Goal: Task Accomplishment & Management: Complete application form

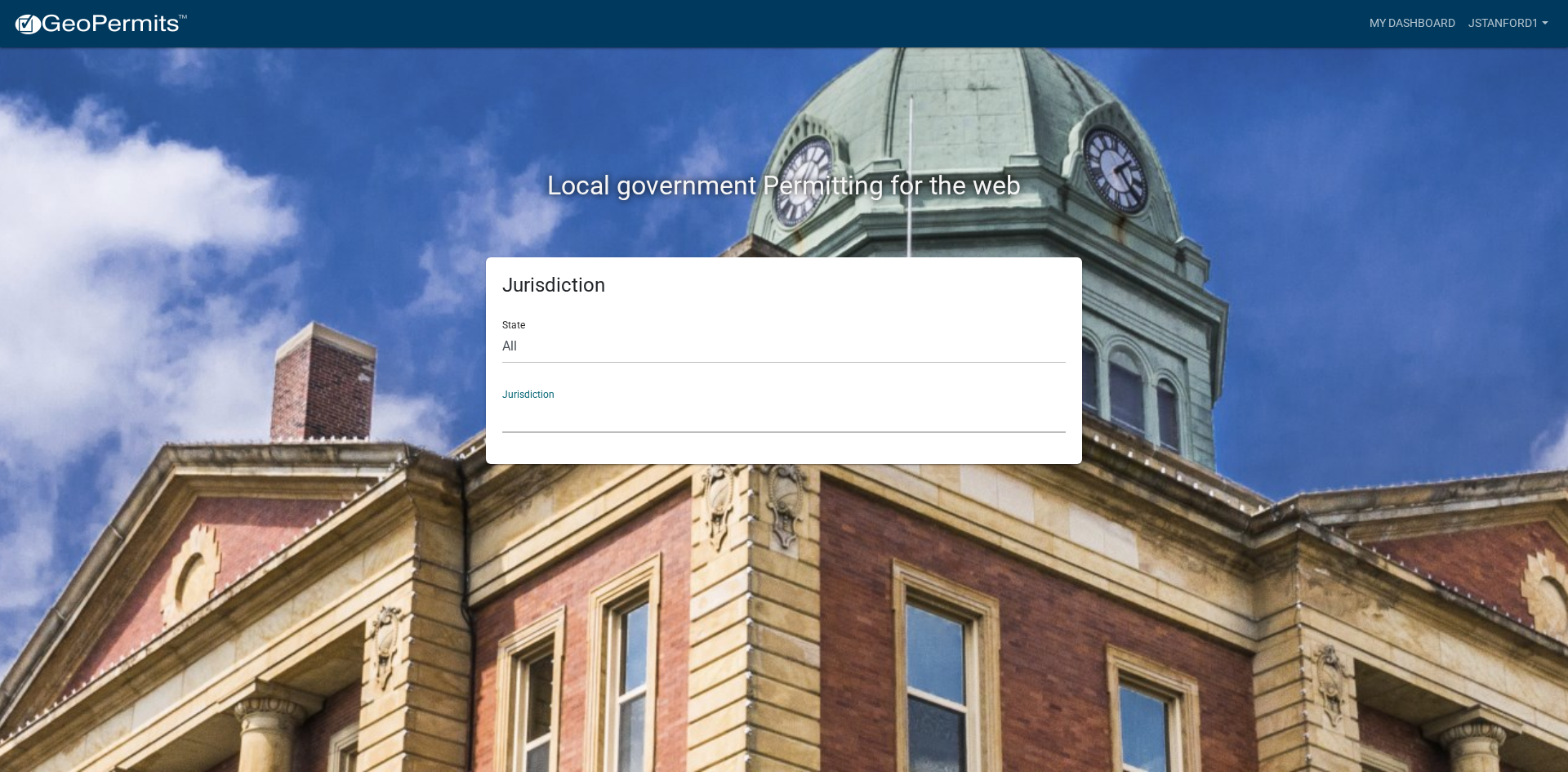
click at [615, 414] on select "[GEOGRAPHIC_DATA], [US_STATE] City of [GEOGRAPHIC_DATA], [US_STATE] [GEOGRAPHIC…" at bounding box center [784, 416] width 564 height 33
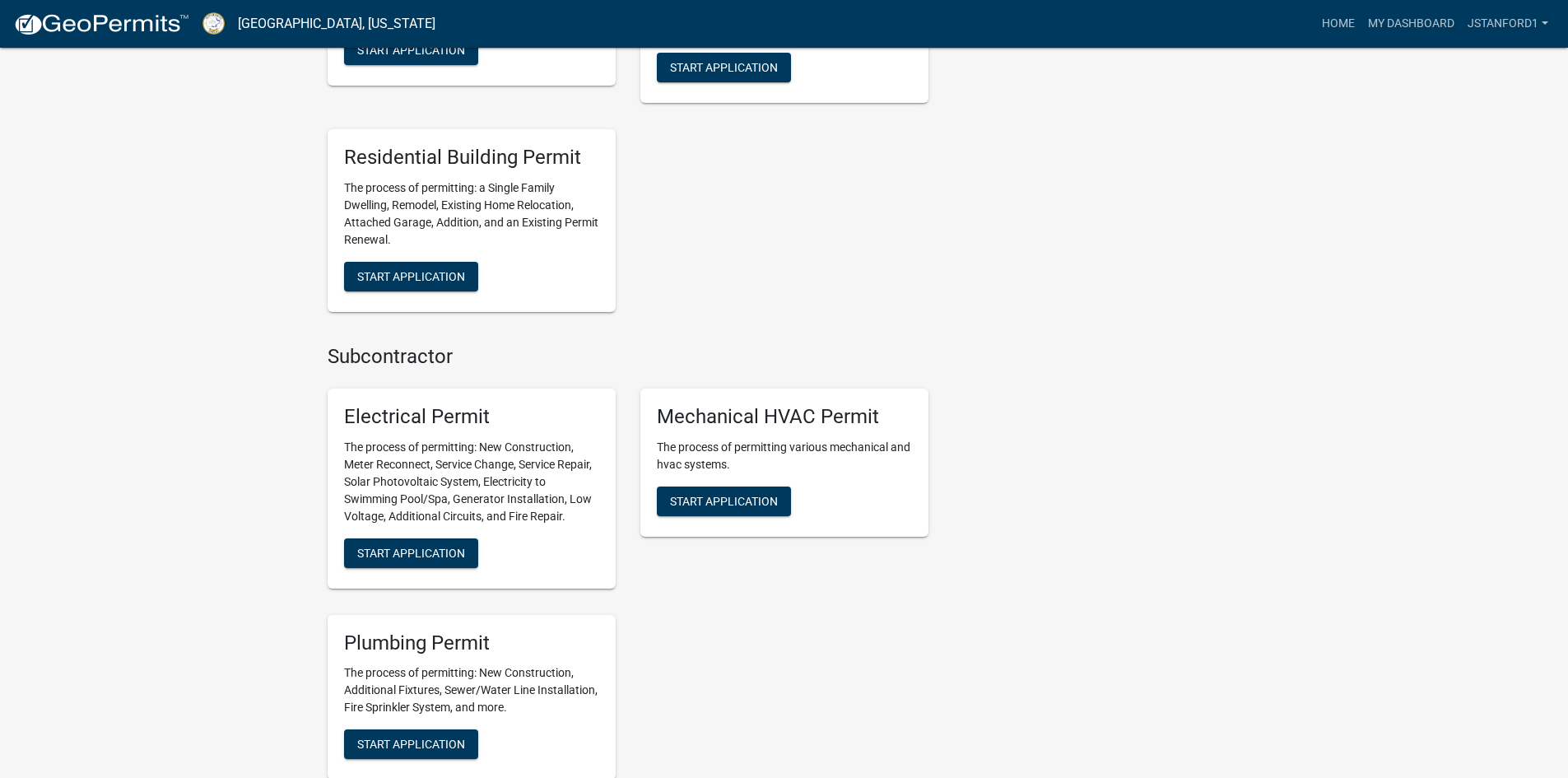
scroll to position [1318, 0]
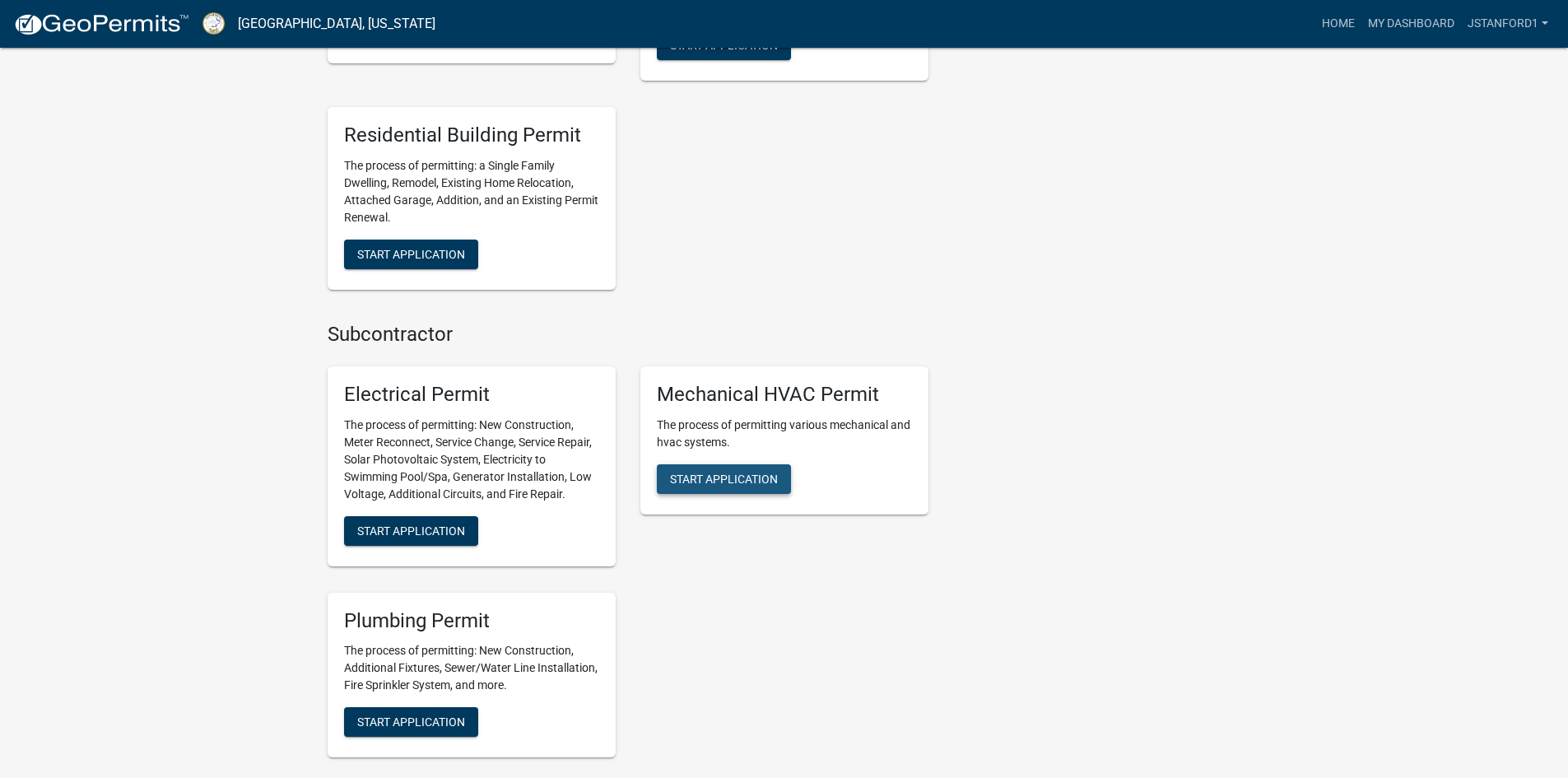
click at [737, 482] on span "Start Application" at bounding box center [724, 478] width 108 height 13
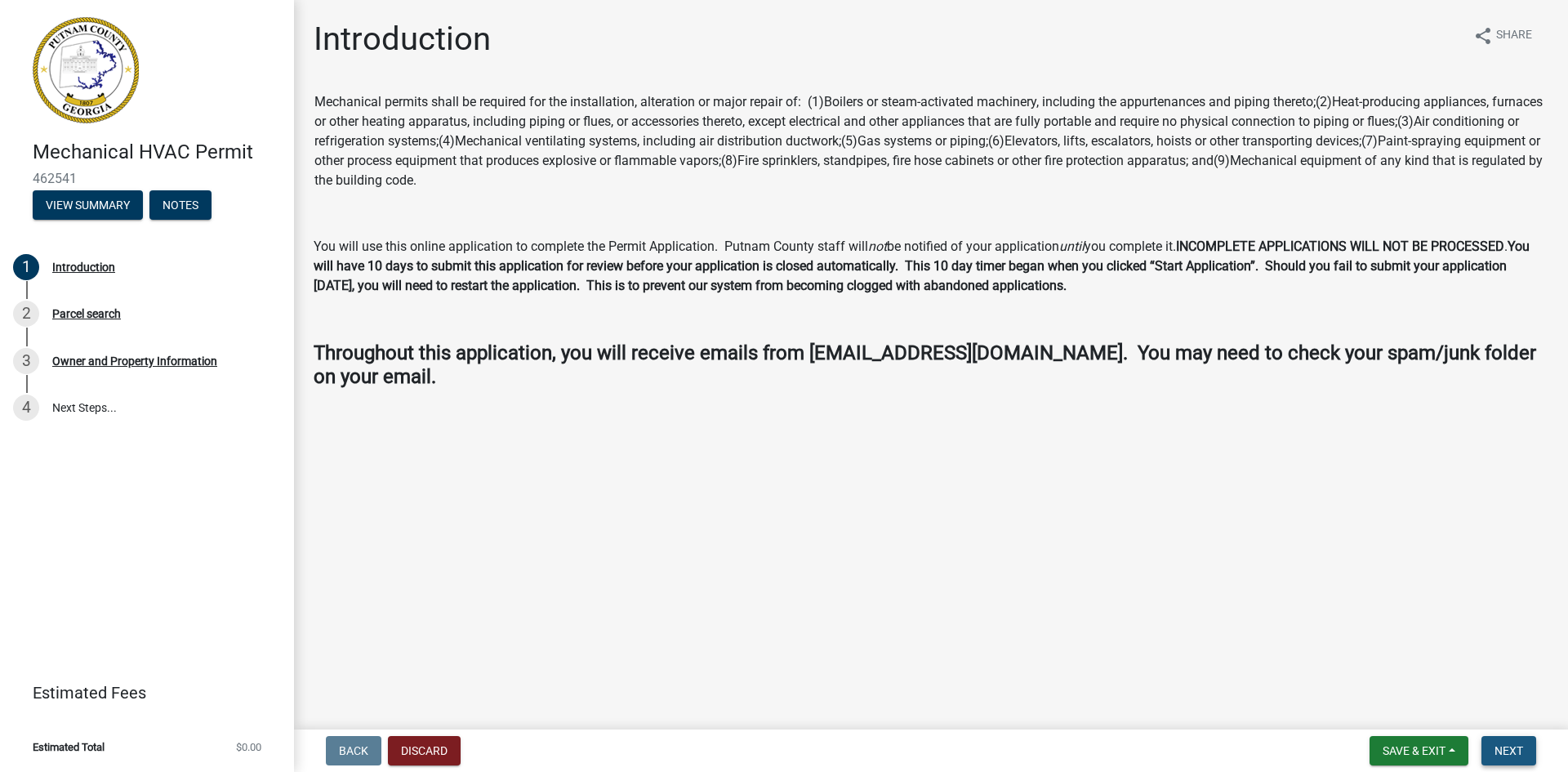
click at [1504, 747] on span "Next" at bounding box center [1509, 751] width 29 height 13
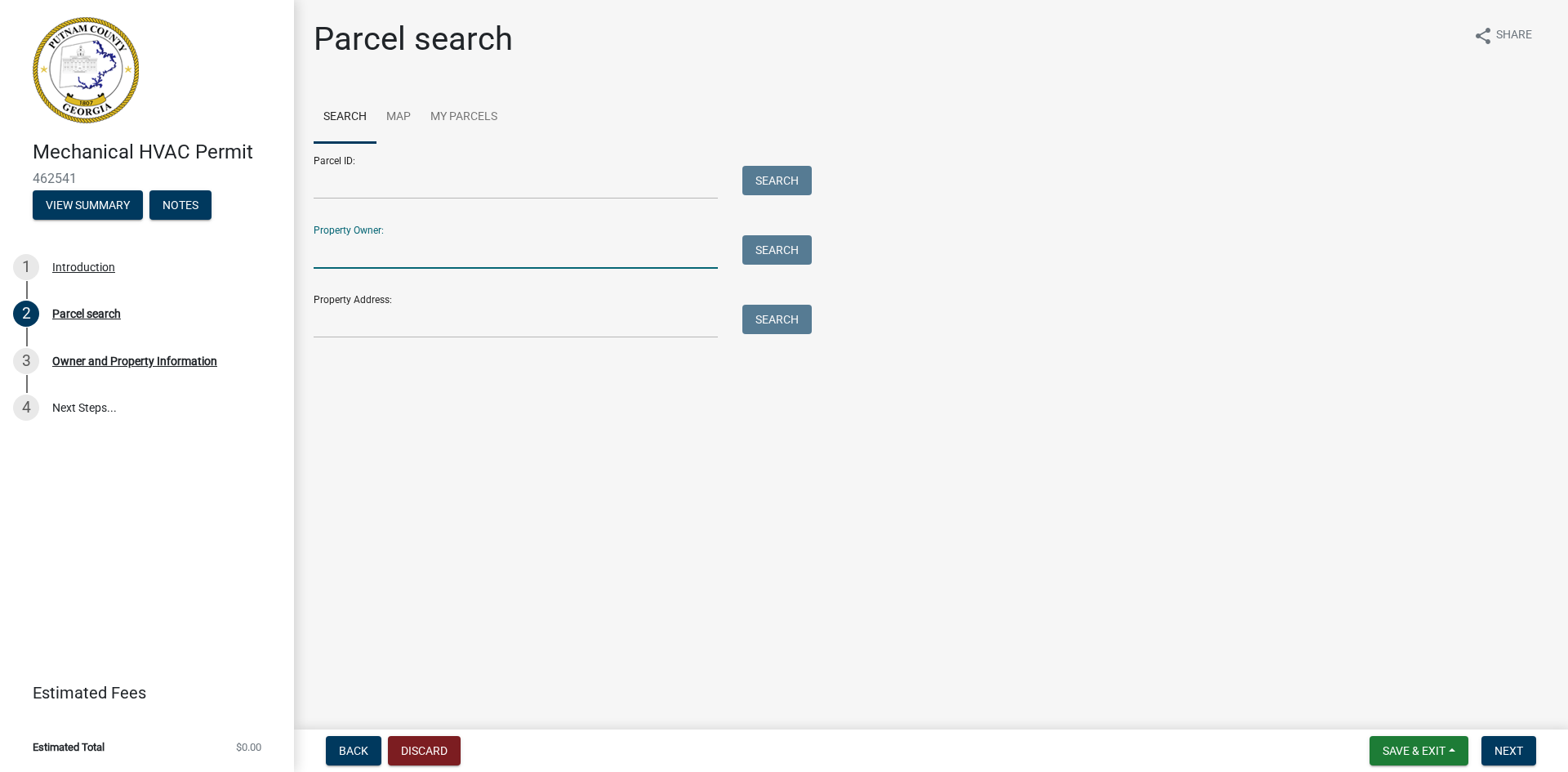
click at [410, 259] on input "Property Owner:" at bounding box center [515, 251] width 404 height 33
click at [347, 330] on input "Property Address:" at bounding box center [515, 321] width 404 height 33
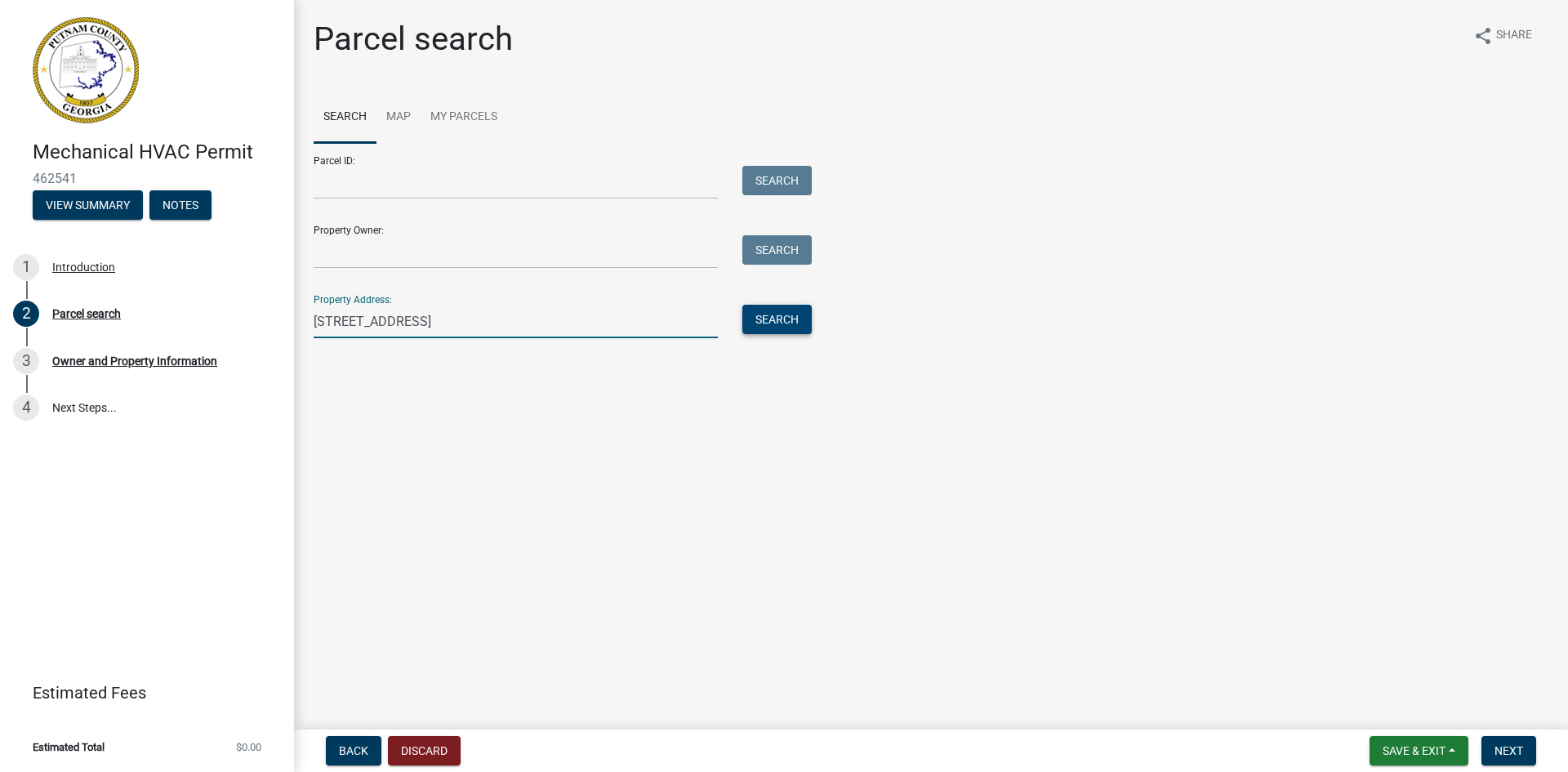
type input "[STREET_ADDRESS]"
click at [771, 318] on button "Search" at bounding box center [778, 319] width 70 height 30
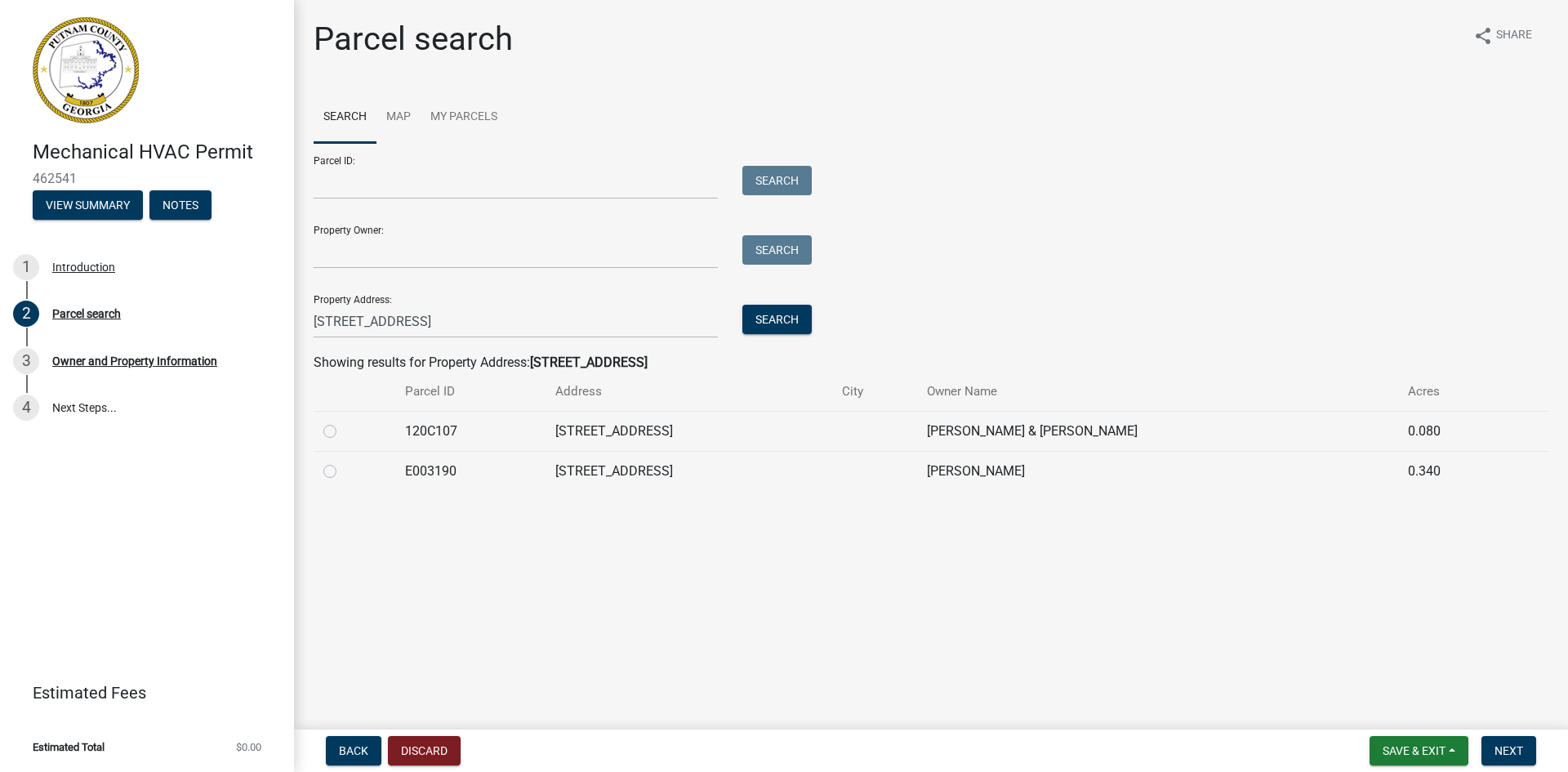
click at [343, 462] on label at bounding box center [343, 462] width 0 height 0
click at [343, 471] on input "radio" at bounding box center [348, 467] width 11 height 11
radio input "true"
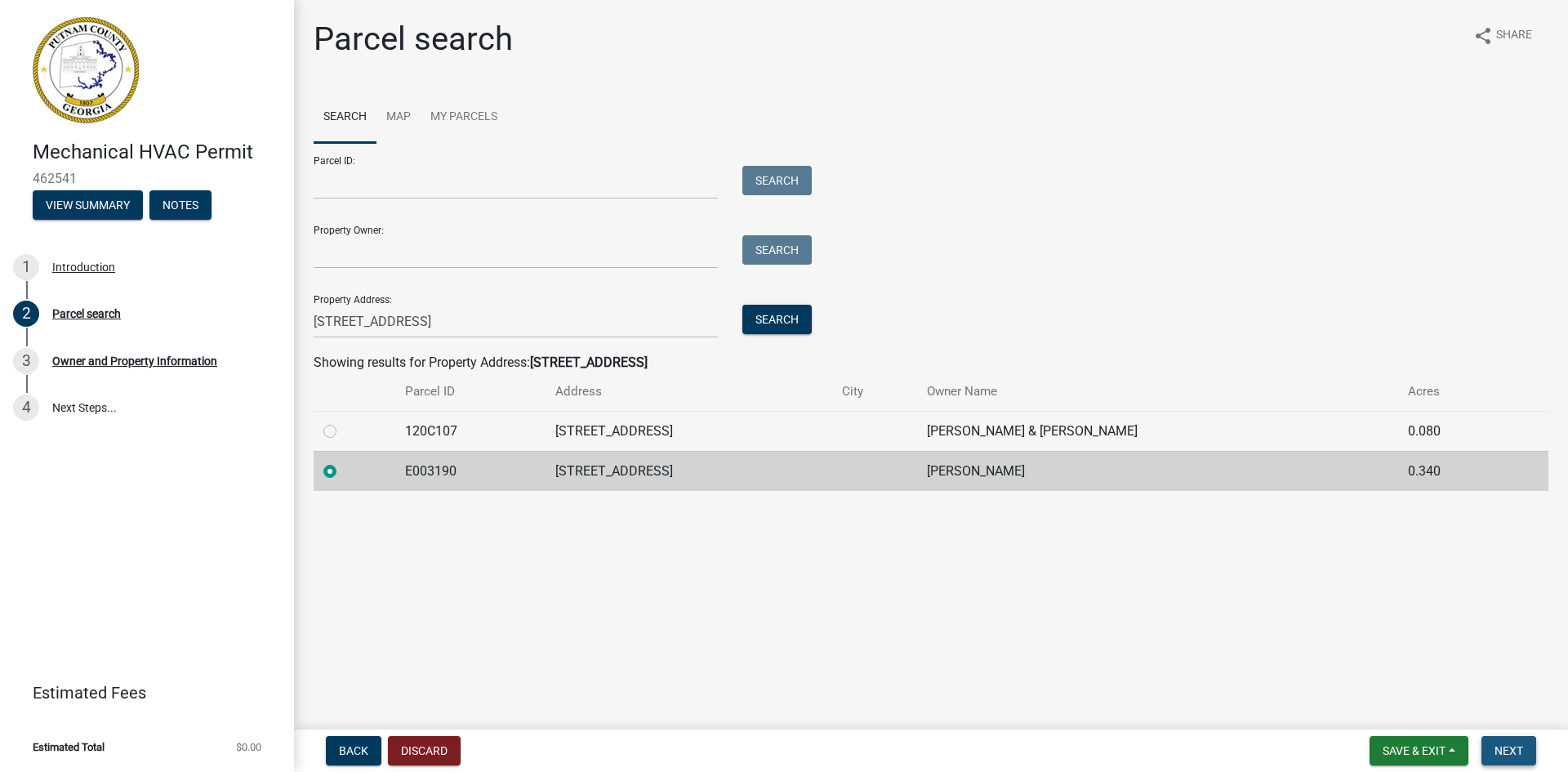
click at [1502, 746] on span "Next" at bounding box center [1509, 751] width 29 height 13
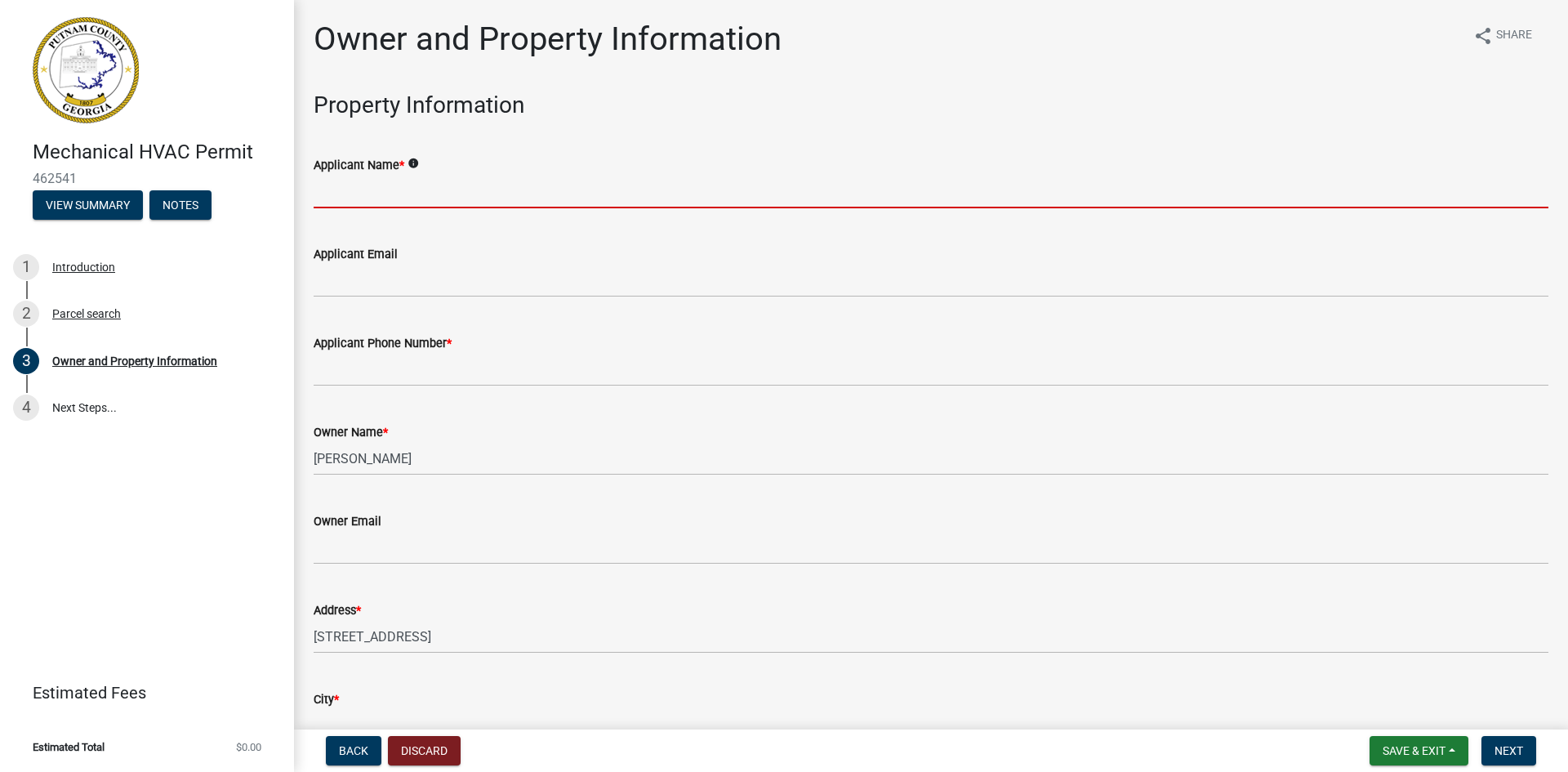
click at [437, 188] on input "Applicant Name *" at bounding box center [930, 191] width 1235 height 33
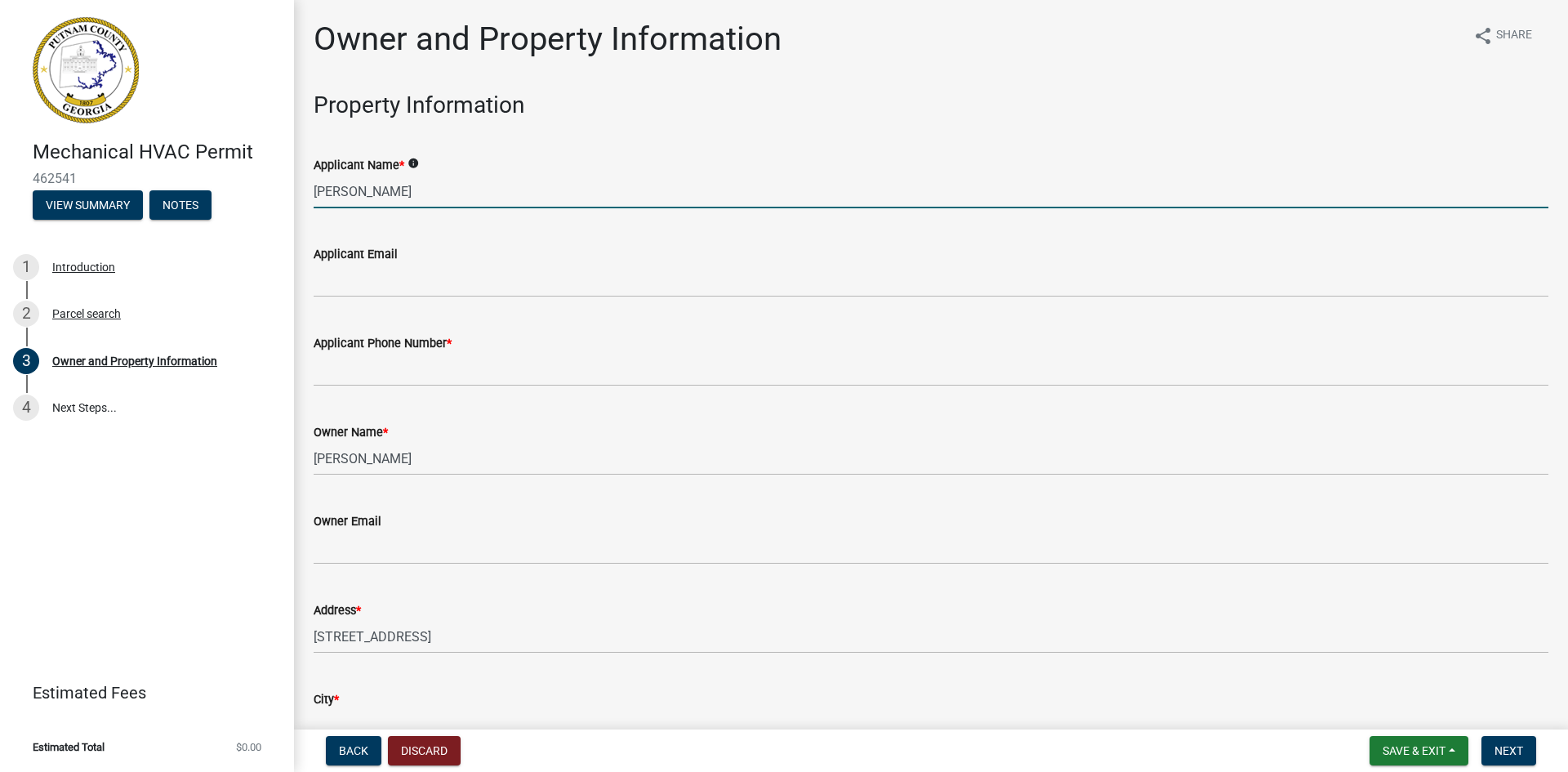
type input "[PERSON_NAME]"
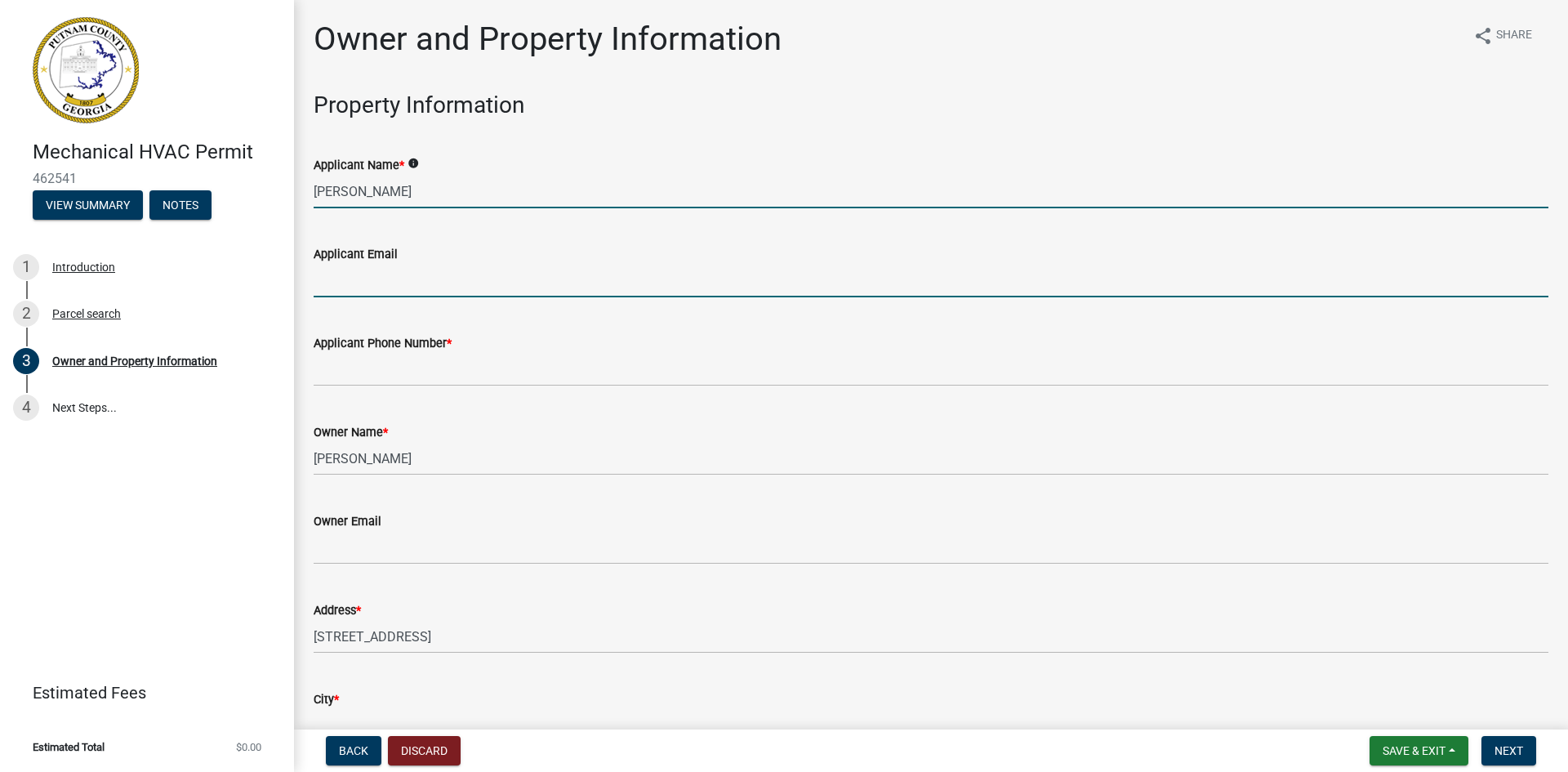
type input "[EMAIL_ADDRESS][DOMAIN_NAME]"
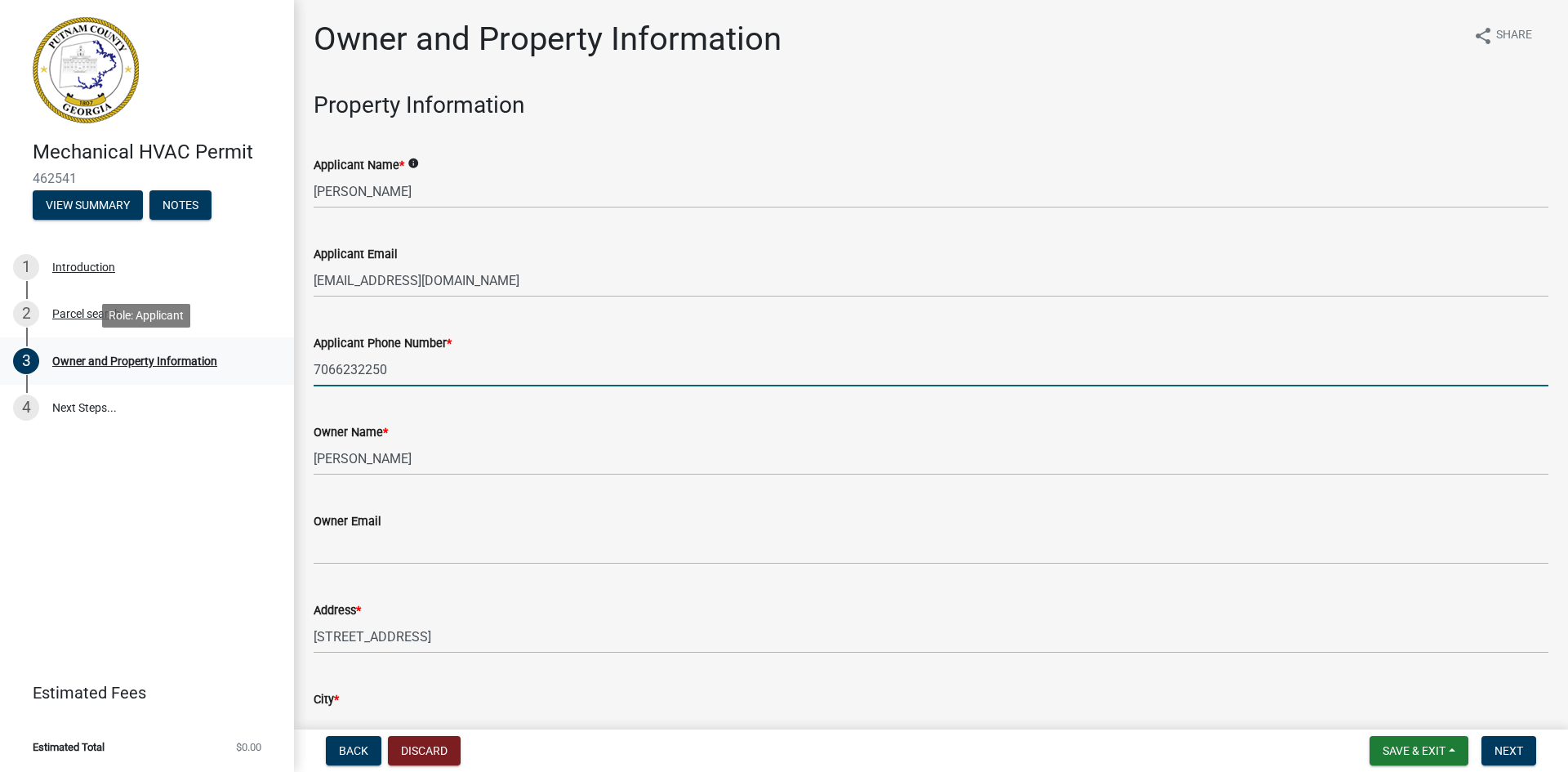
drag, startPoint x: 407, startPoint y: 363, endPoint x: 266, endPoint y: 356, distance: 141.2
click at [265, 357] on div "Mechanical HVAC Permit 462541 View Summary Notes 1 Introduction 2 Parcel search…" at bounding box center [784, 386] width 1568 height 772
type input "[PHONE_NUMBER]"
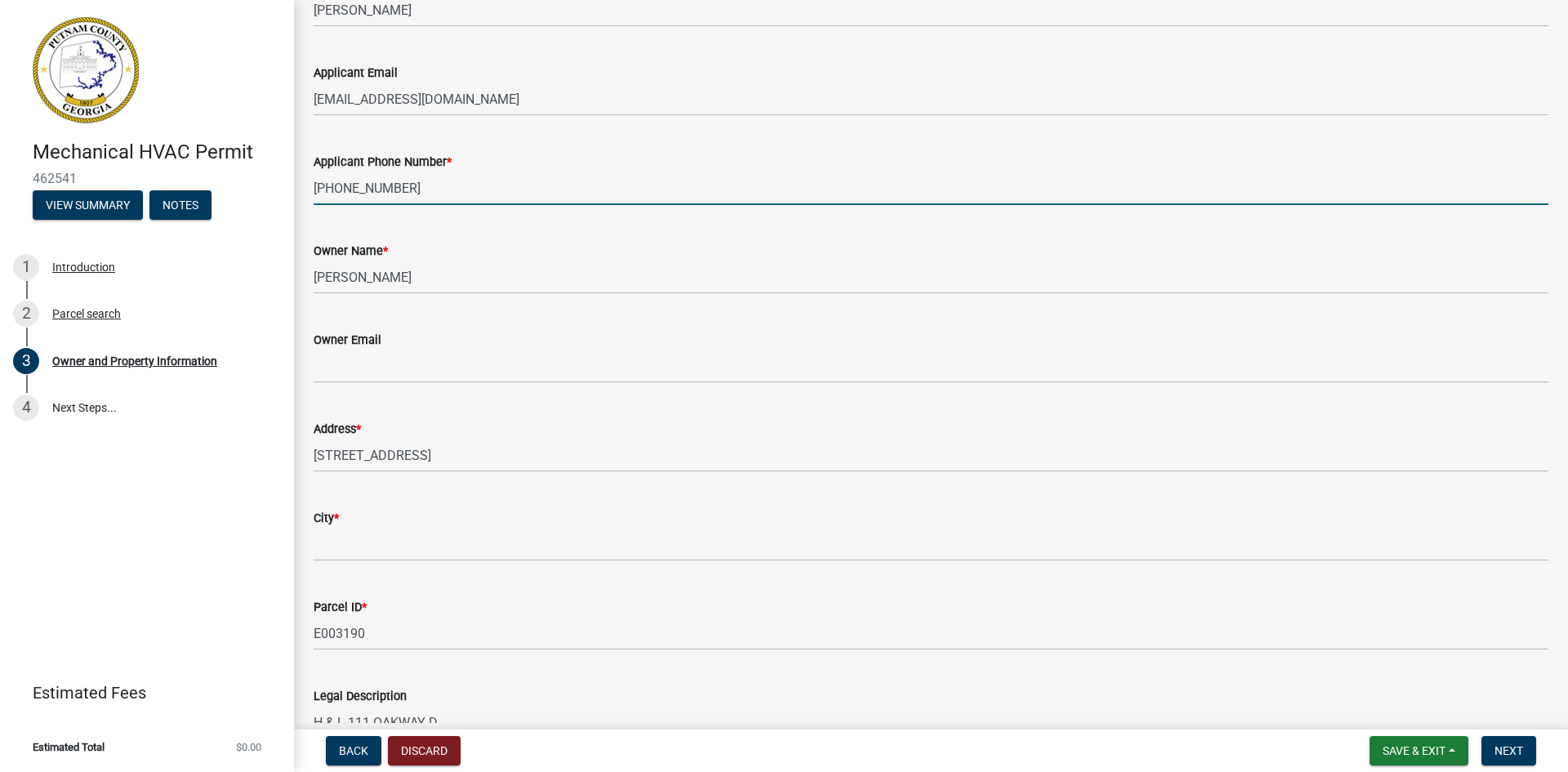
scroll to position [245, 0]
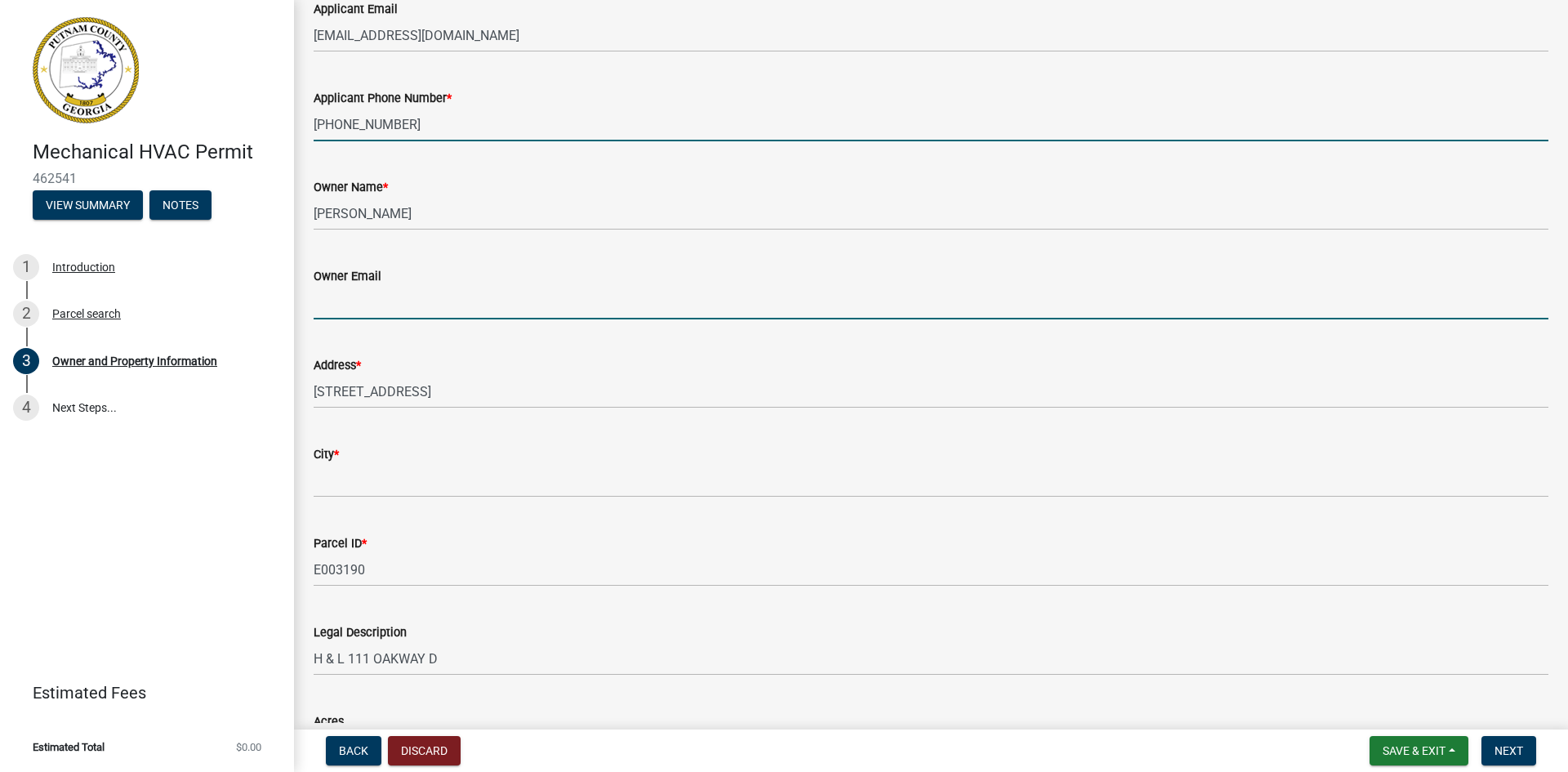
click at [413, 304] on input "Owner Email" at bounding box center [930, 302] width 1235 height 33
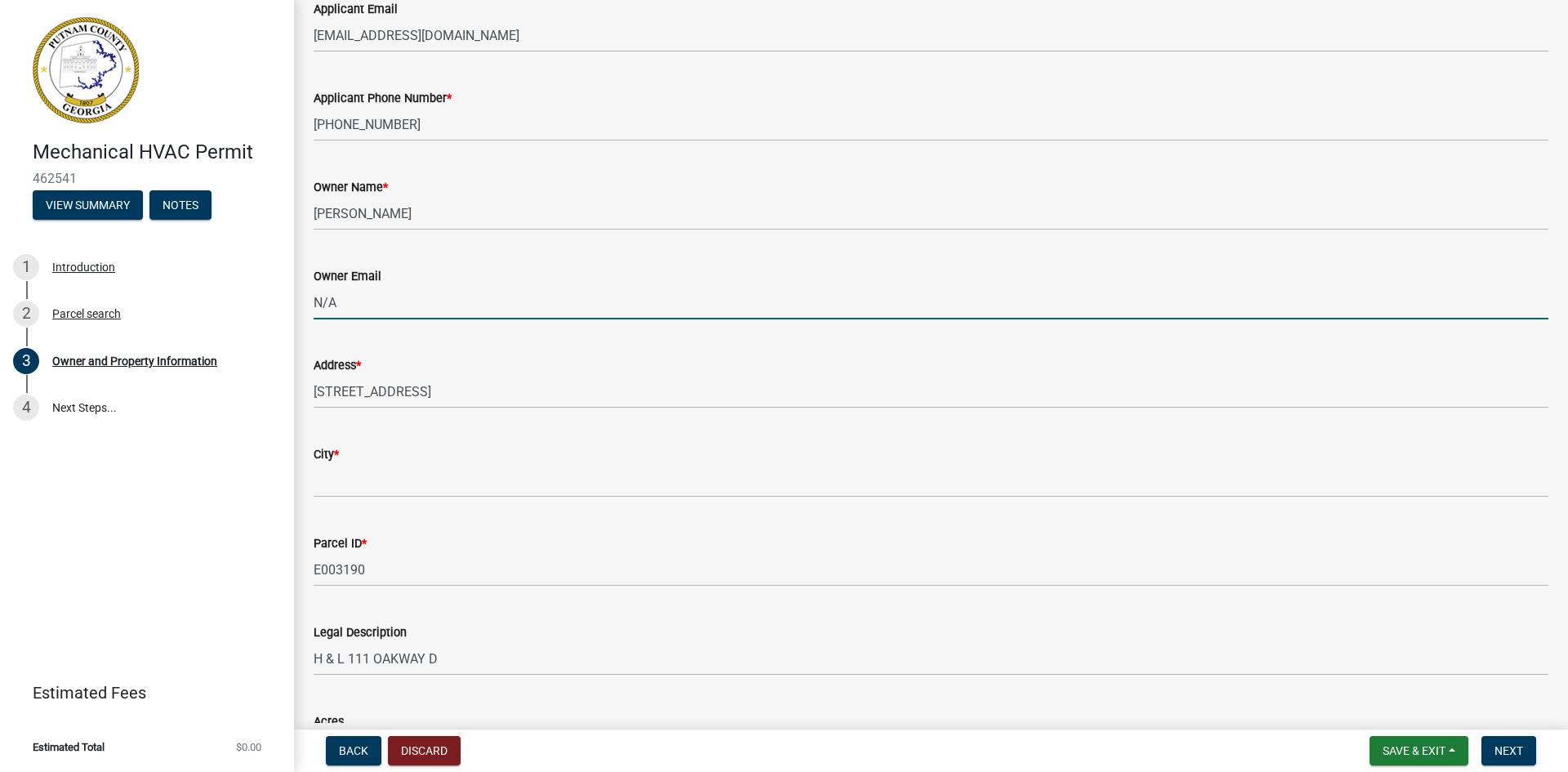
type input "N/A"
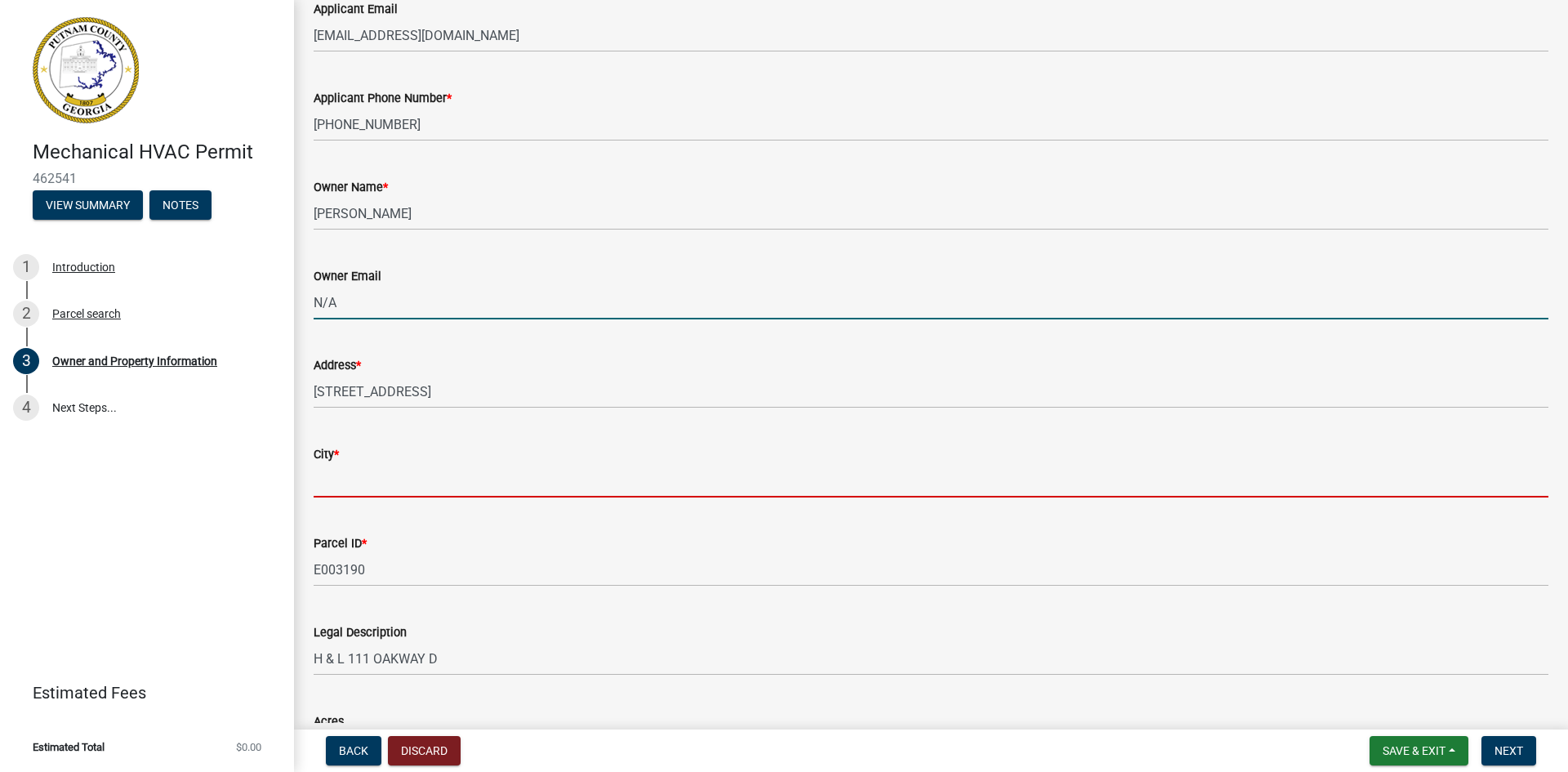
click at [357, 485] on input "City *" at bounding box center [930, 481] width 1235 height 33
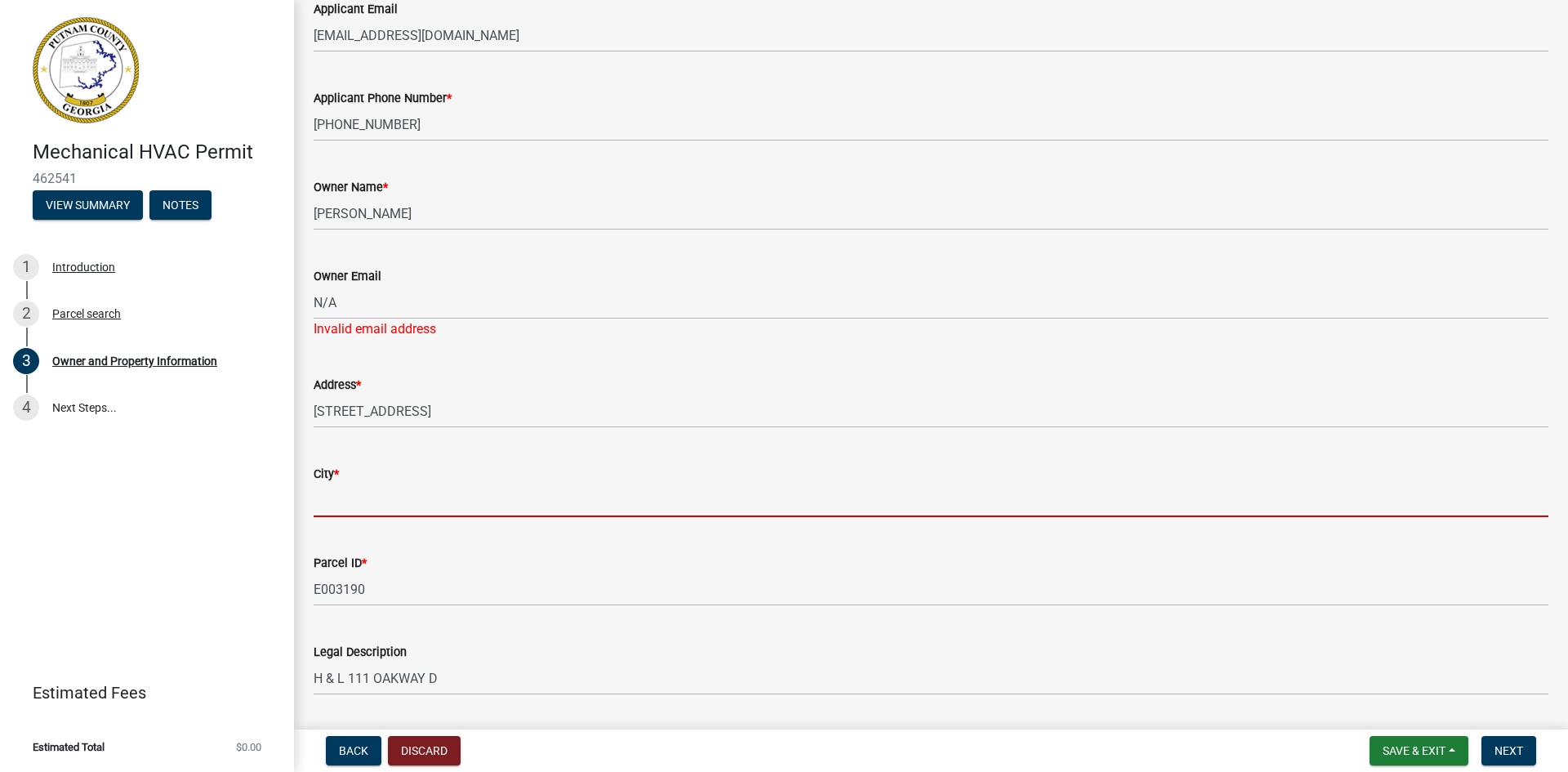
type input "Eatonton"
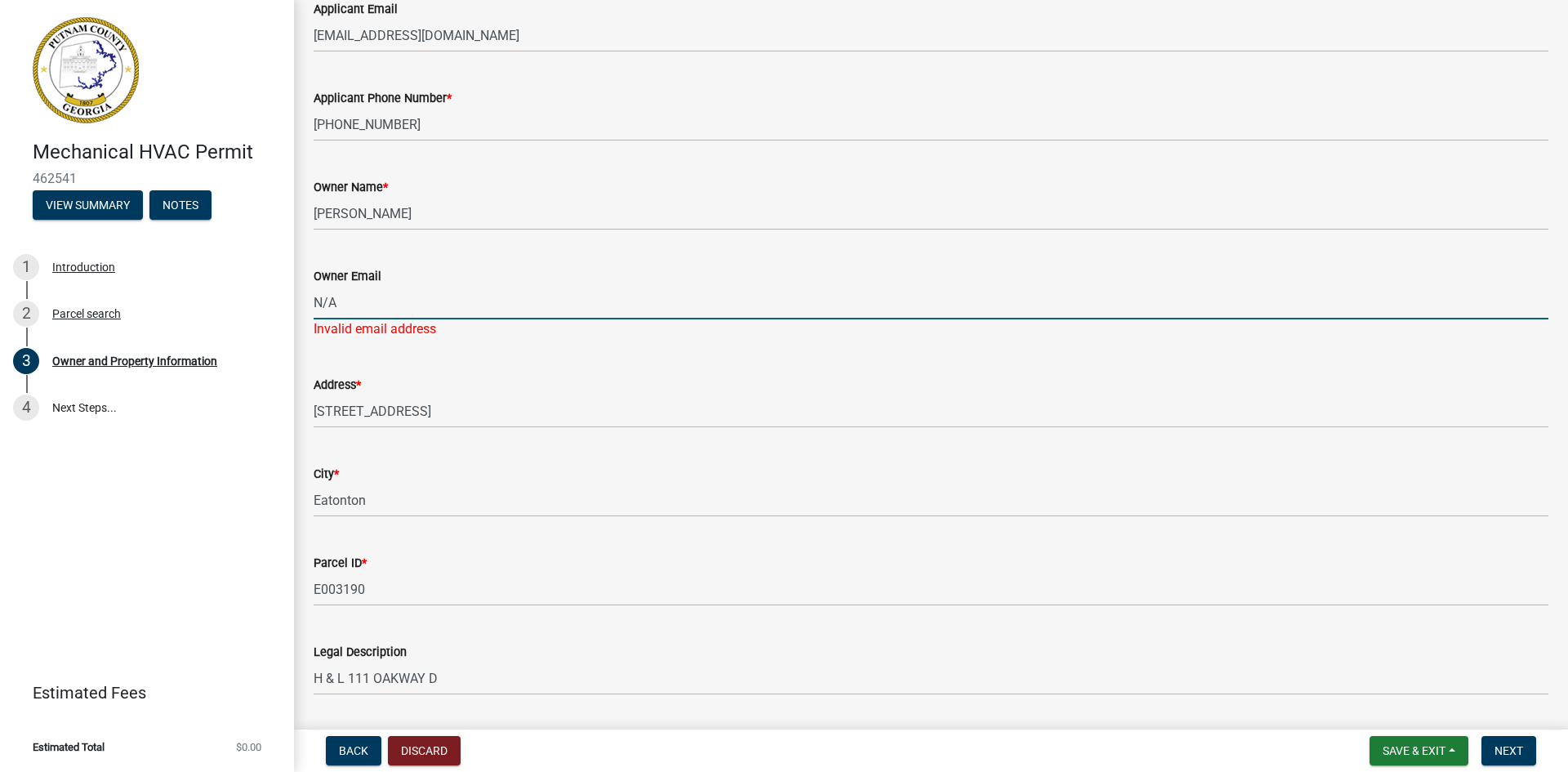
drag, startPoint x: 345, startPoint y: 307, endPoint x: 313, endPoint y: 307, distance: 32.0
click at [313, 307] on div "Owner Email N/A Invalid email address" at bounding box center [931, 291] width 1260 height 96
type input "[EMAIL_ADDRESS][DOMAIN_NAME]"
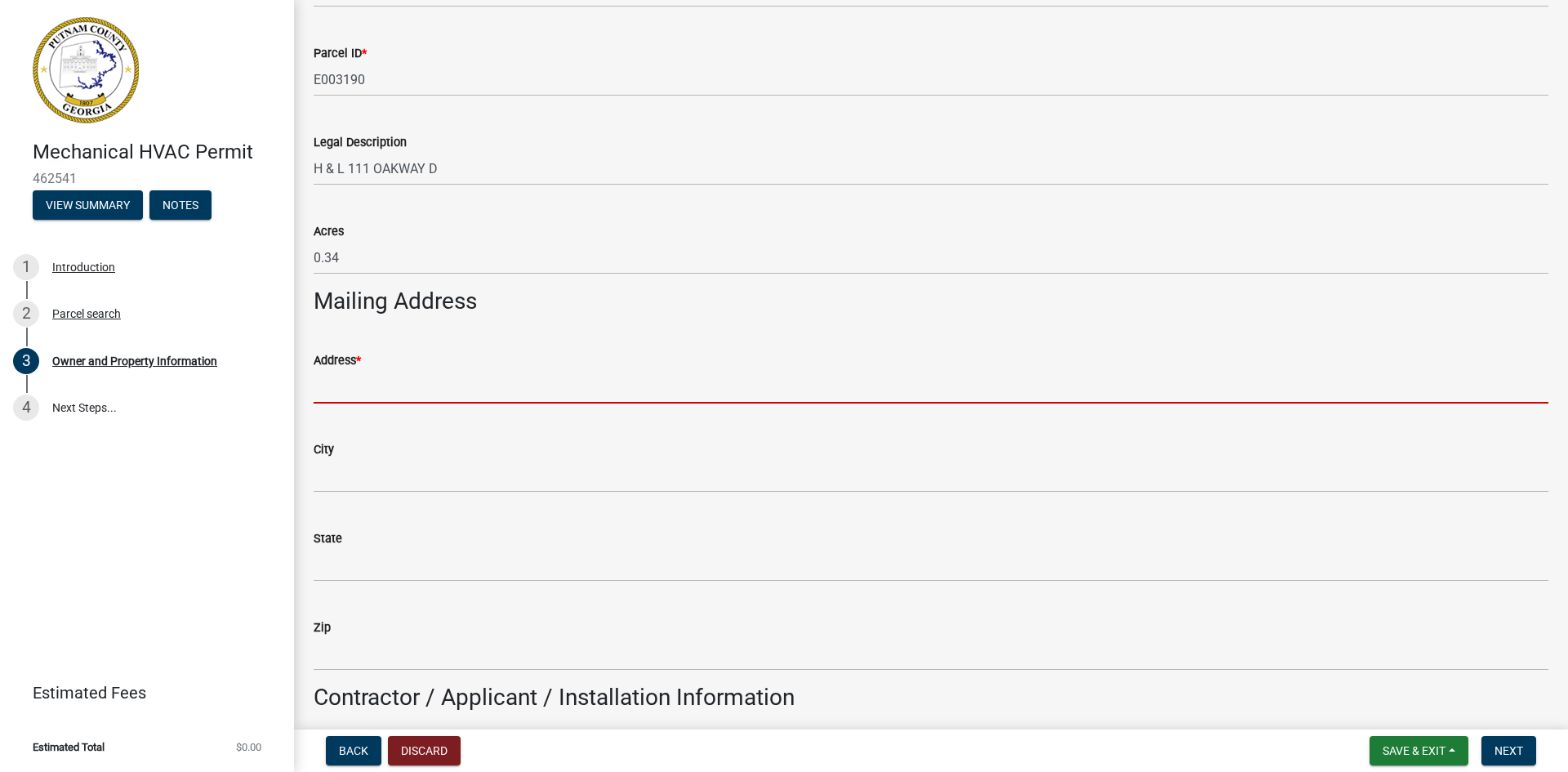
scroll to position [716, 0]
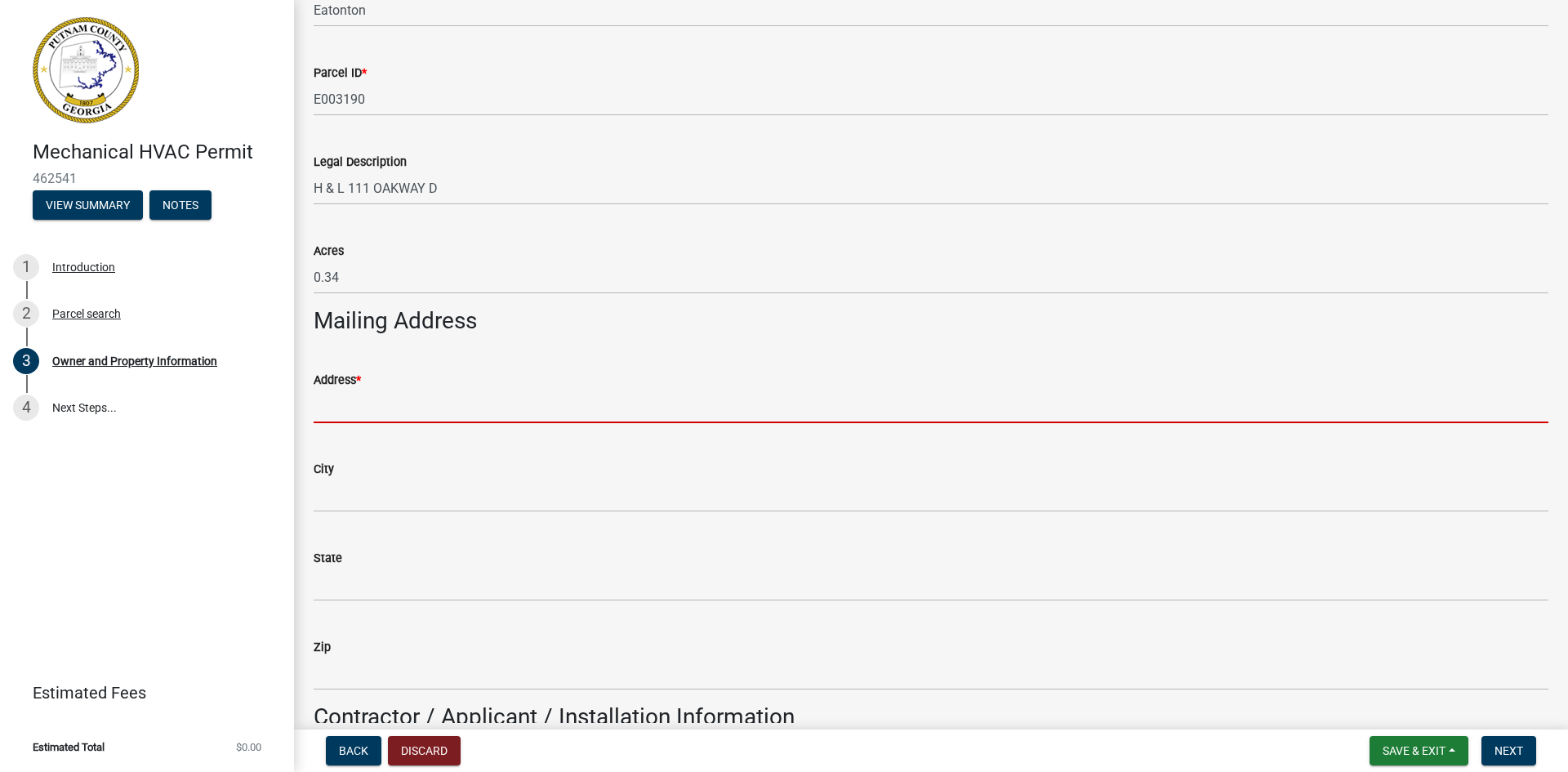
click at [435, 412] on input "Address *" at bounding box center [930, 406] width 1235 height 33
type input "[STREET_ADDRESS]"
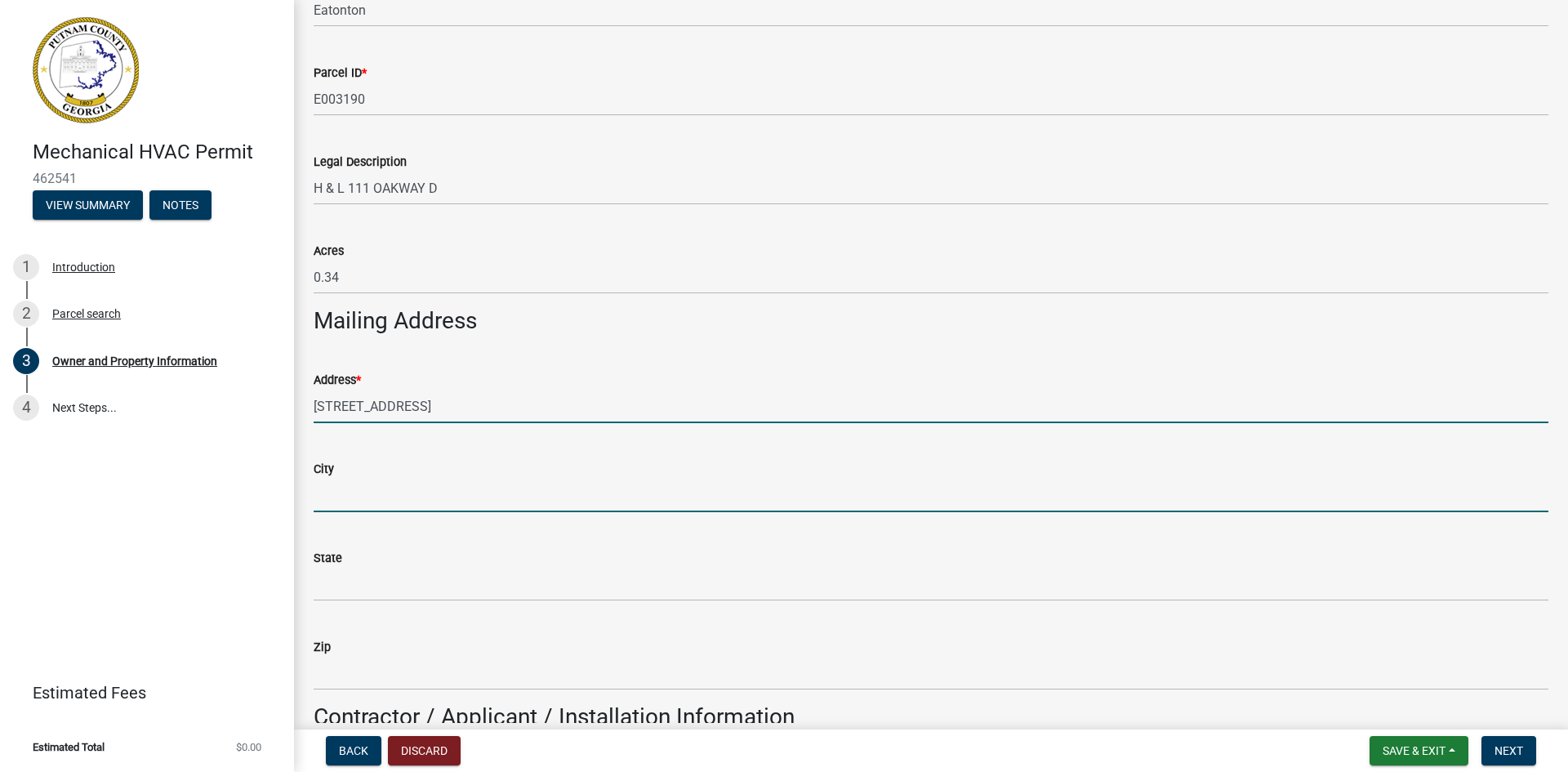
type input "Eatonton"
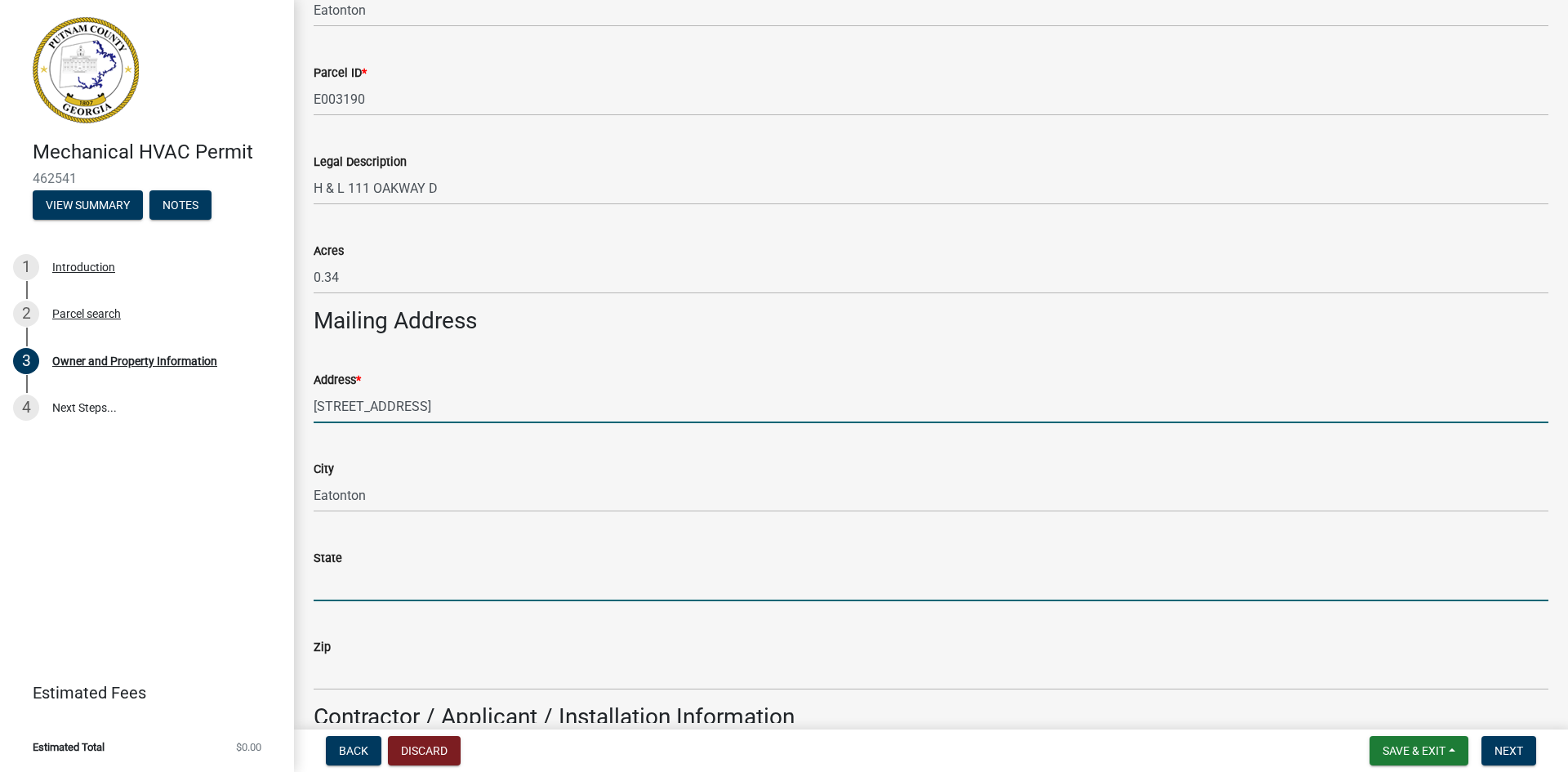
type input "GA"
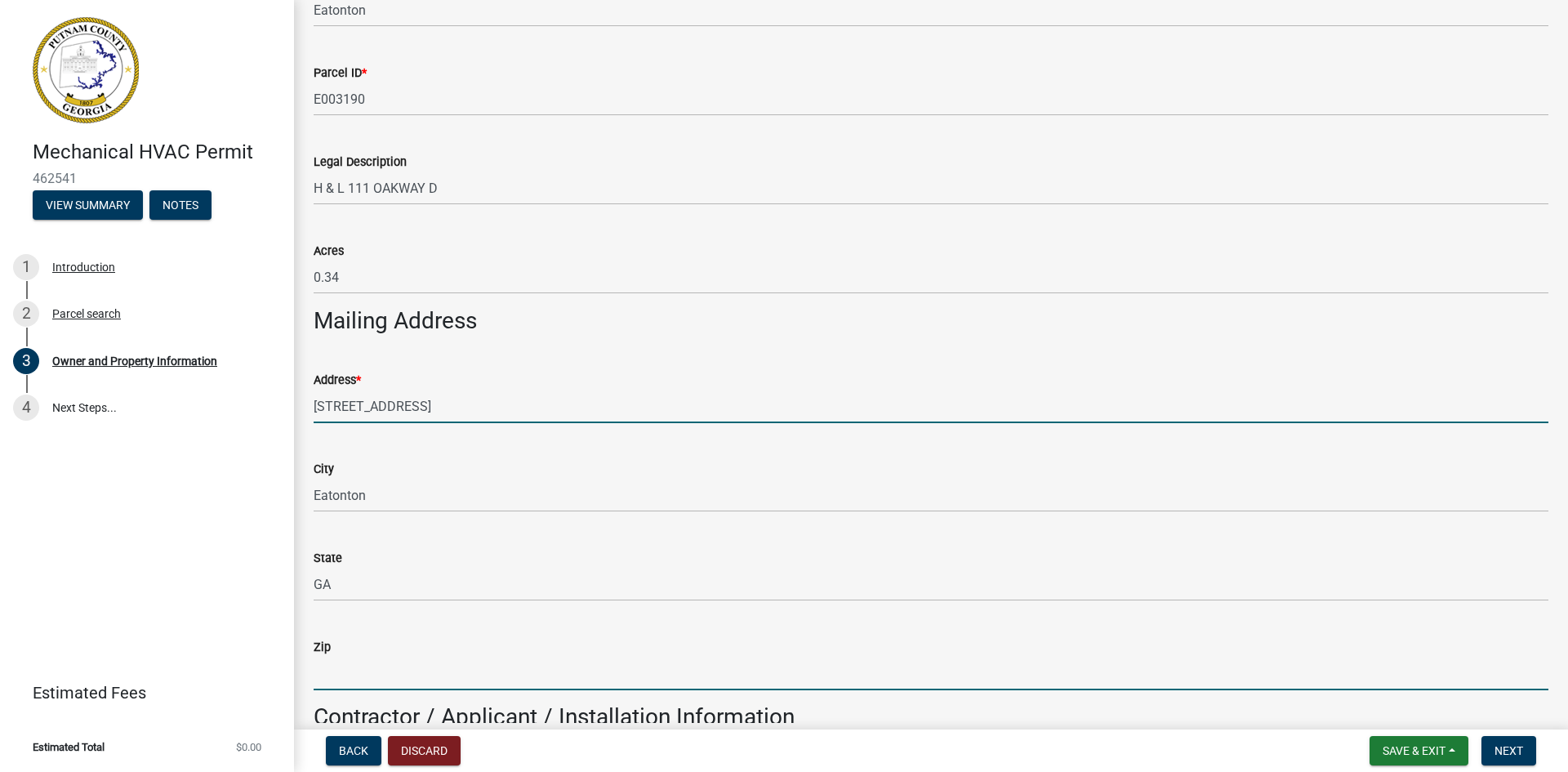
type input "31024"
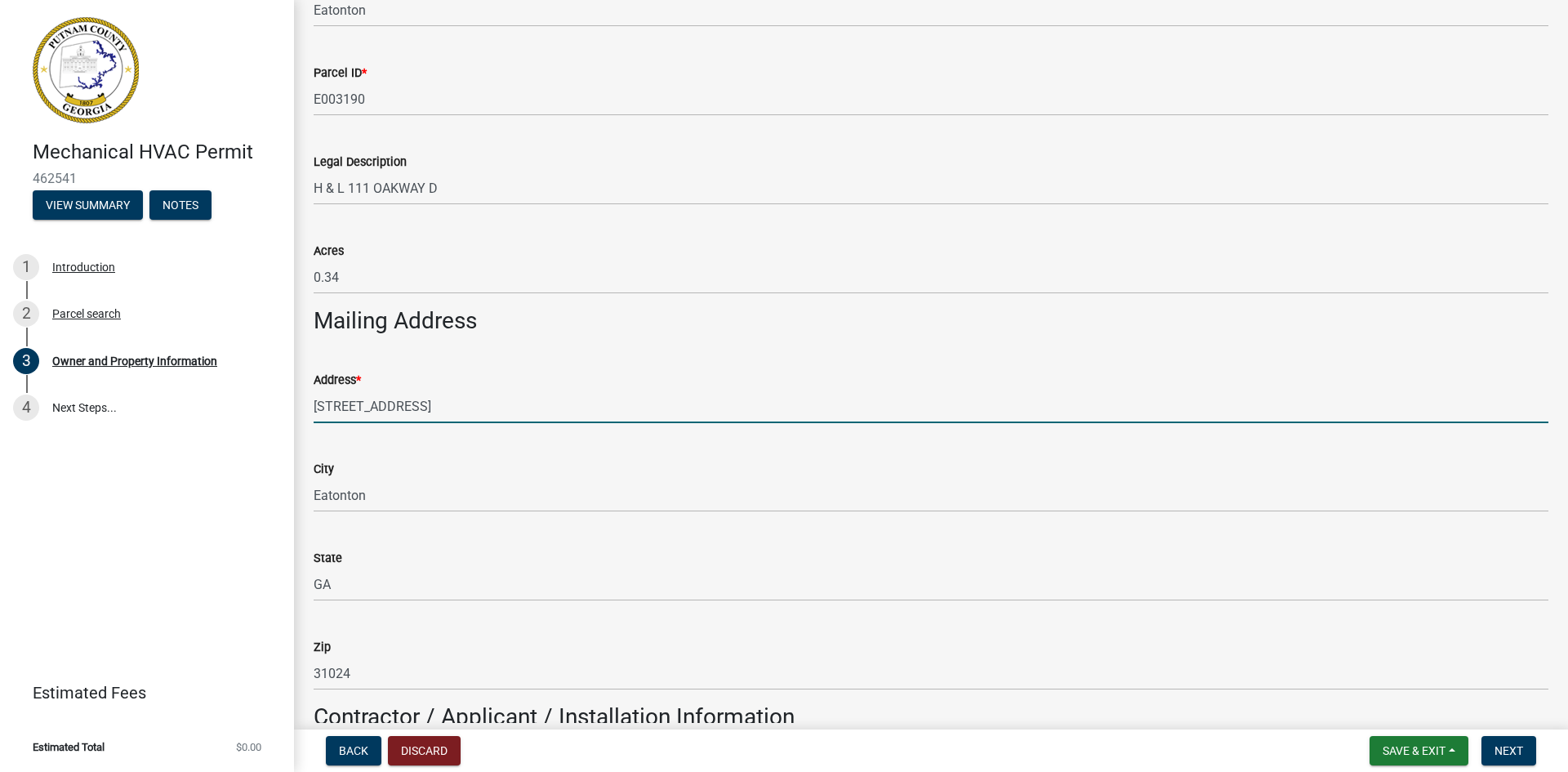
type input "[PERSON_NAME]"
type input "7066232250"
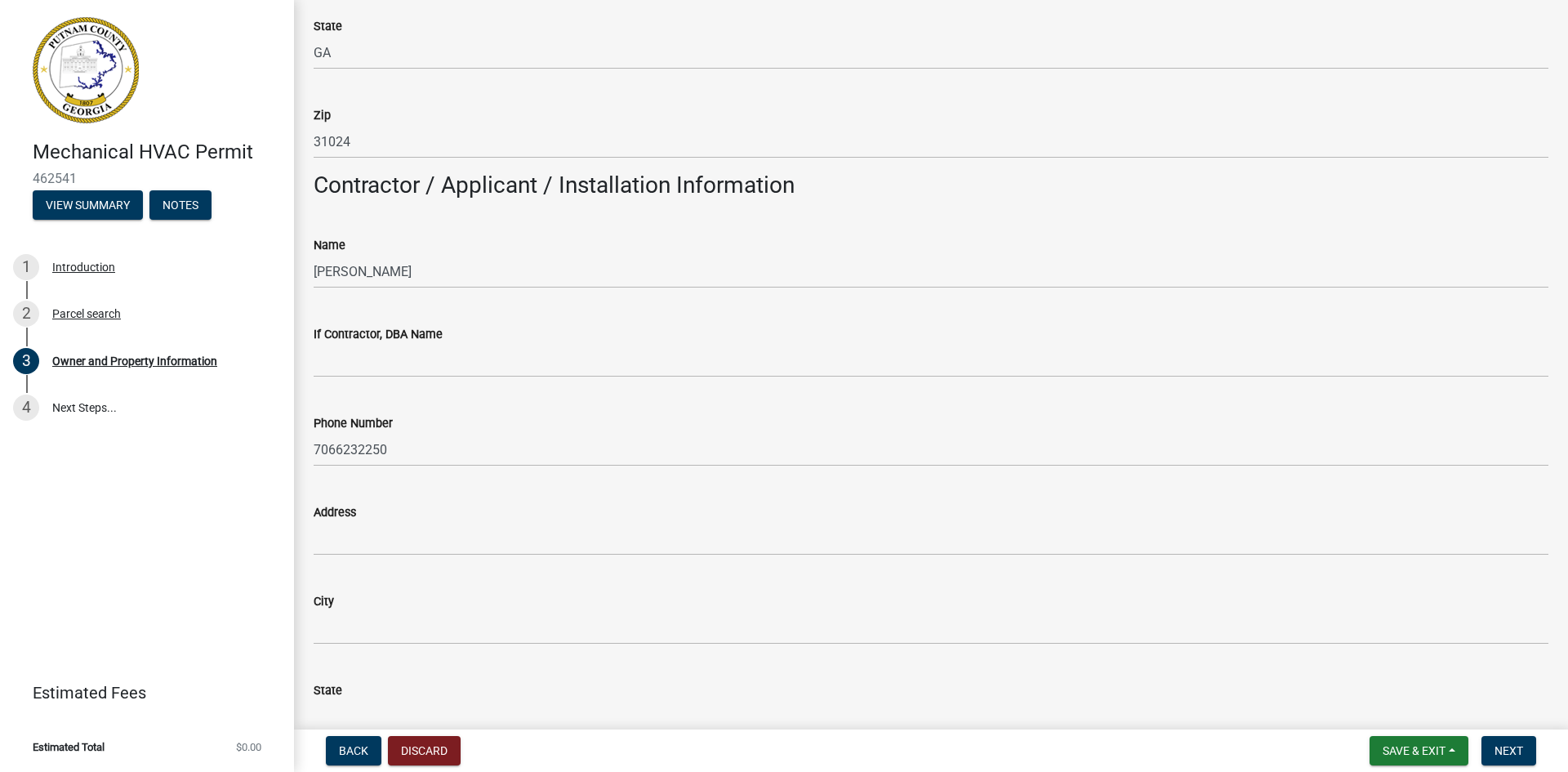
scroll to position [1288, 0]
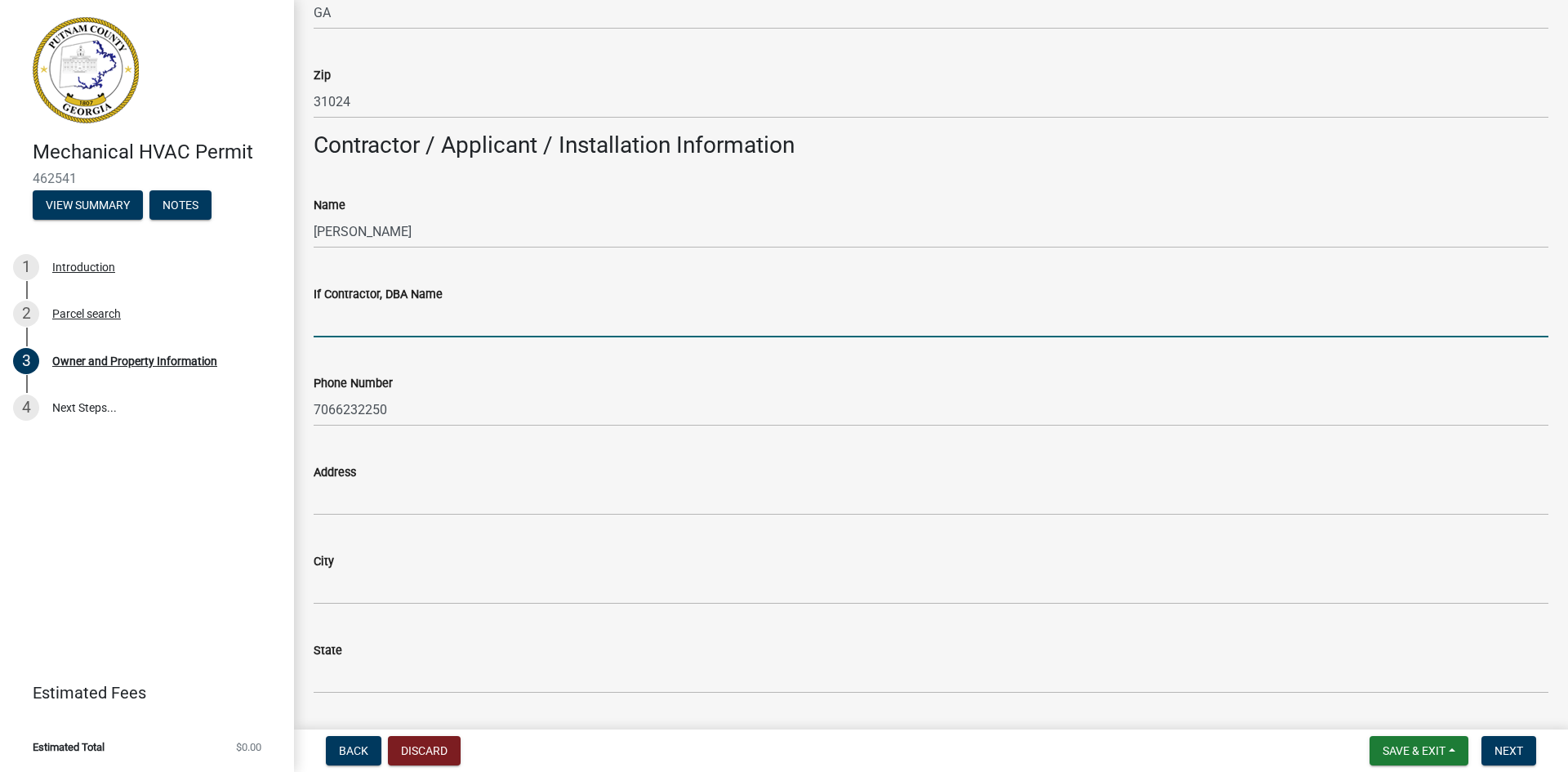
click at [425, 329] on input "If Contractor, DBA Name" at bounding box center [930, 320] width 1235 height 33
type input "Oconee Coolmax"
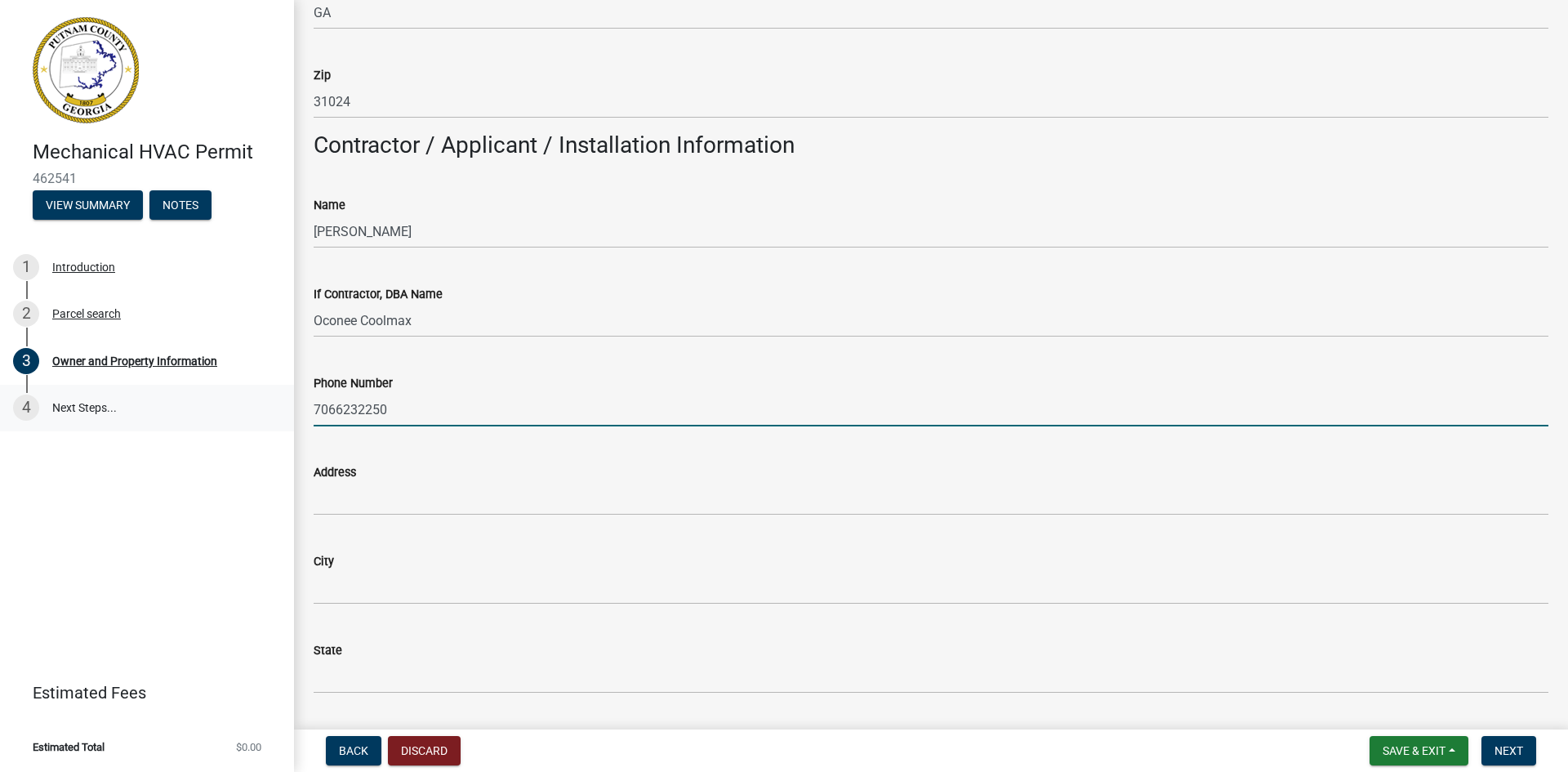
drag, startPoint x: 394, startPoint y: 409, endPoint x: 243, endPoint y: 401, distance: 151.2
click at [243, 401] on div "Mechanical HVAC Permit 462541 View Summary Notes 1 Introduction 2 Parcel search…" at bounding box center [784, 386] width 1568 height 772
type input "[PHONE_NUMBER]"
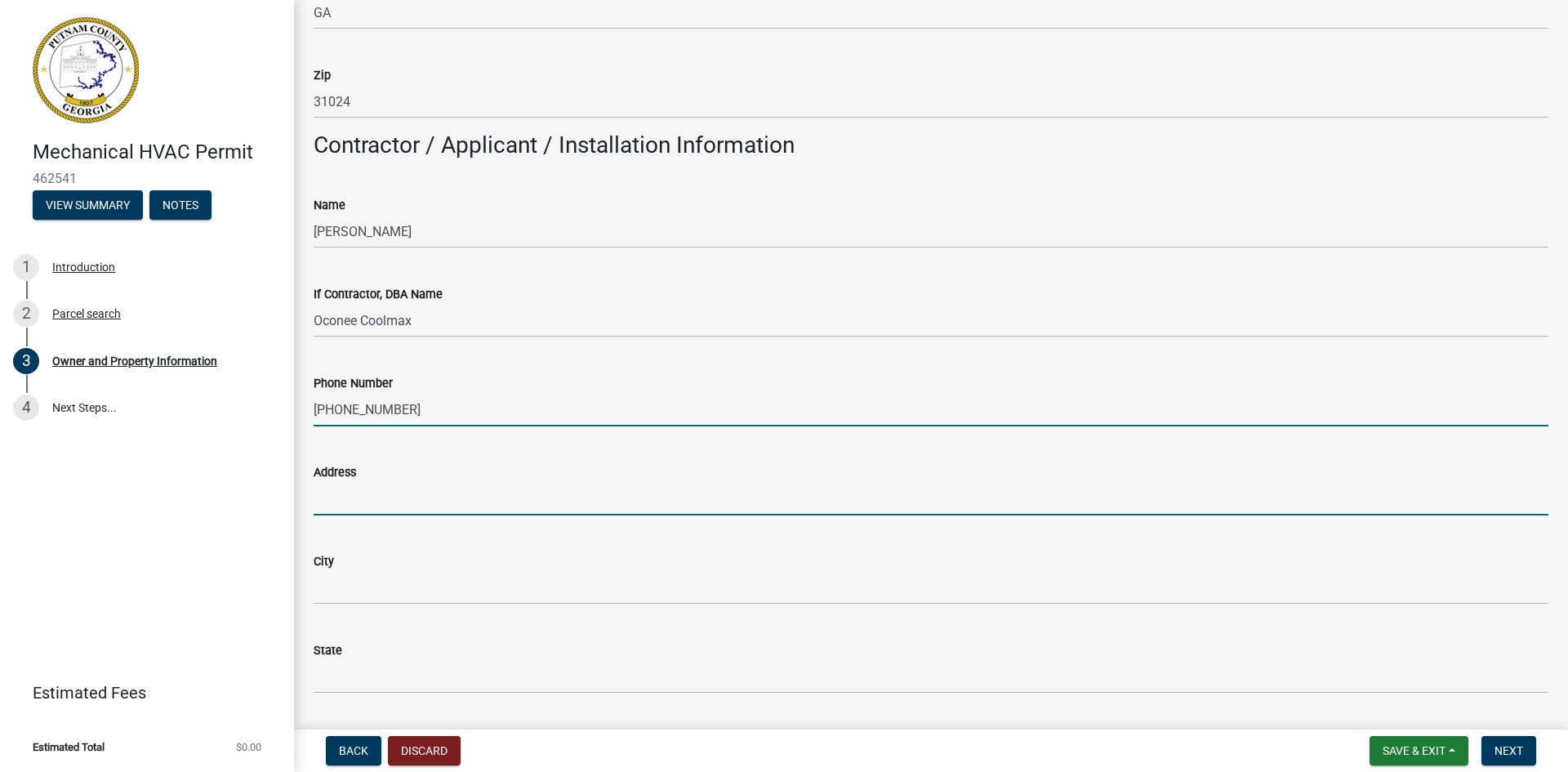
click at [419, 498] on input "Address" at bounding box center [930, 499] width 1235 height 33
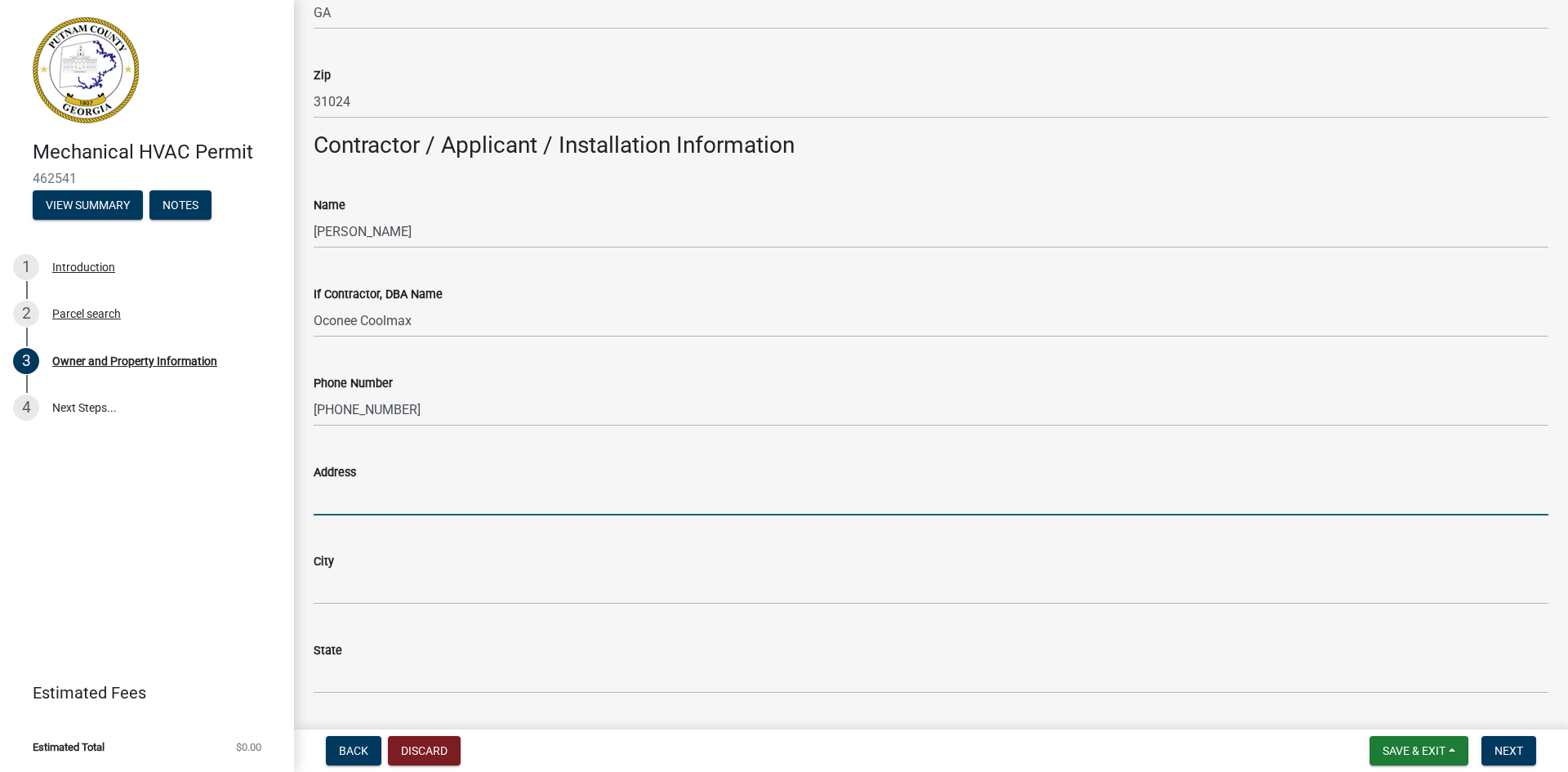
type input "[STREET_ADDRESS]"
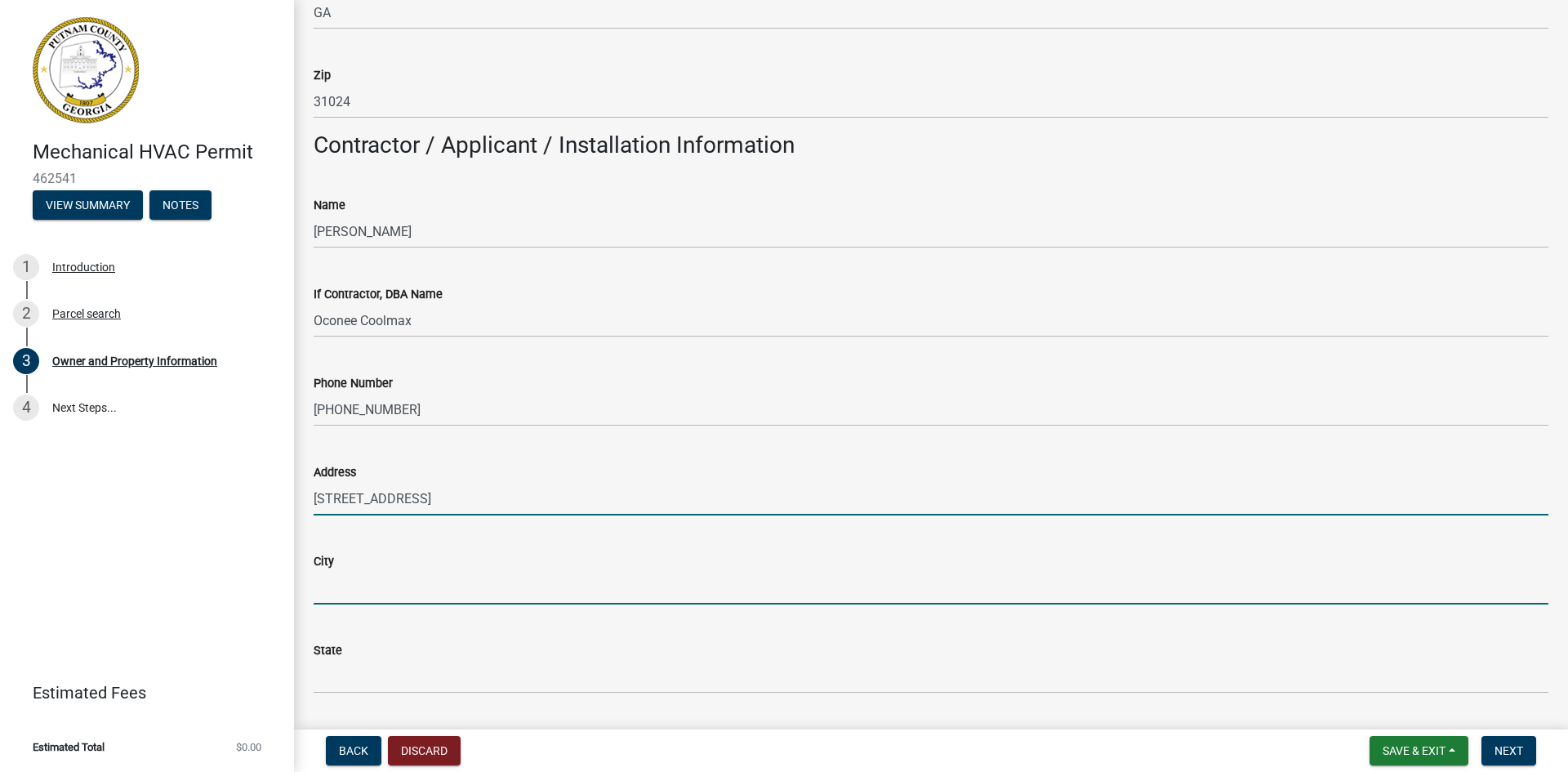
type input "Eatonton"
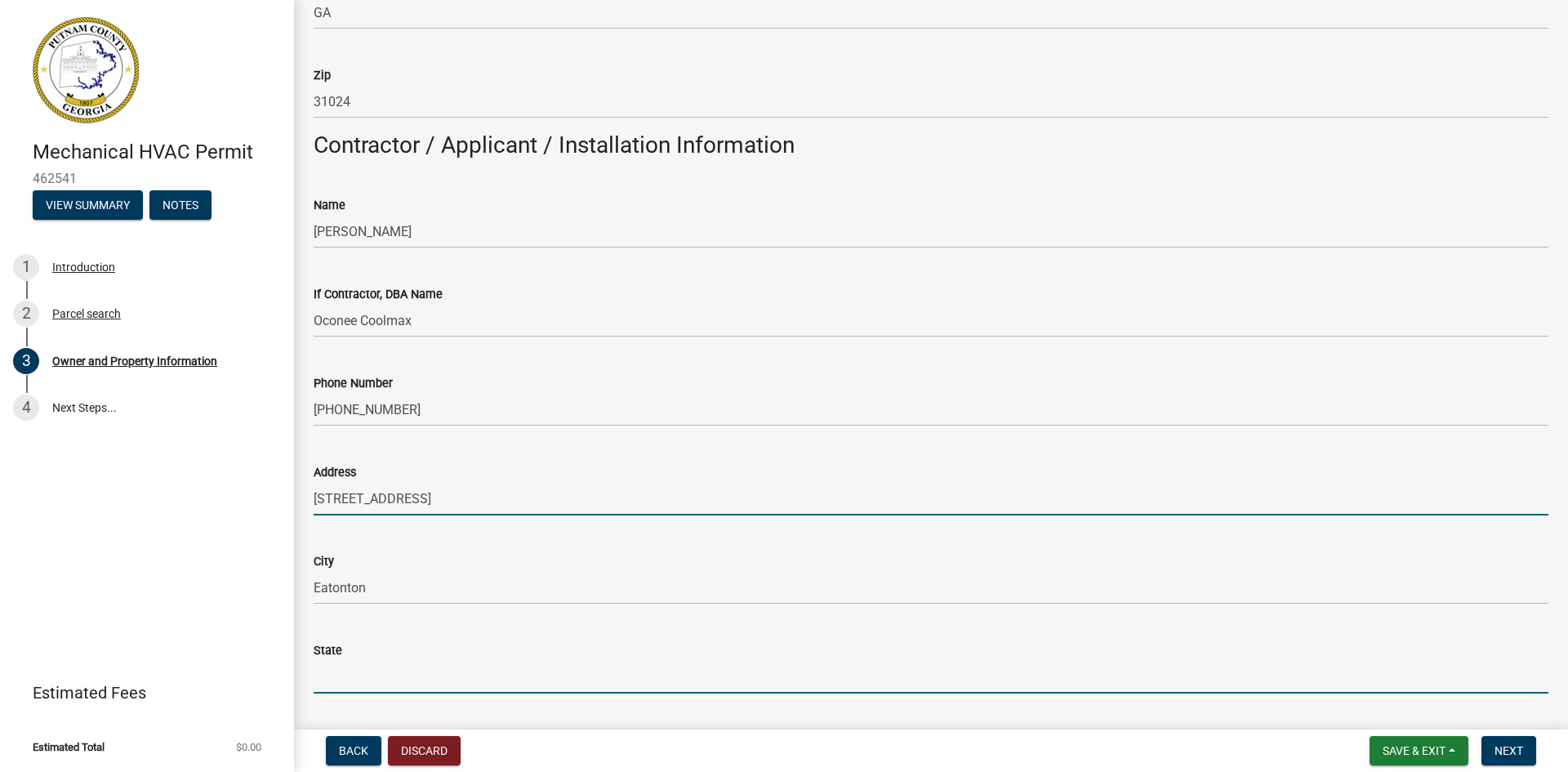
type input "GA"
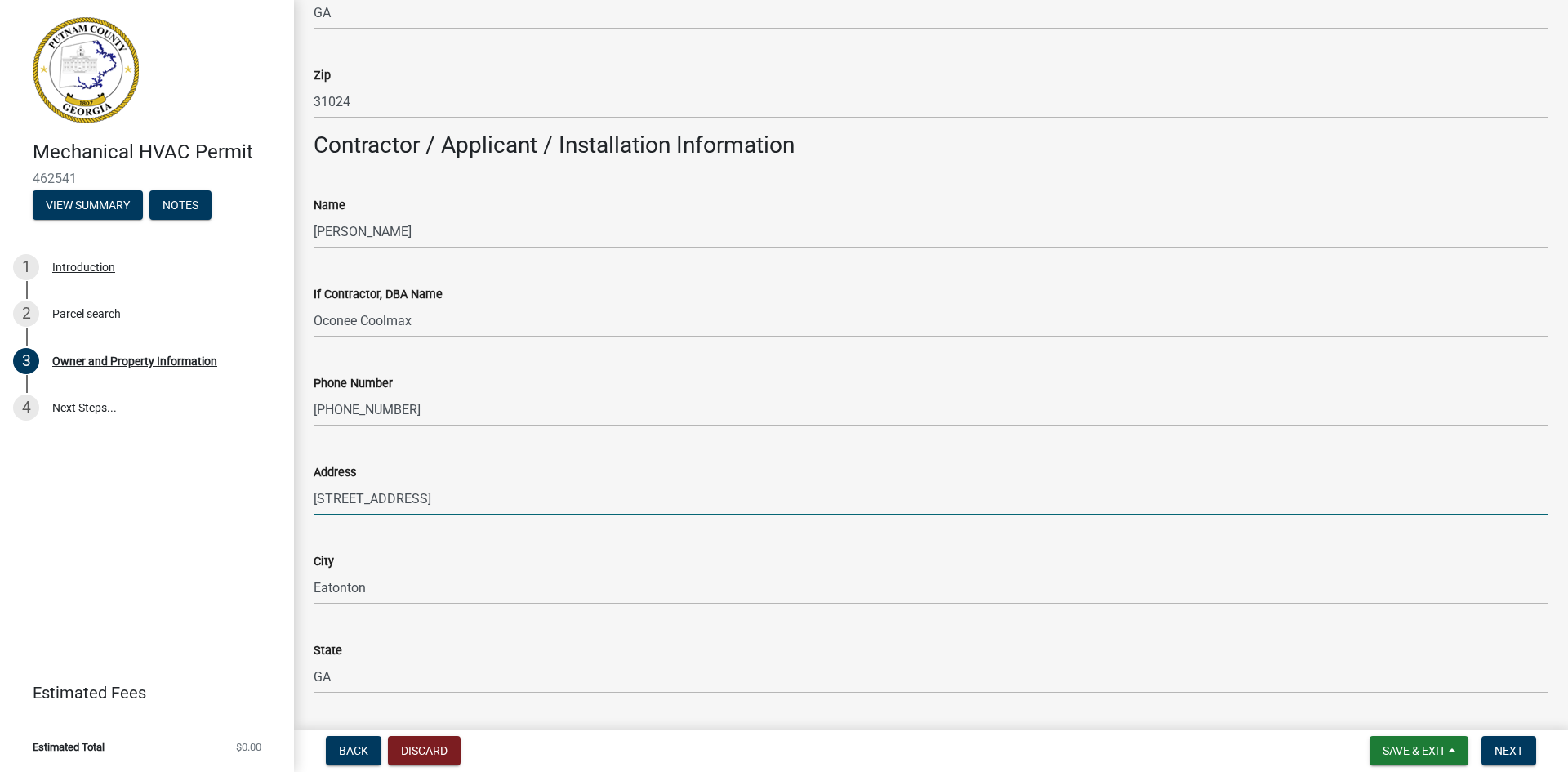
type input "31024"
type input "[EMAIL_ADDRESS][DOMAIN_NAME]"
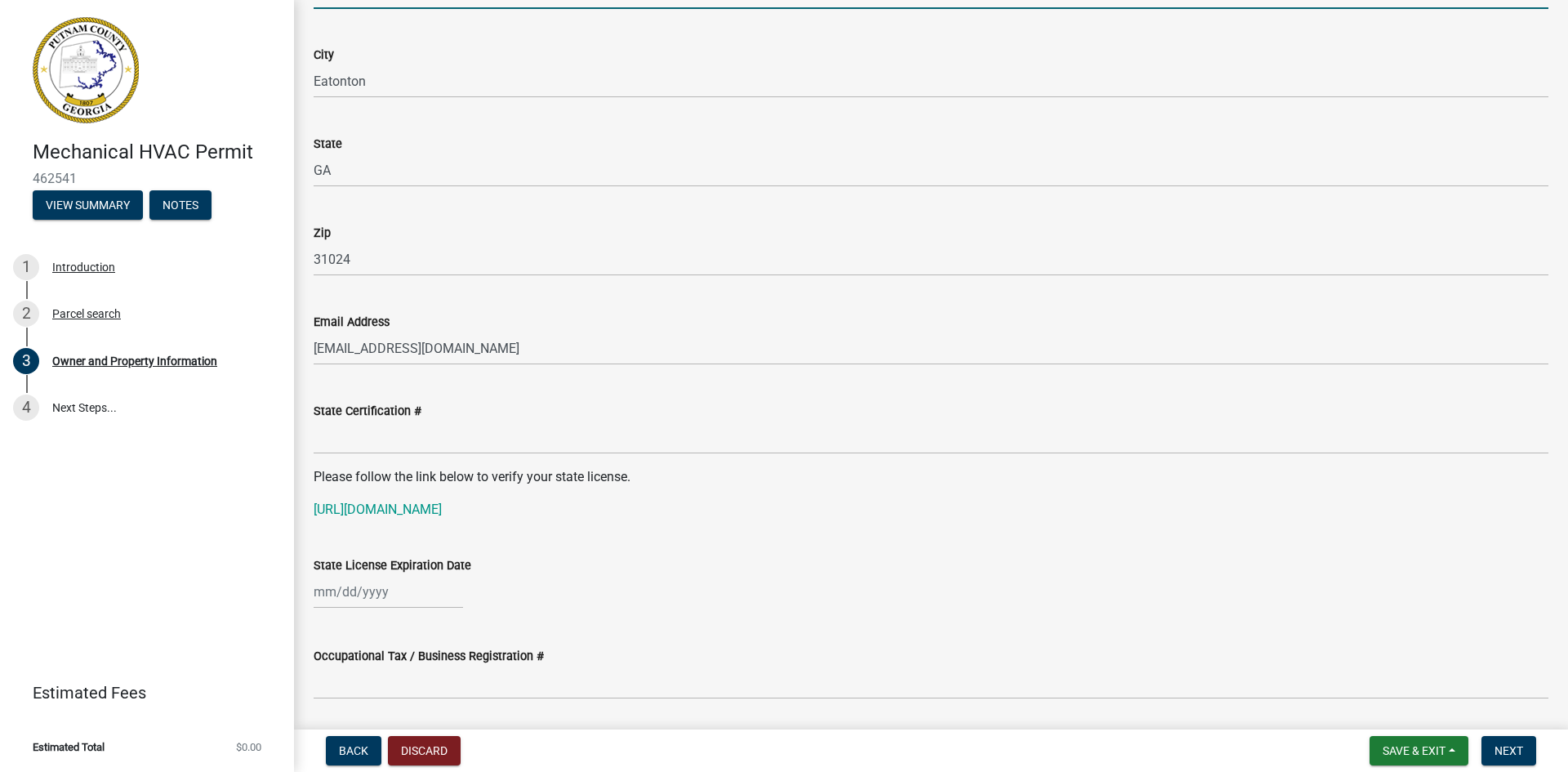
scroll to position [1860, 0]
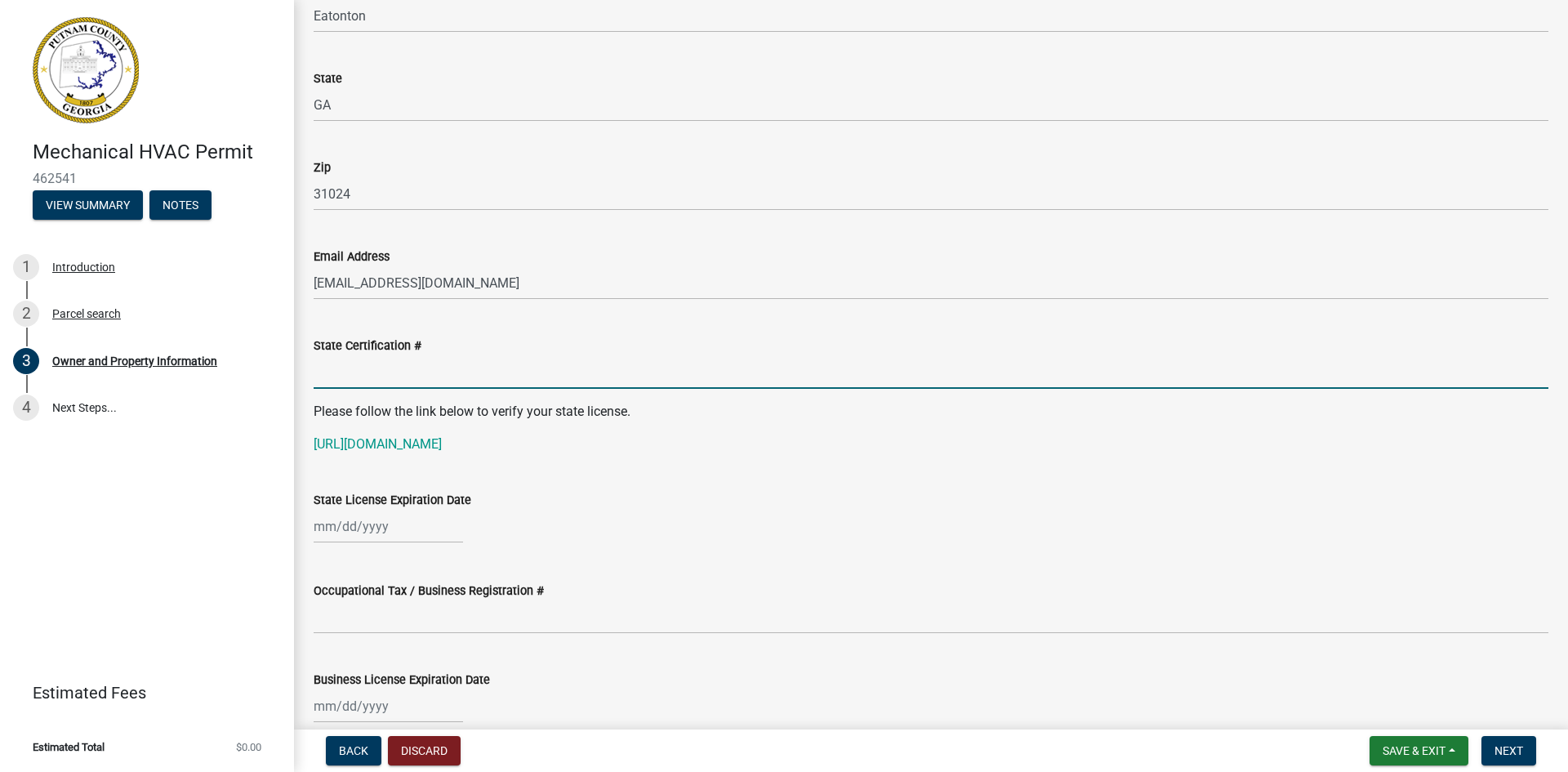
click at [501, 375] on input "State Certification #" at bounding box center [930, 372] width 1235 height 33
type input "CR109907"
click at [319, 529] on div at bounding box center [388, 526] width 149 height 33
select select "8"
select select "2025"
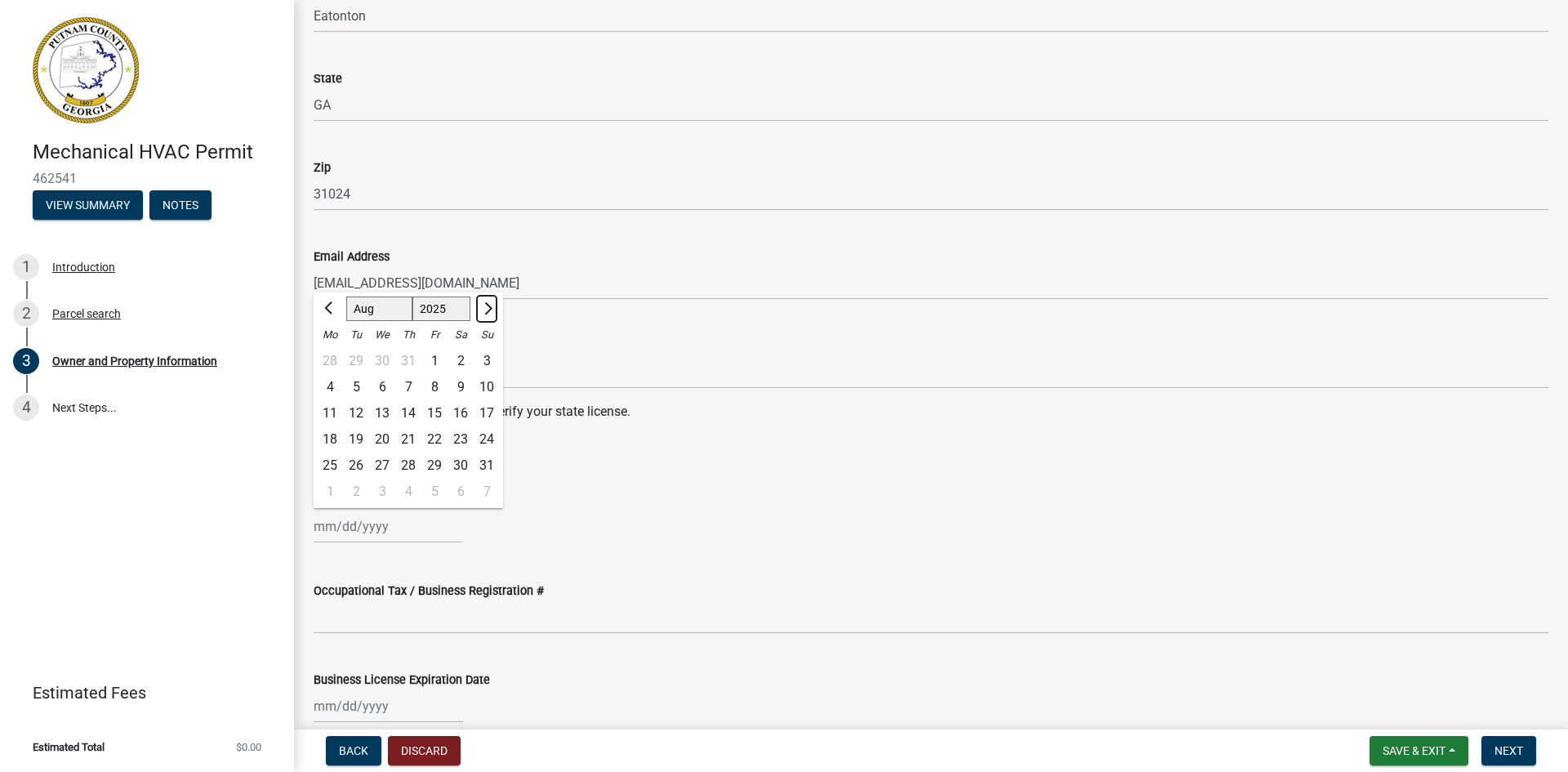
click at [487, 305] on span "Next month" at bounding box center [486, 308] width 12 height 12
select select "12"
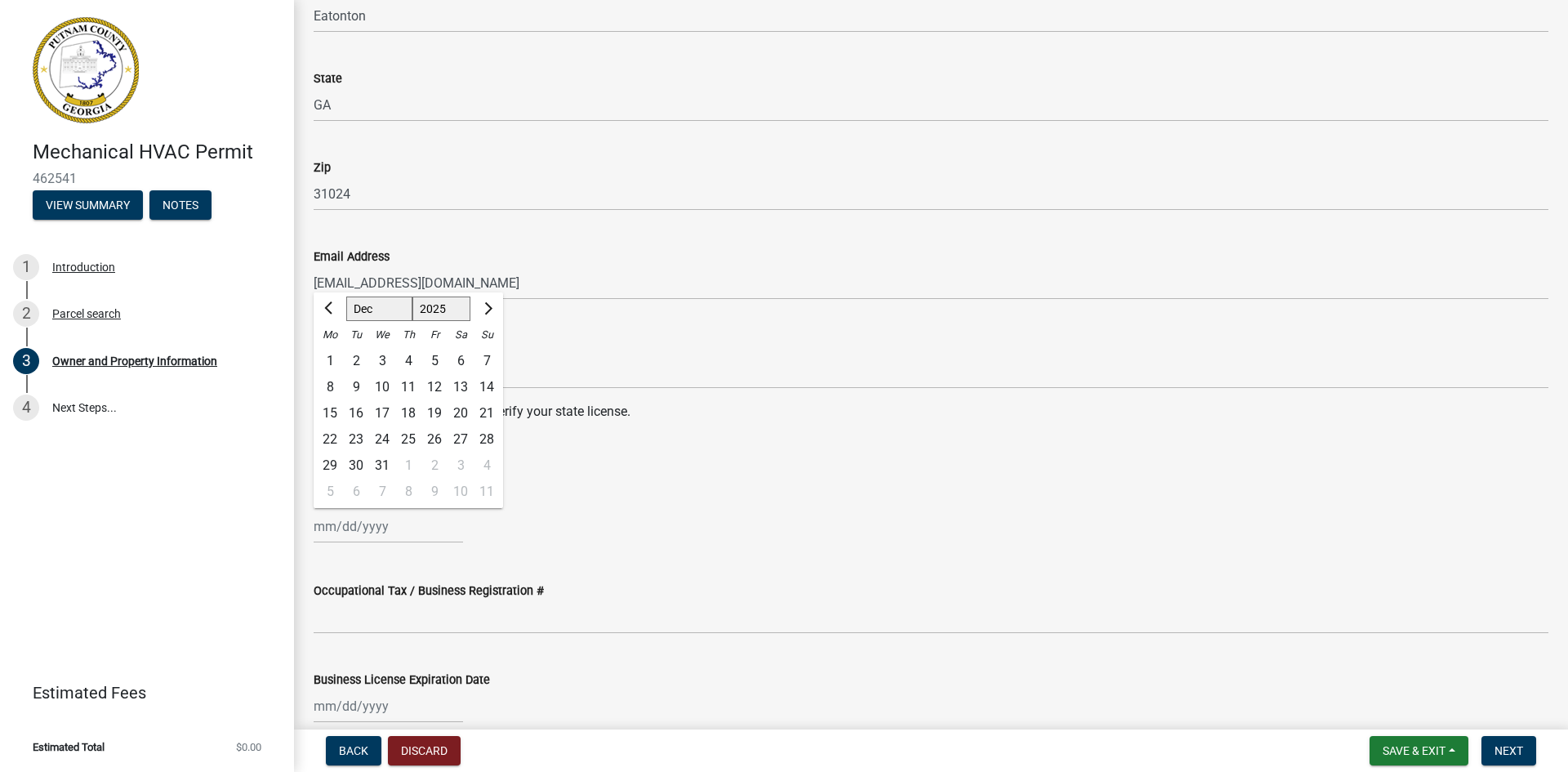
click at [378, 459] on div "31" at bounding box center [382, 465] width 26 height 26
type input "[DATE]"
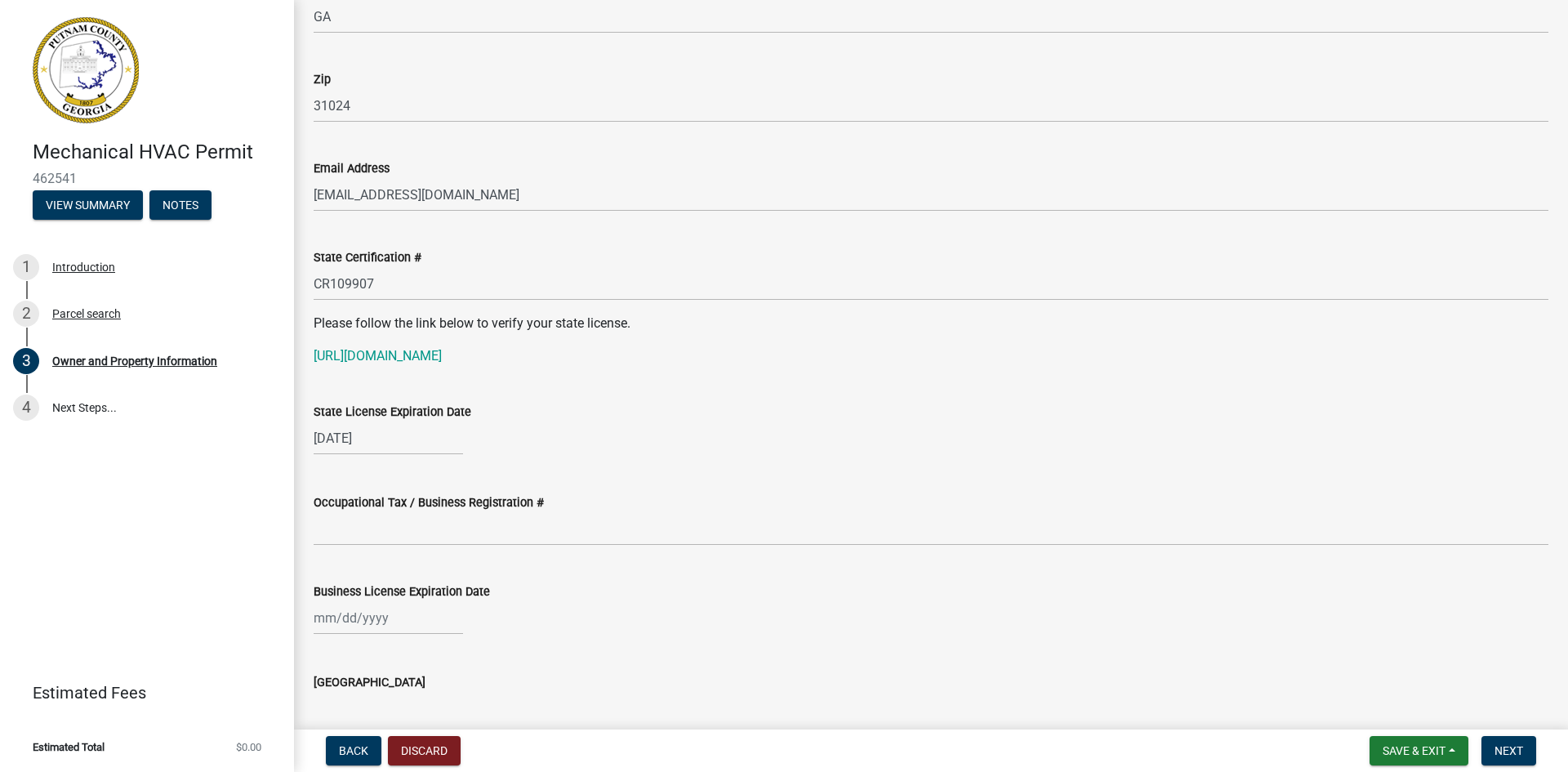
scroll to position [2023, 0]
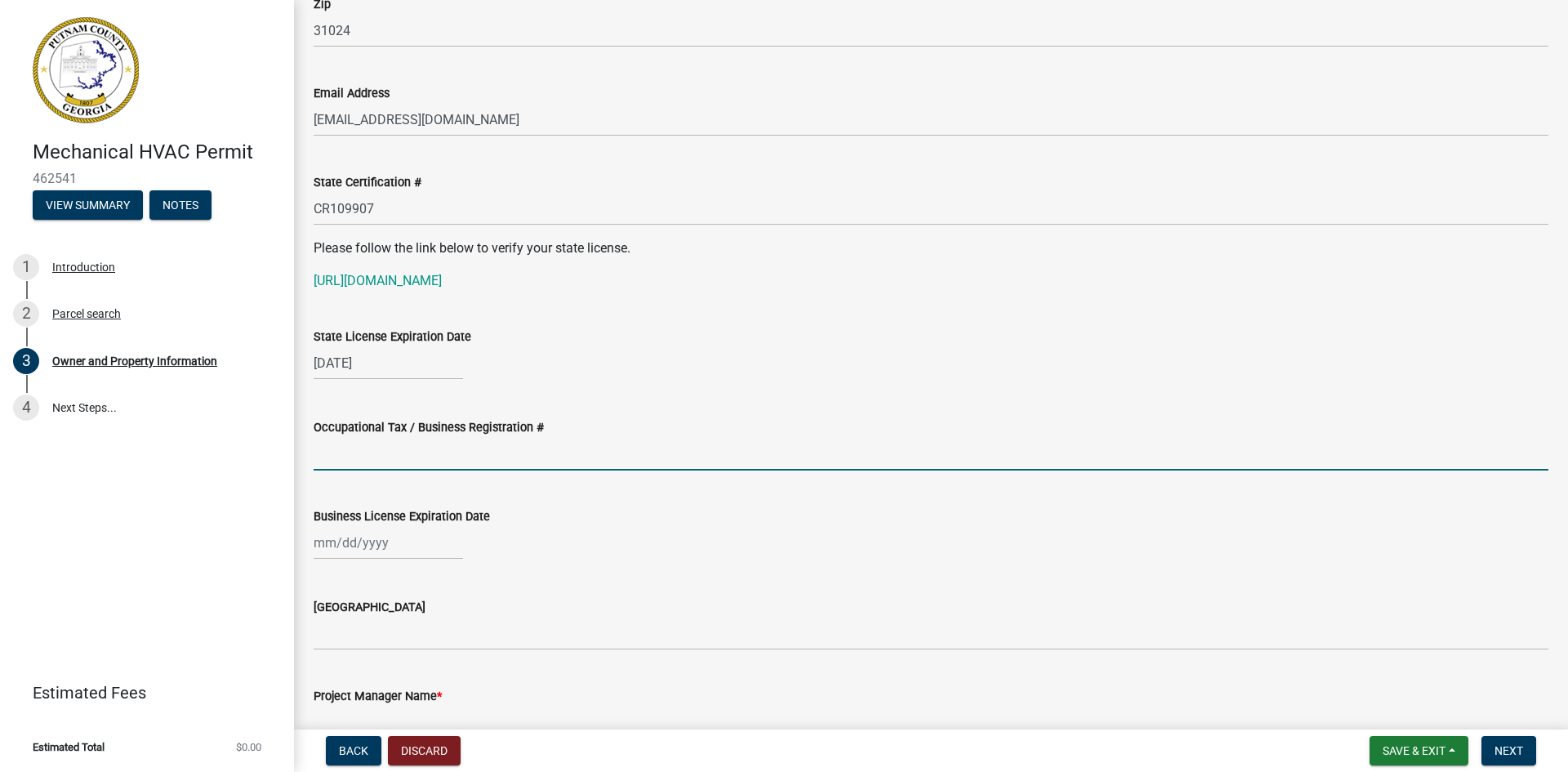
click at [437, 463] on input "Occupational Tax / Business Registration #" at bounding box center [930, 454] width 1235 height 33
type input "2025-BL-12"
click at [326, 544] on div at bounding box center [388, 543] width 149 height 33
select select "8"
select select "2025"
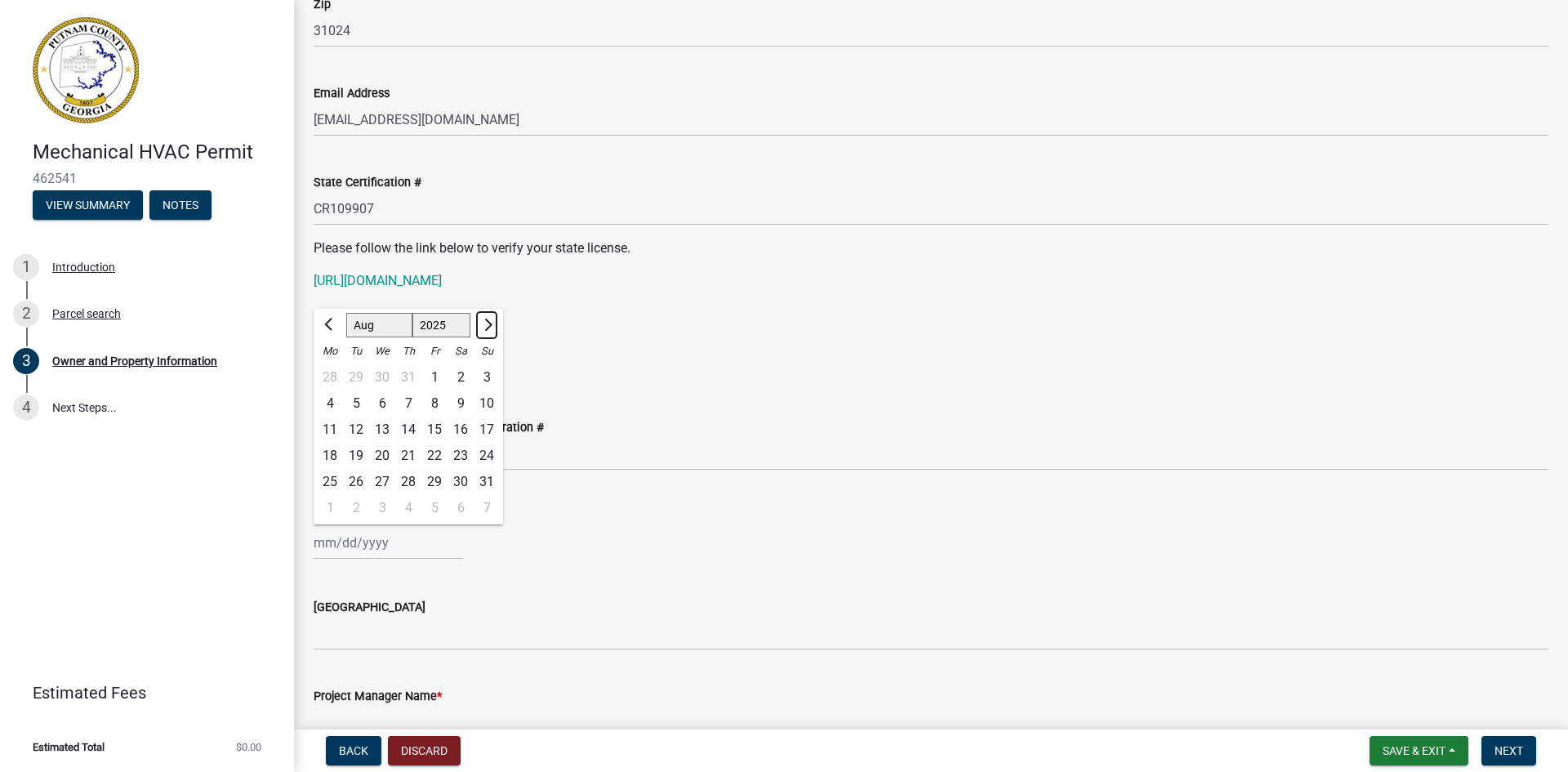
click at [490, 324] on span "Next month" at bounding box center [486, 324] width 12 height 12
select select "12"
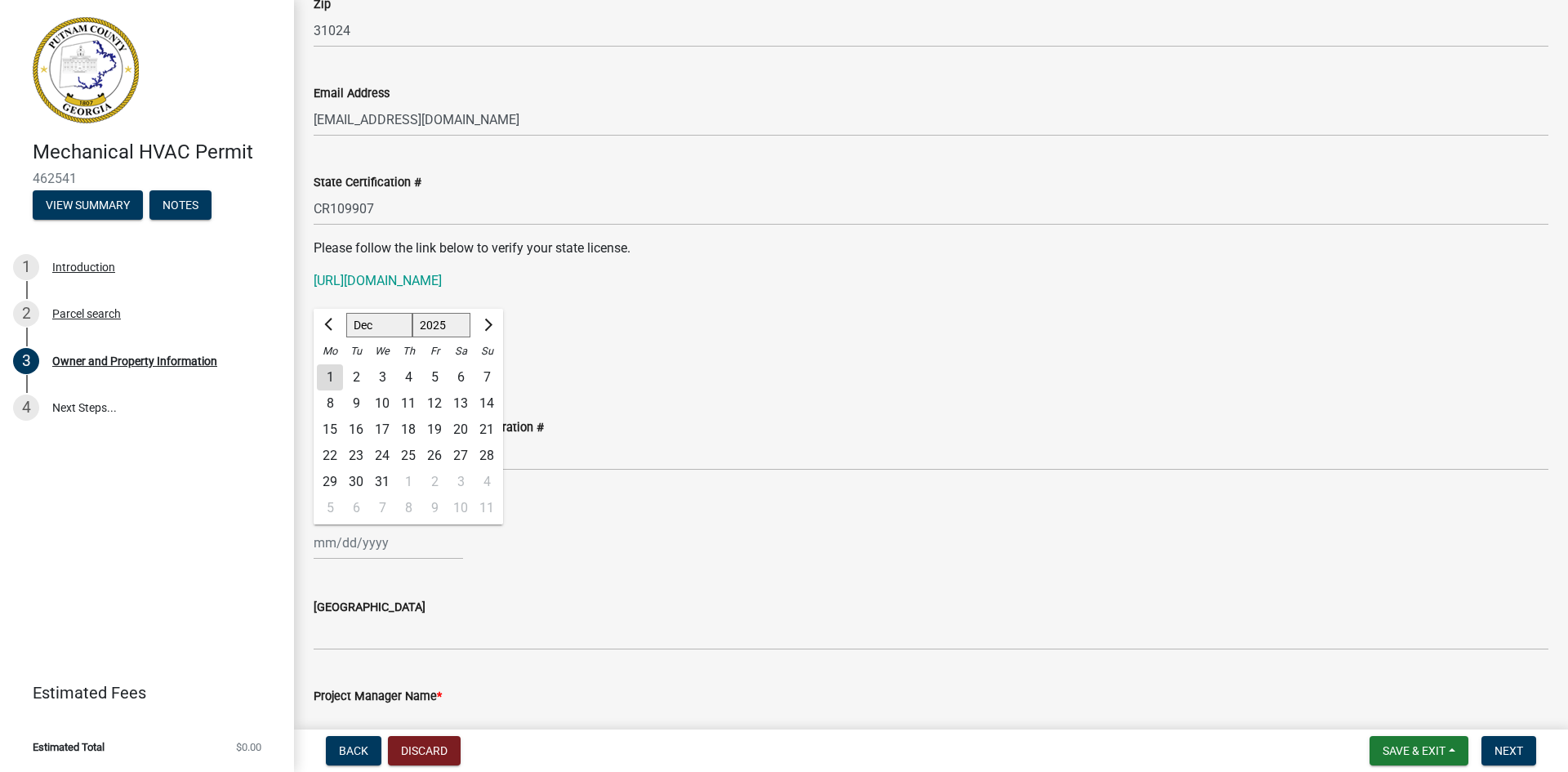
click at [384, 479] on div "31" at bounding box center [382, 482] width 26 height 26
type input "[DATE]"
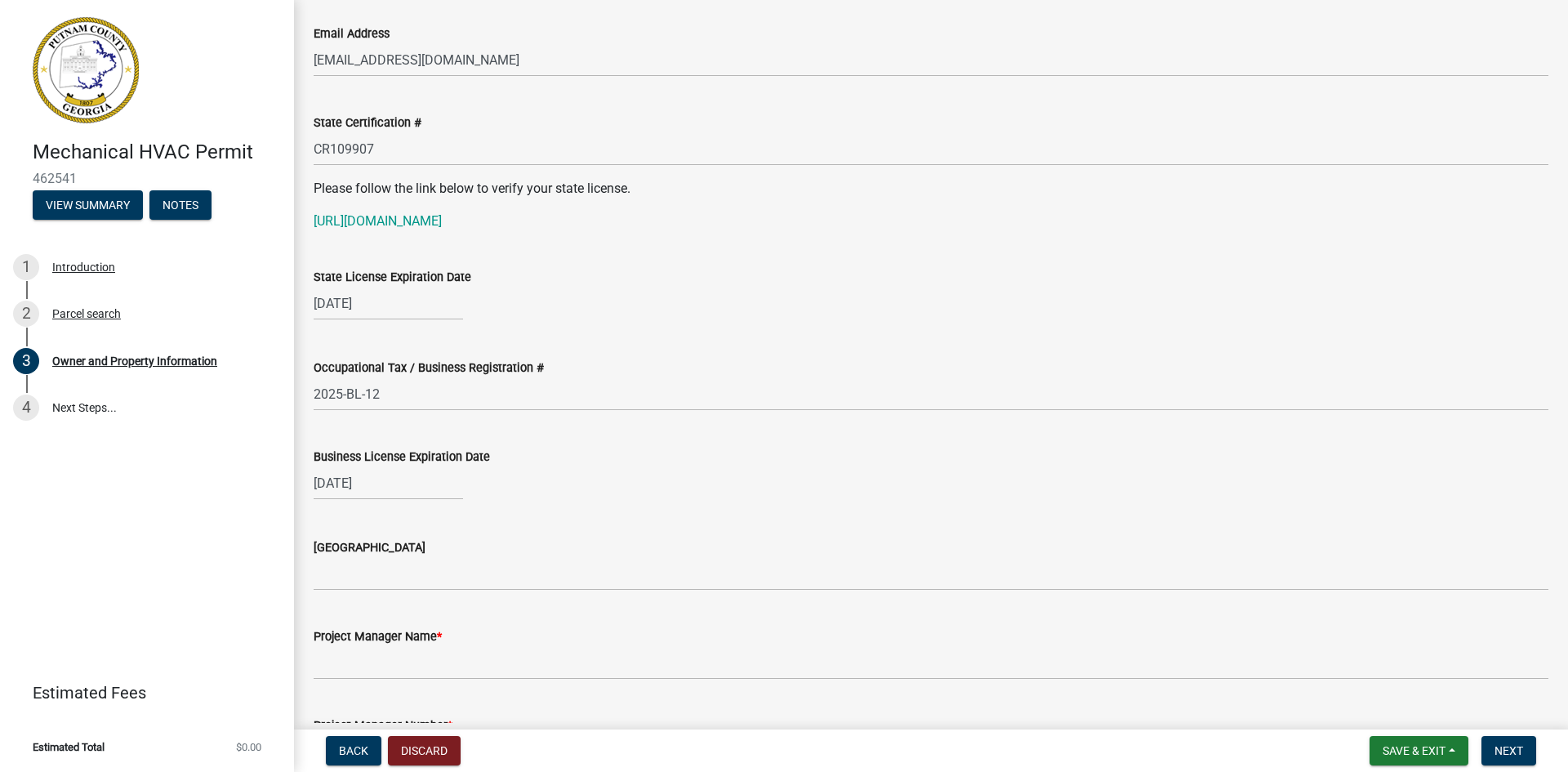
scroll to position [2105, 0]
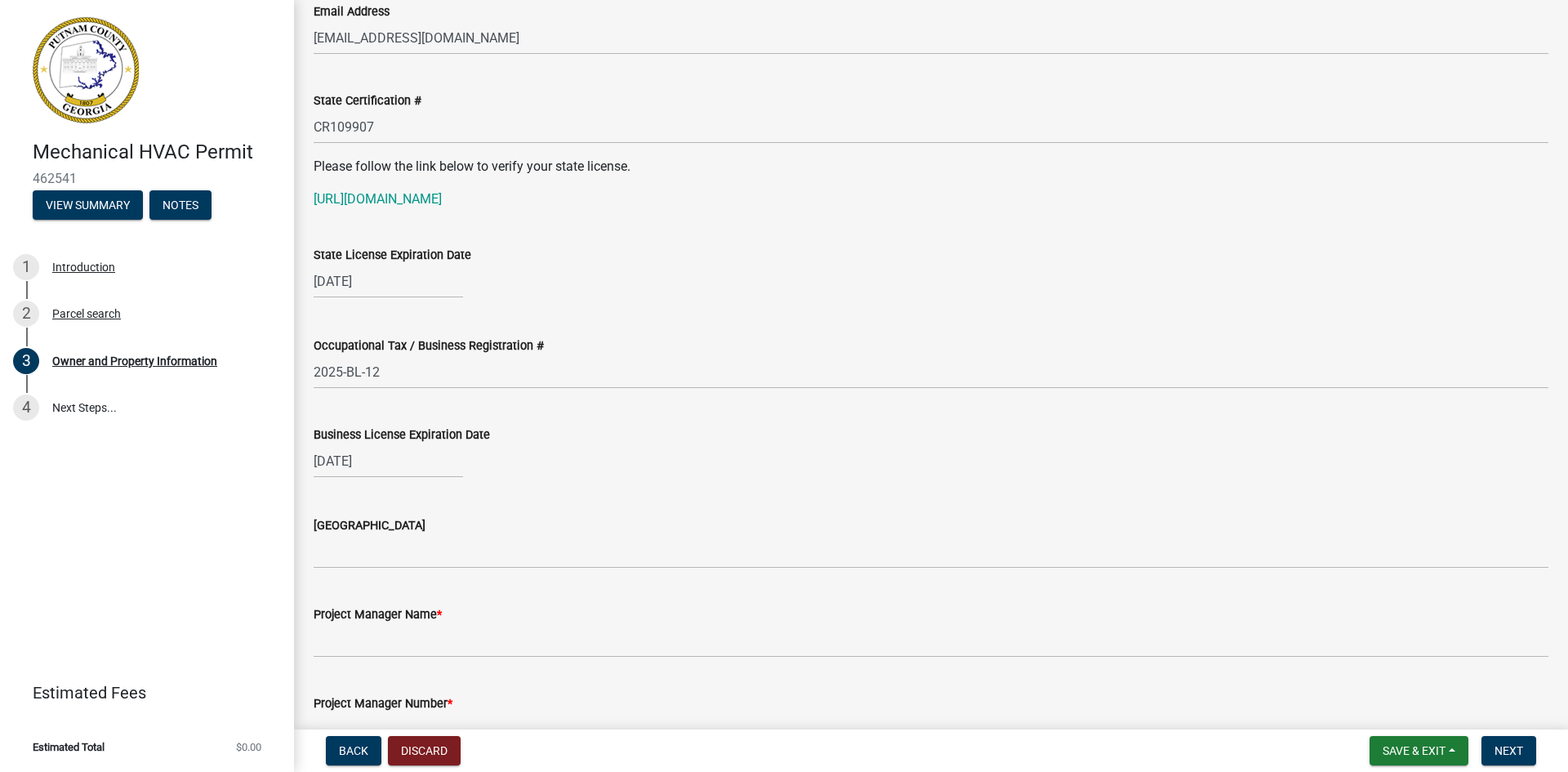
select select "12"
select select "2025"
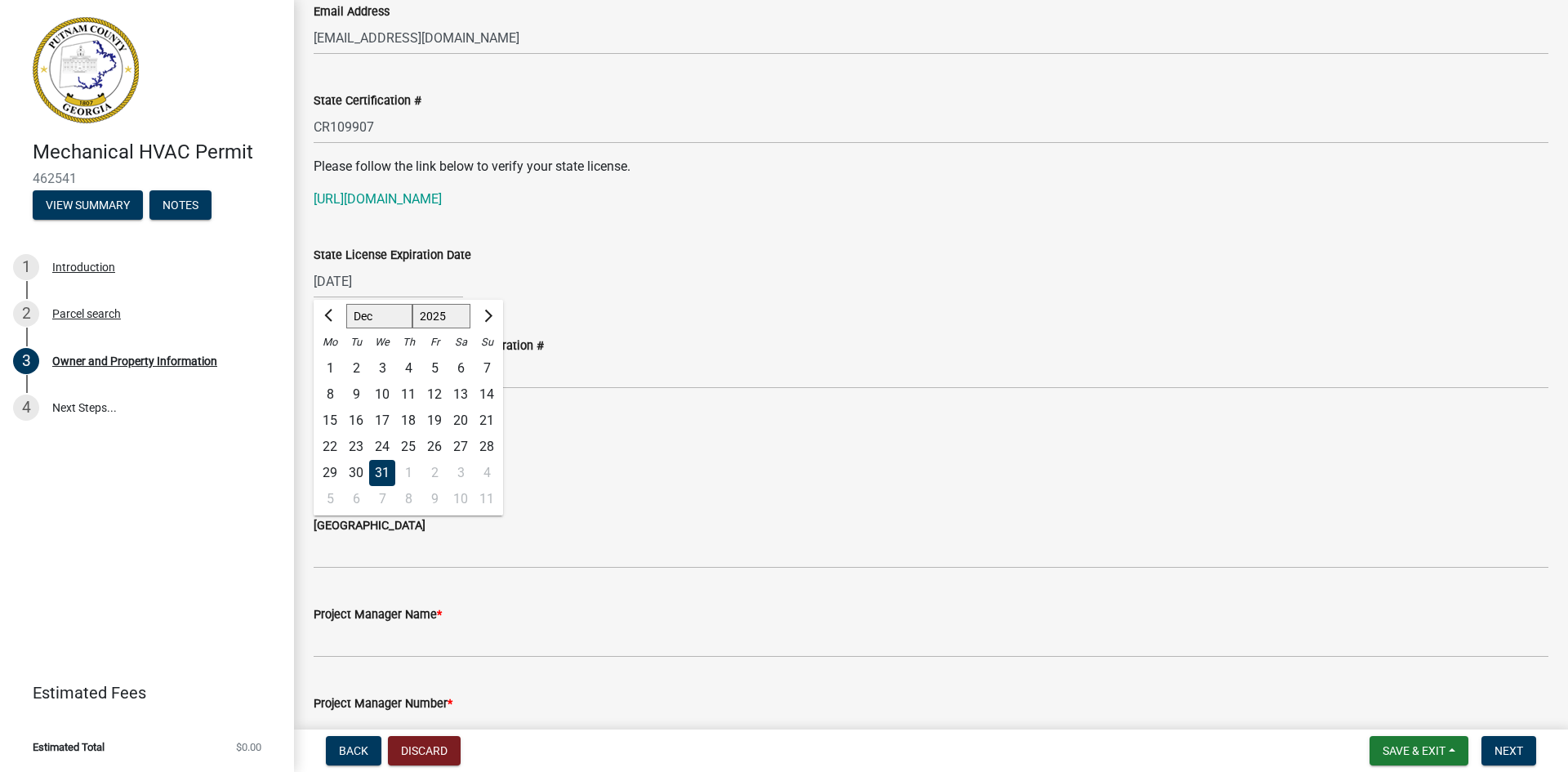
click at [400, 280] on div "[DATE] [PERSON_NAME] Apr May Jun [DATE] Aug Sep Oct Nov [DATE] 1526 1527 1528 1…" at bounding box center [388, 281] width 149 height 33
click at [326, 309] on button "Previous month" at bounding box center [329, 316] width 20 height 26
click at [486, 314] on span "Next month" at bounding box center [486, 316] width 12 height 12
select select "11"
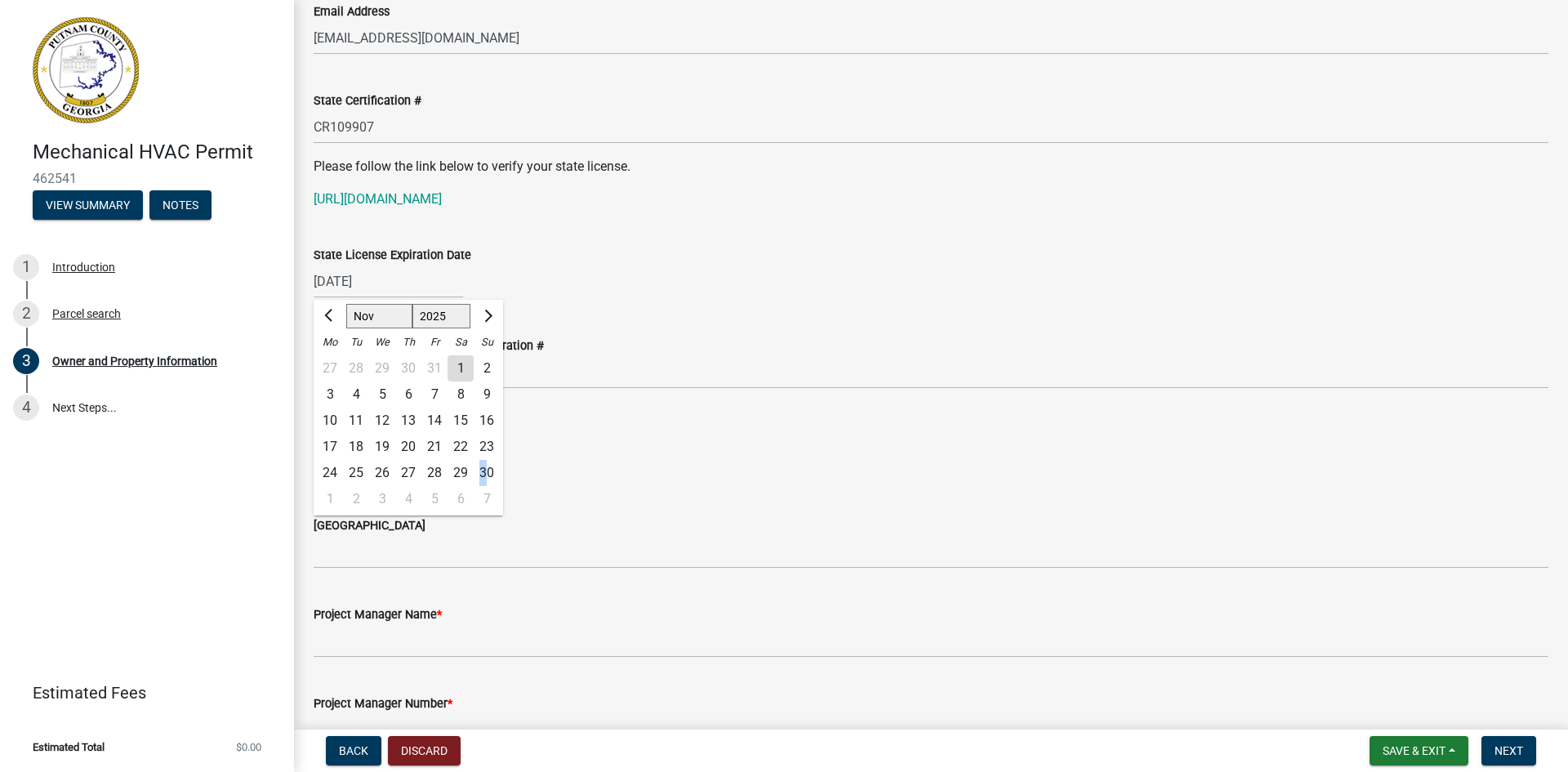
click at [484, 468] on div "30" at bounding box center [486, 473] width 26 height 26
type input "[DATE]"
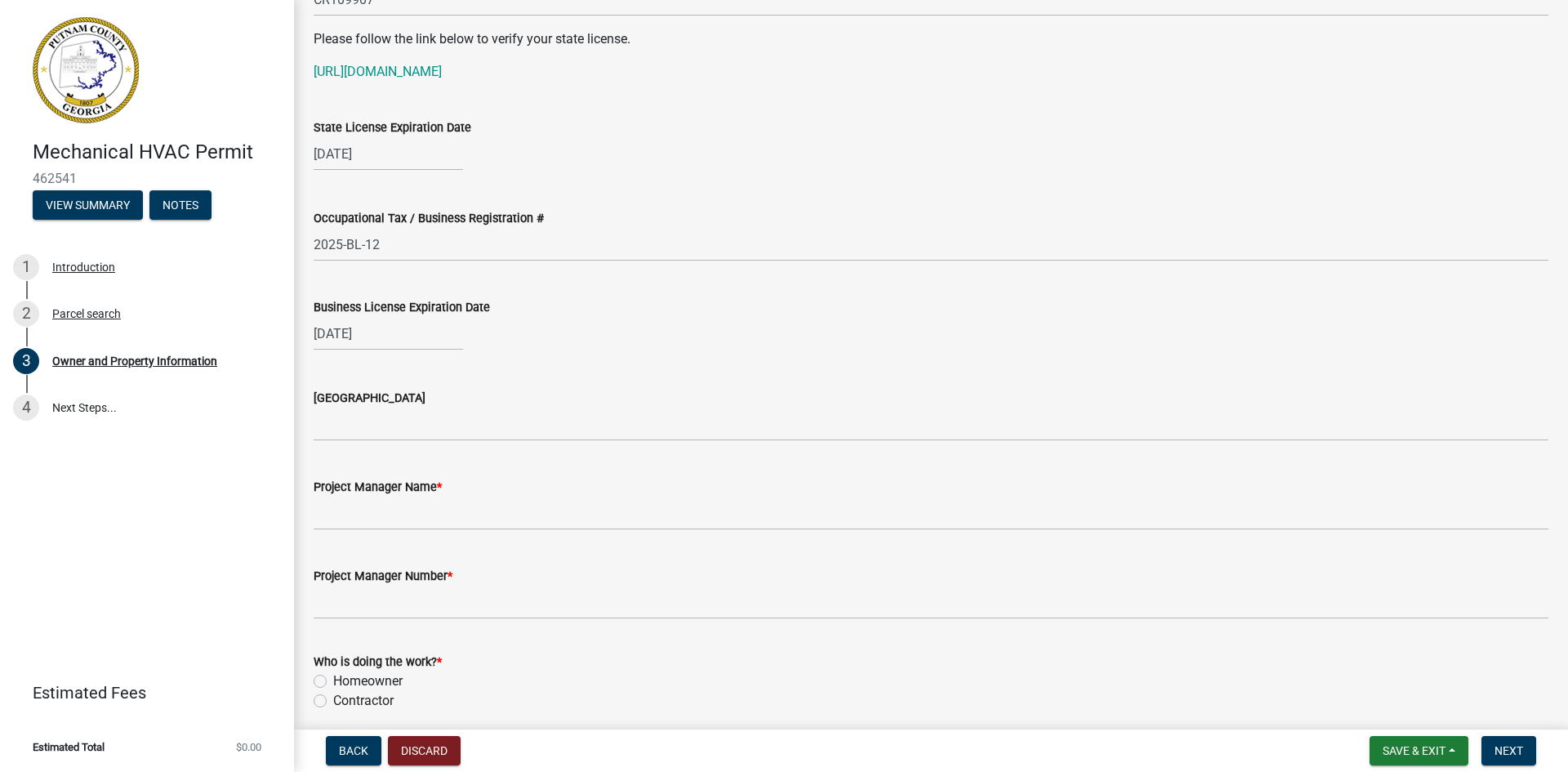
scroll to position [2268, 0]
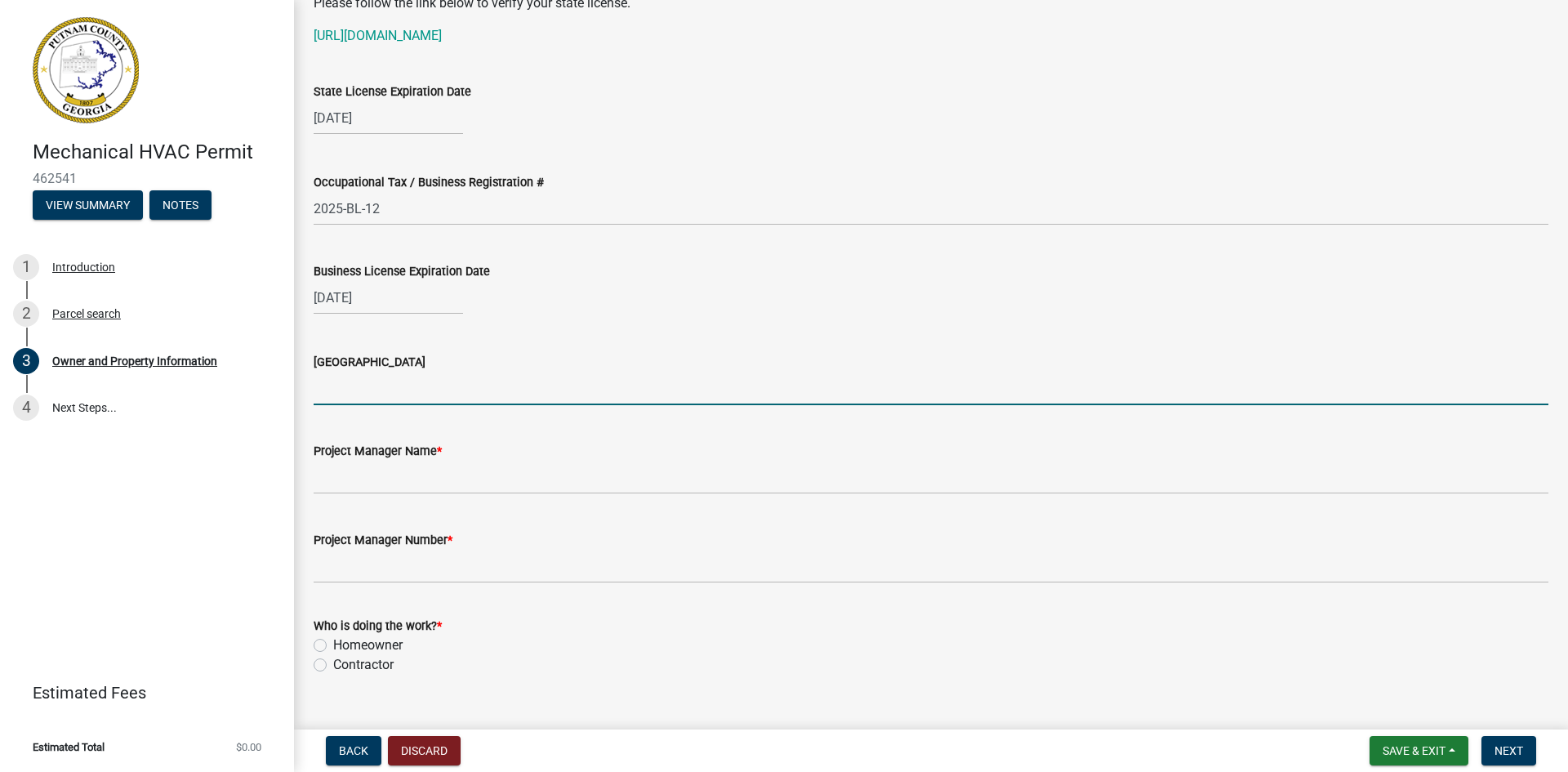
click at [419, 395] on input "[GEOGRAPHIC_DATA]" at bounding box center [930, 388] width 1235 height 33
type input "[PERSON_NAME]"
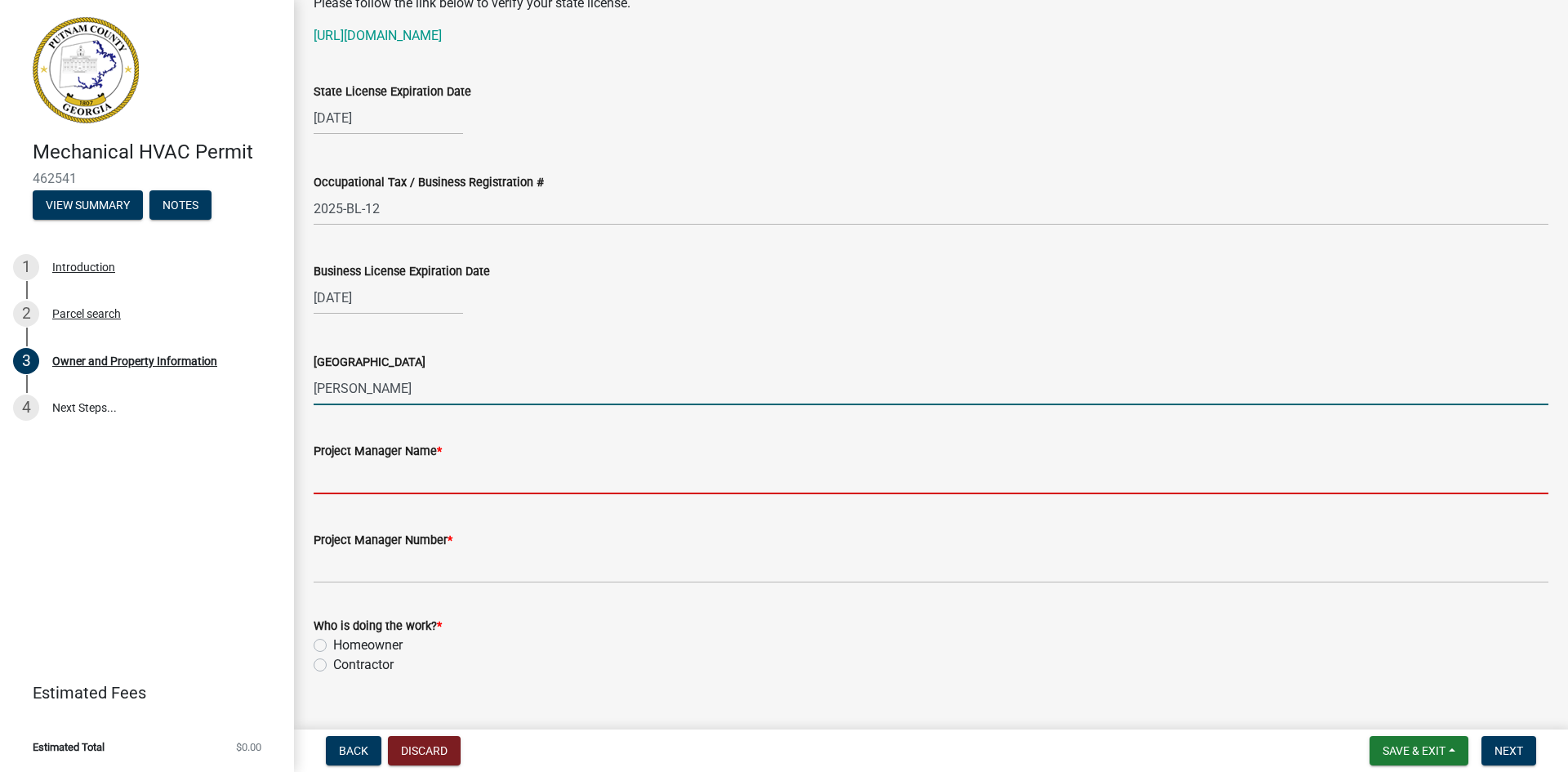
click at [384, 473] on input "Project Manager Name *" at bounding box center [930, 477] width 1235 height 33
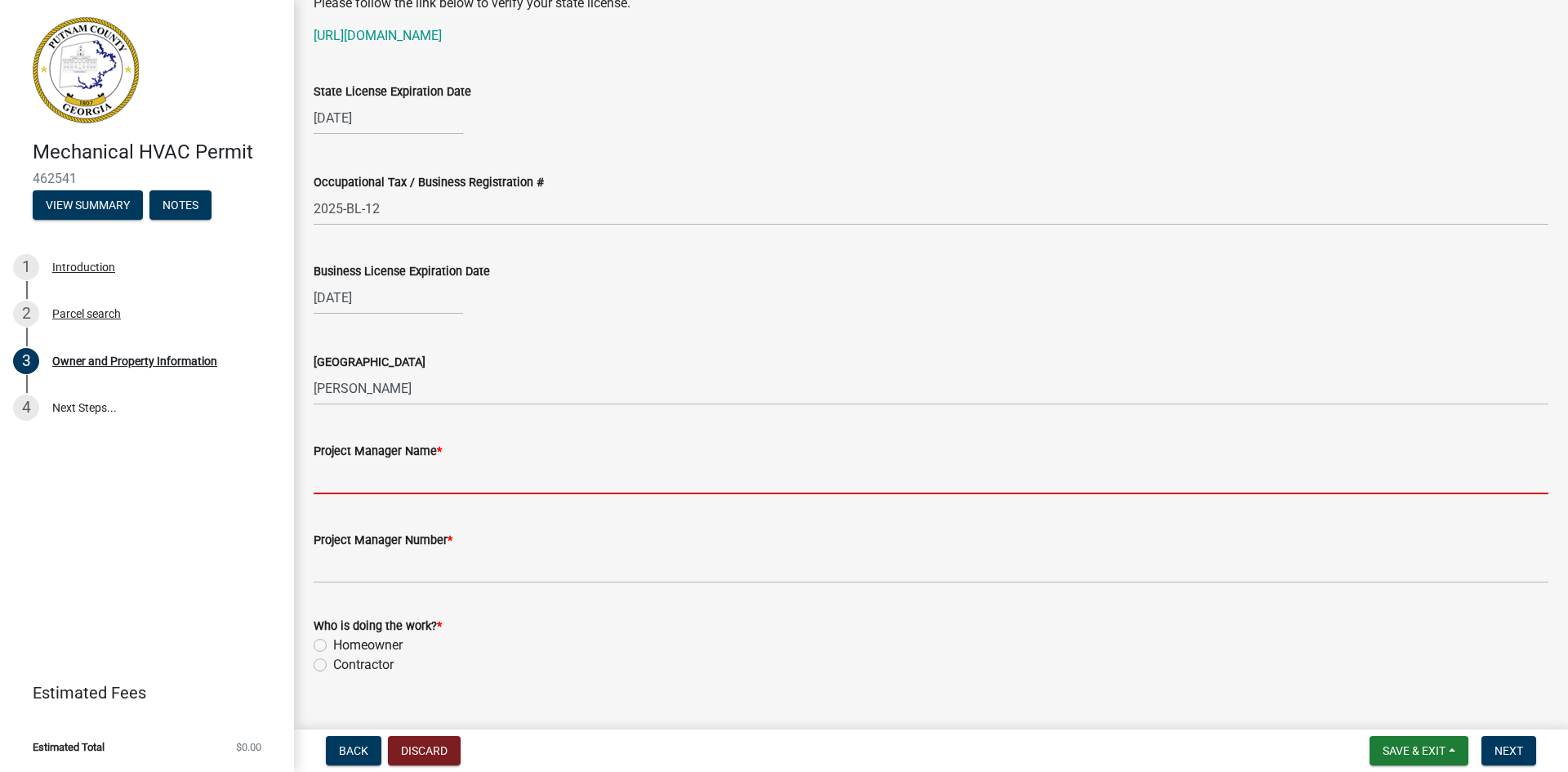
type input "[PERSON_NAME]"
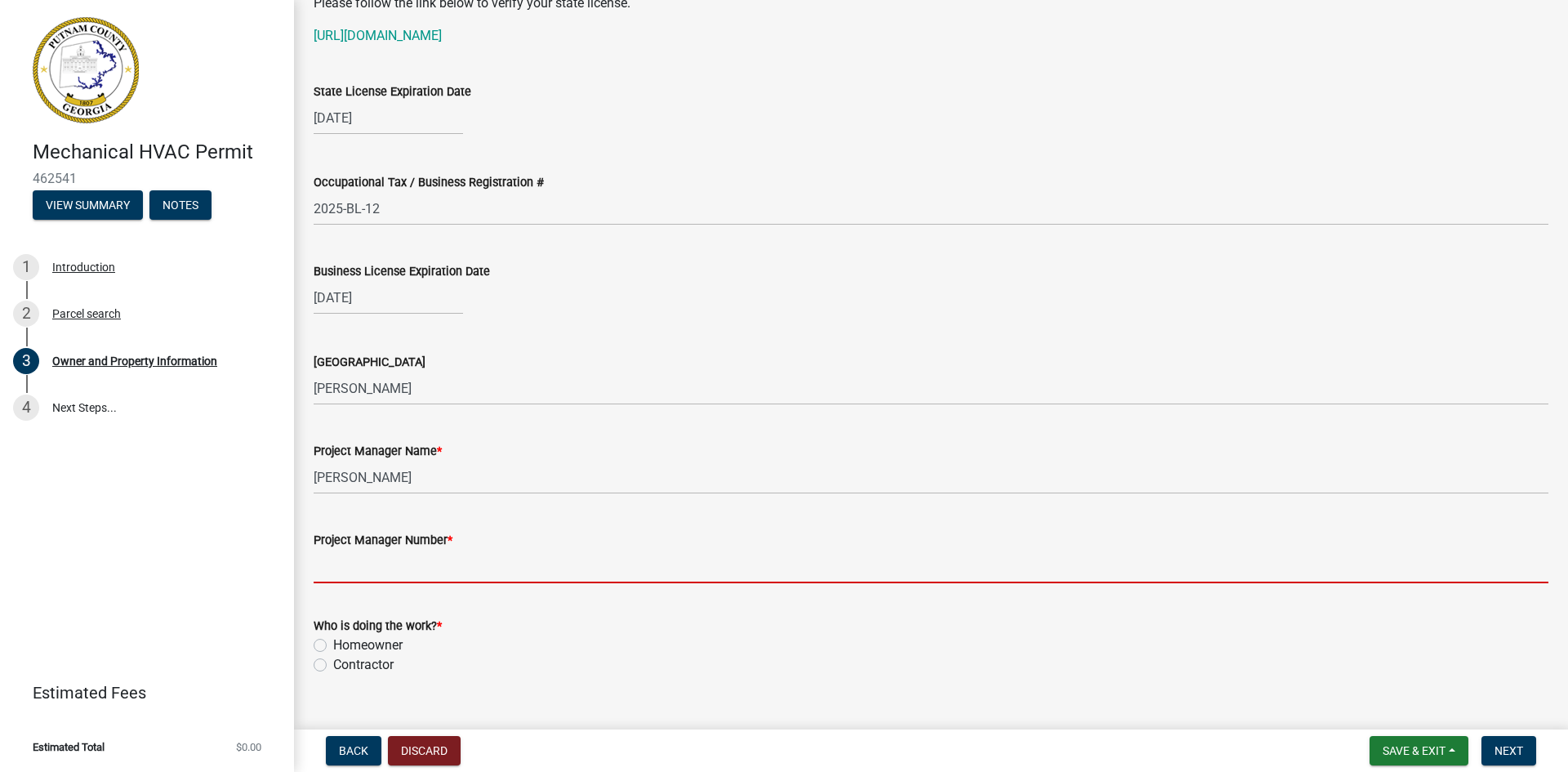
click at [404, 561] on input "Project Manager Number *" at bounding box center [930, 566] width 1235 height 33
type input "[PHONE_NUMBER]"
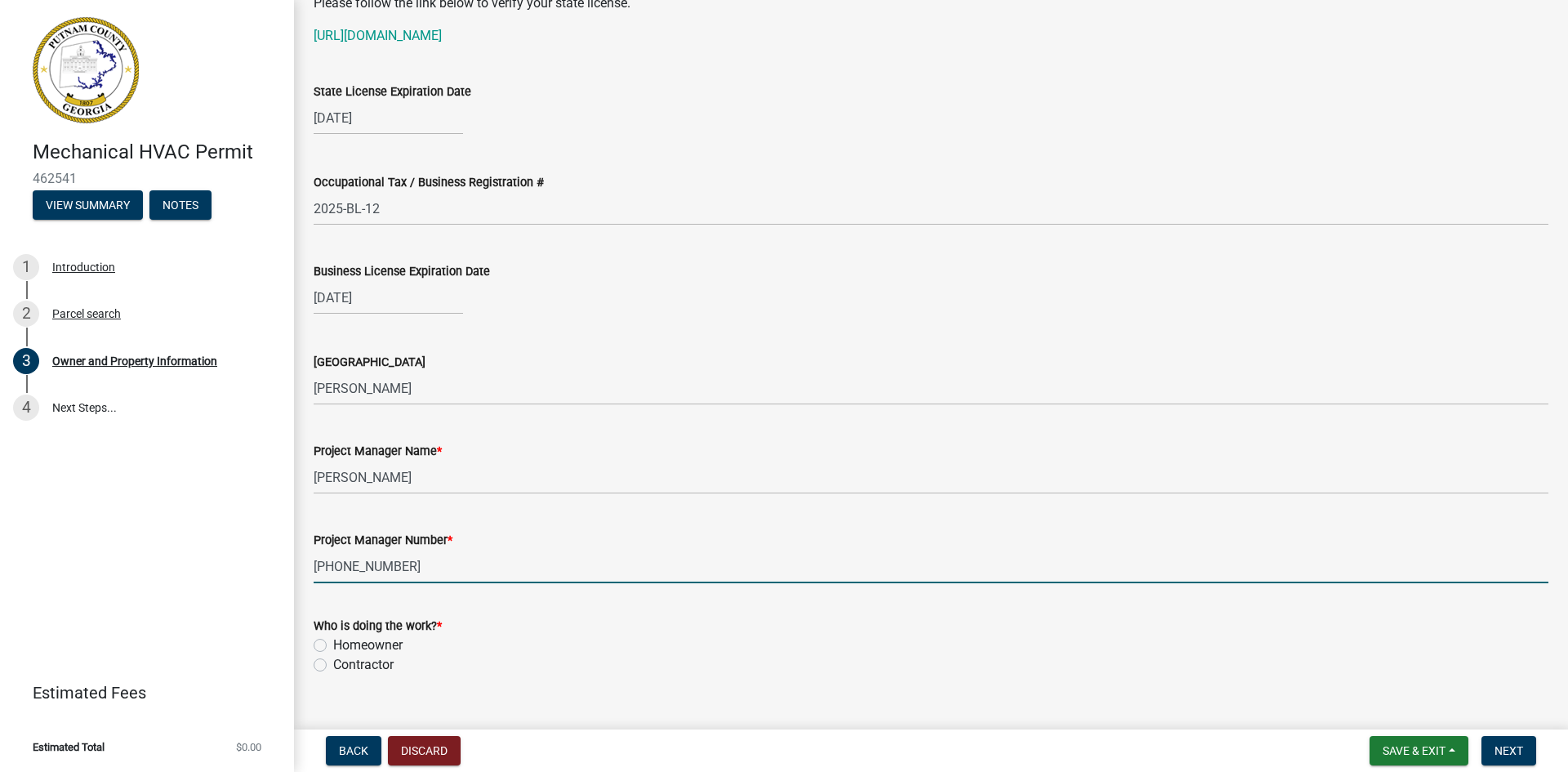
click at [334, 665] on label "Contractor" at bounding box center [363, 665] width 60 height 20
click at [334, 665] on input "Contractor" at bounding box center [339, 661] width 11 height 11
radio input "true"
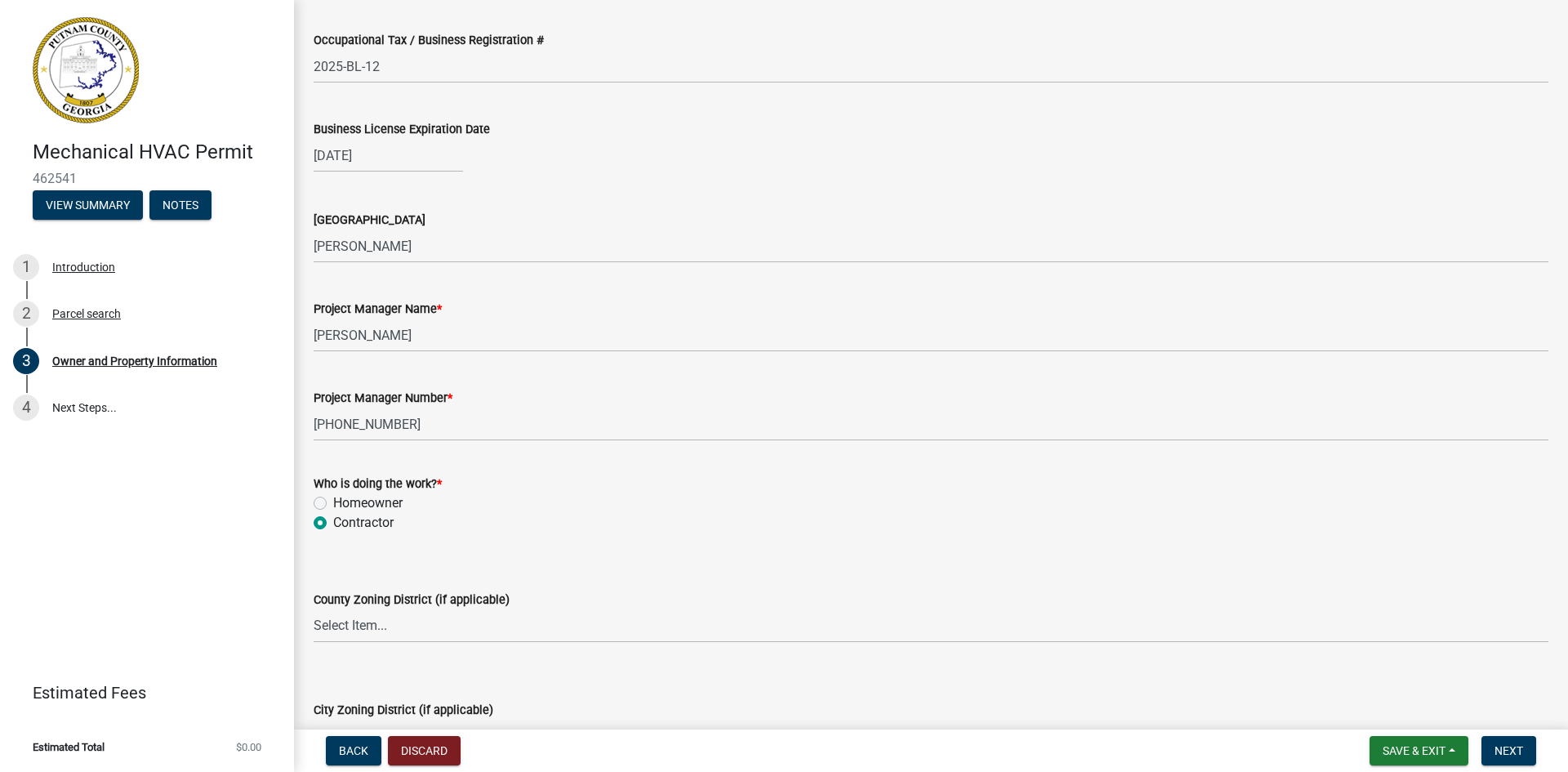
scroll to position [2432, 0]
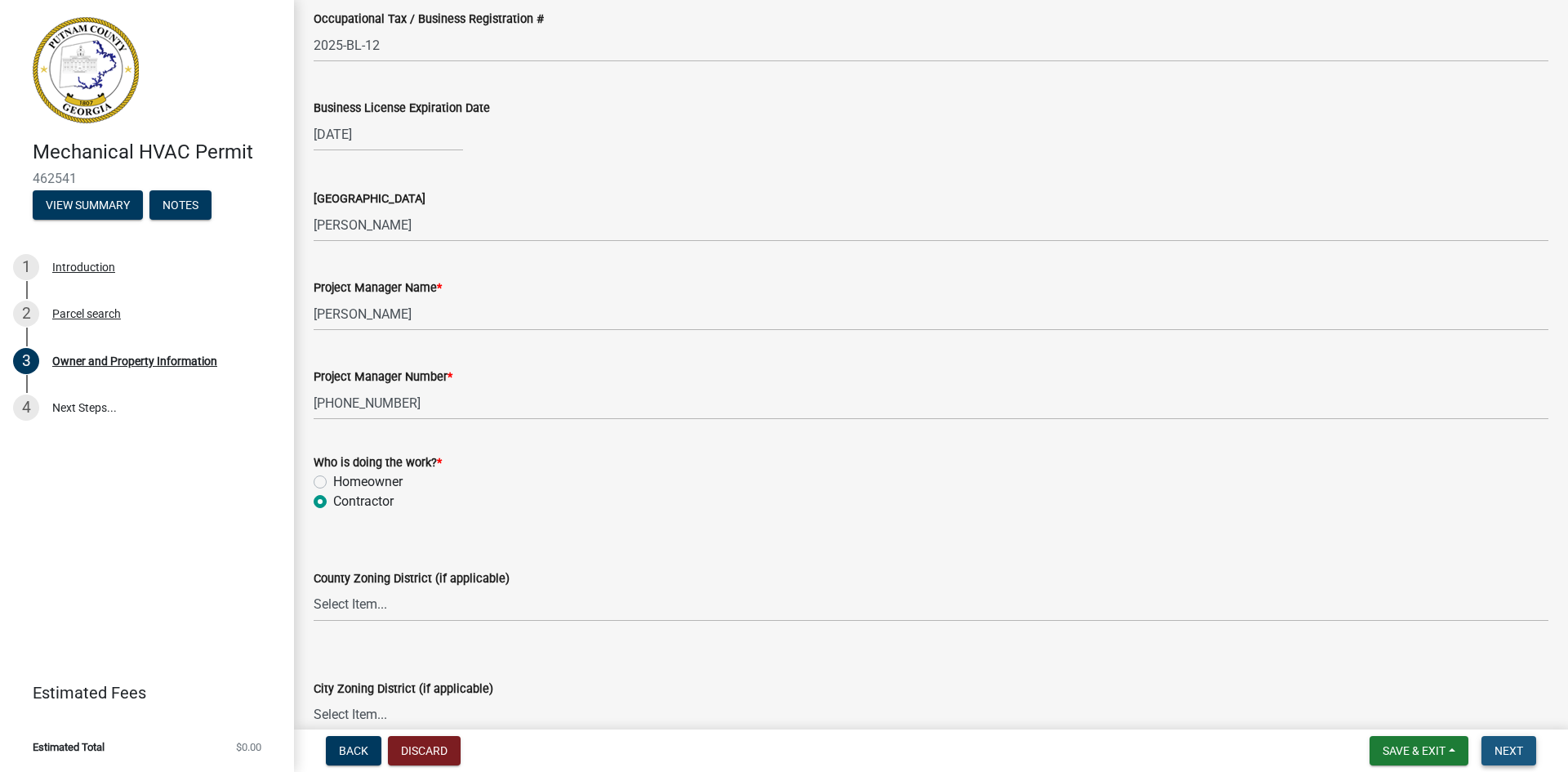
click at [1513, 752] on span "Next" at bounding box center [1509, 751] width 29 height 13
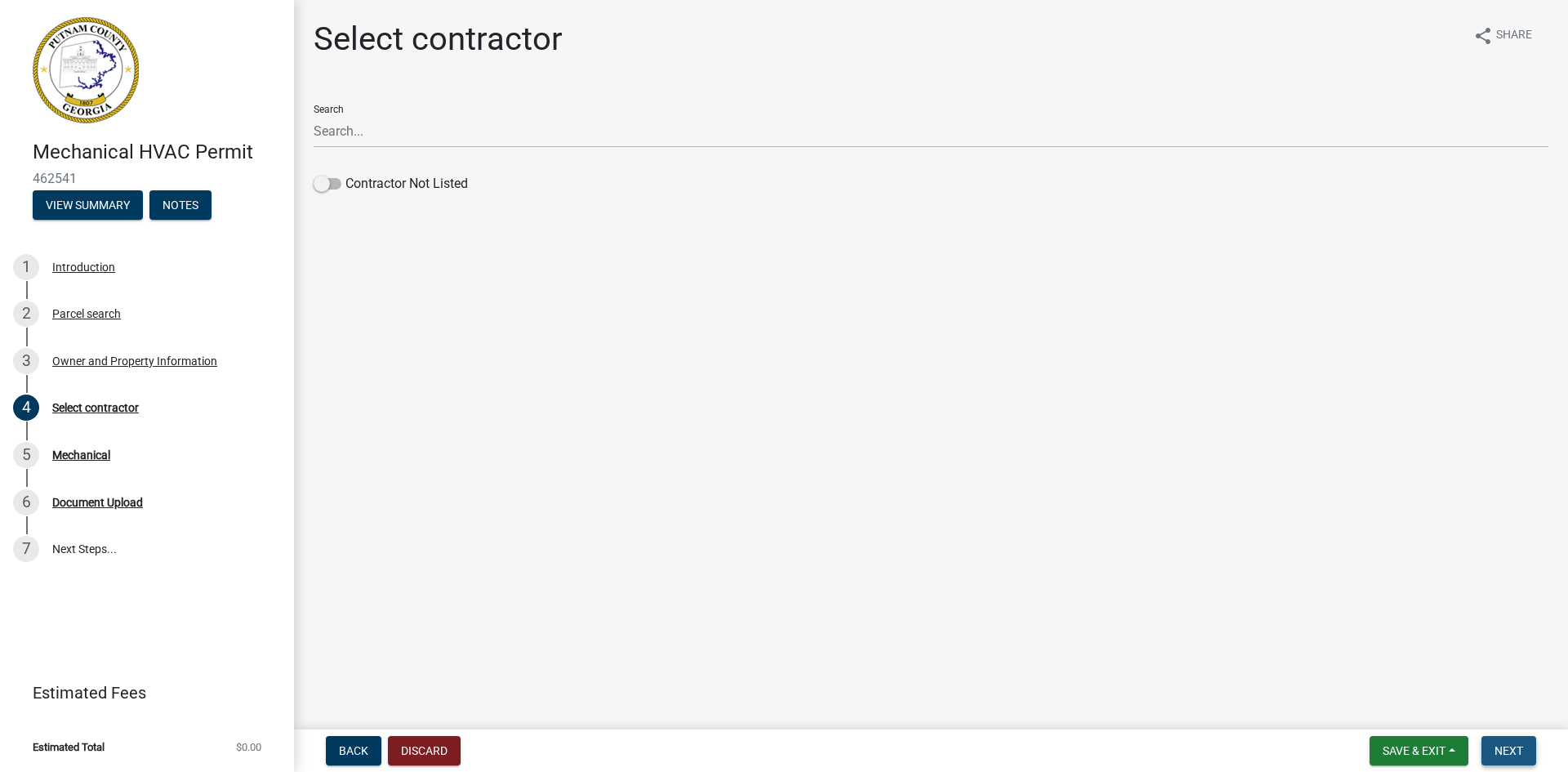
click at [1519, 750] on span "Next" at bounding box center [1509, 751] width 29 height 13
click at [334, 218] on span at bounding box center [327, 216] width 28 height 11
click at [346, 206] on input "Contractor Not Listed" at bounding box center [346, 206] width 0 height 0
click at [1523, 756] on span "Next" at bounding box center [1509, 751] width 29 height 13
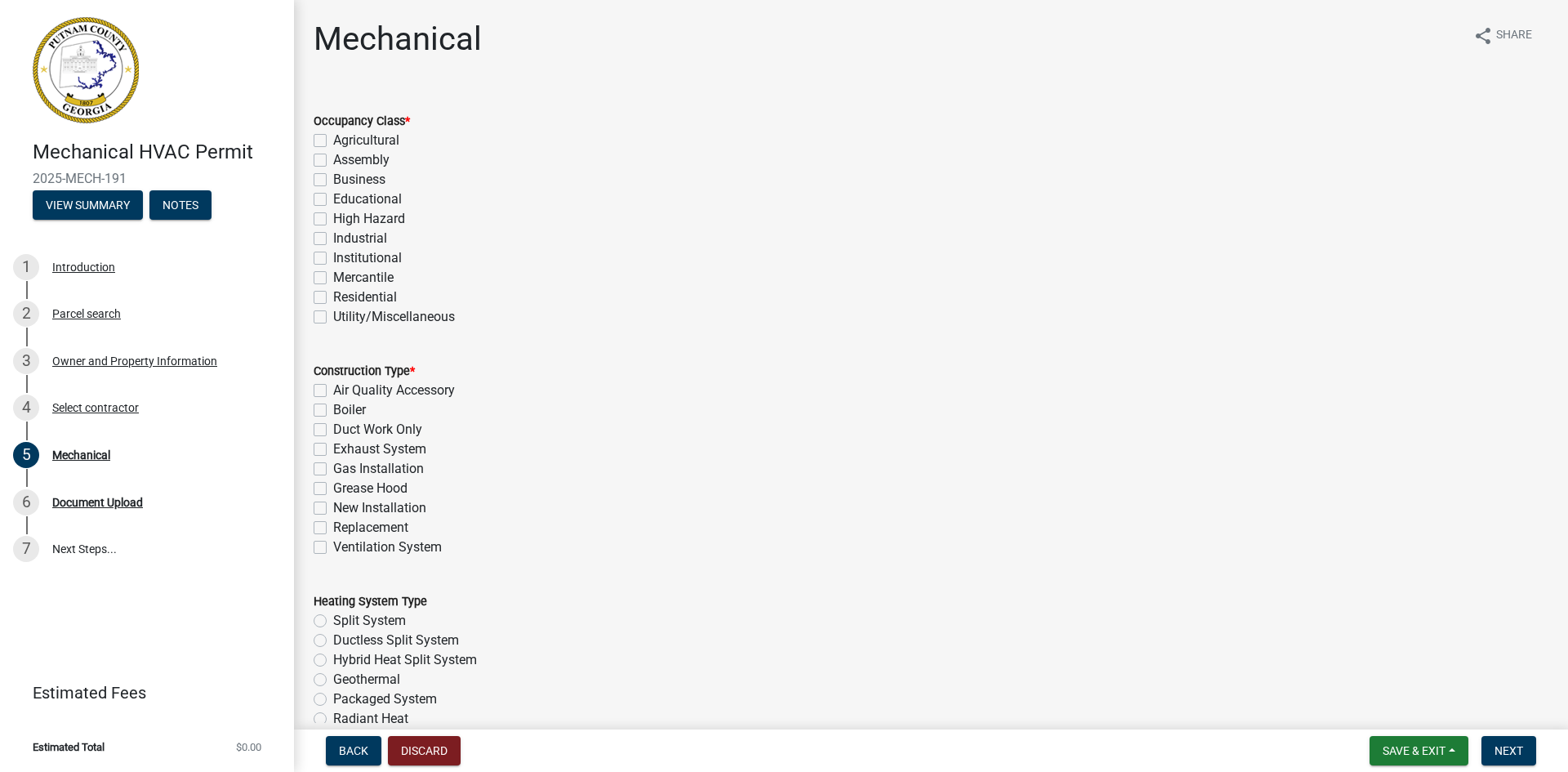
click at [334, 296] on label "Residential" at bounding box center [365, 297] width 64 height 20
click at [334, 296] on input "Residential" at bounding box center [339, 293] width 11 height 11
checkbox input "true"
checkbox input "false"
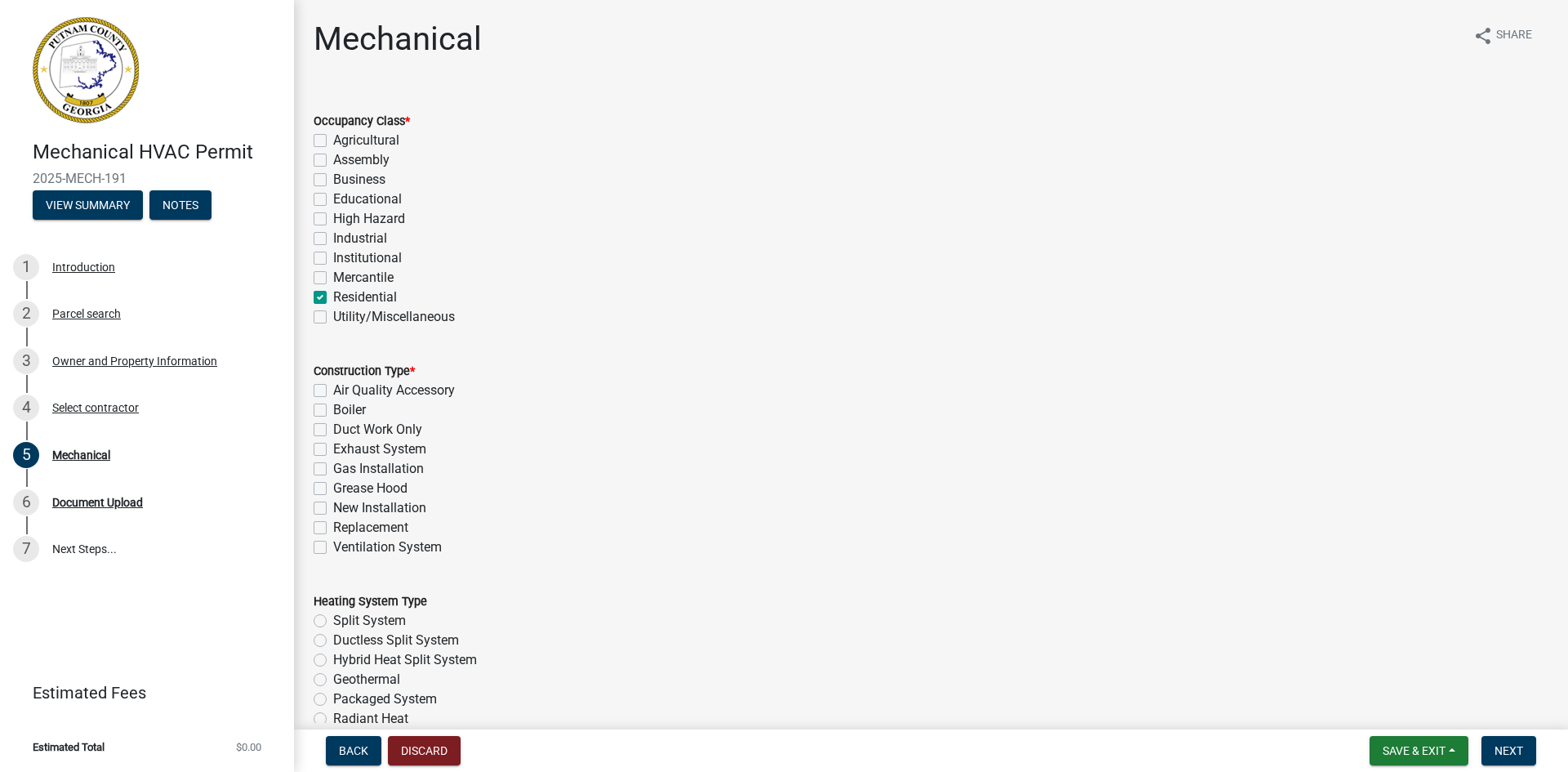
checkbox input "false"
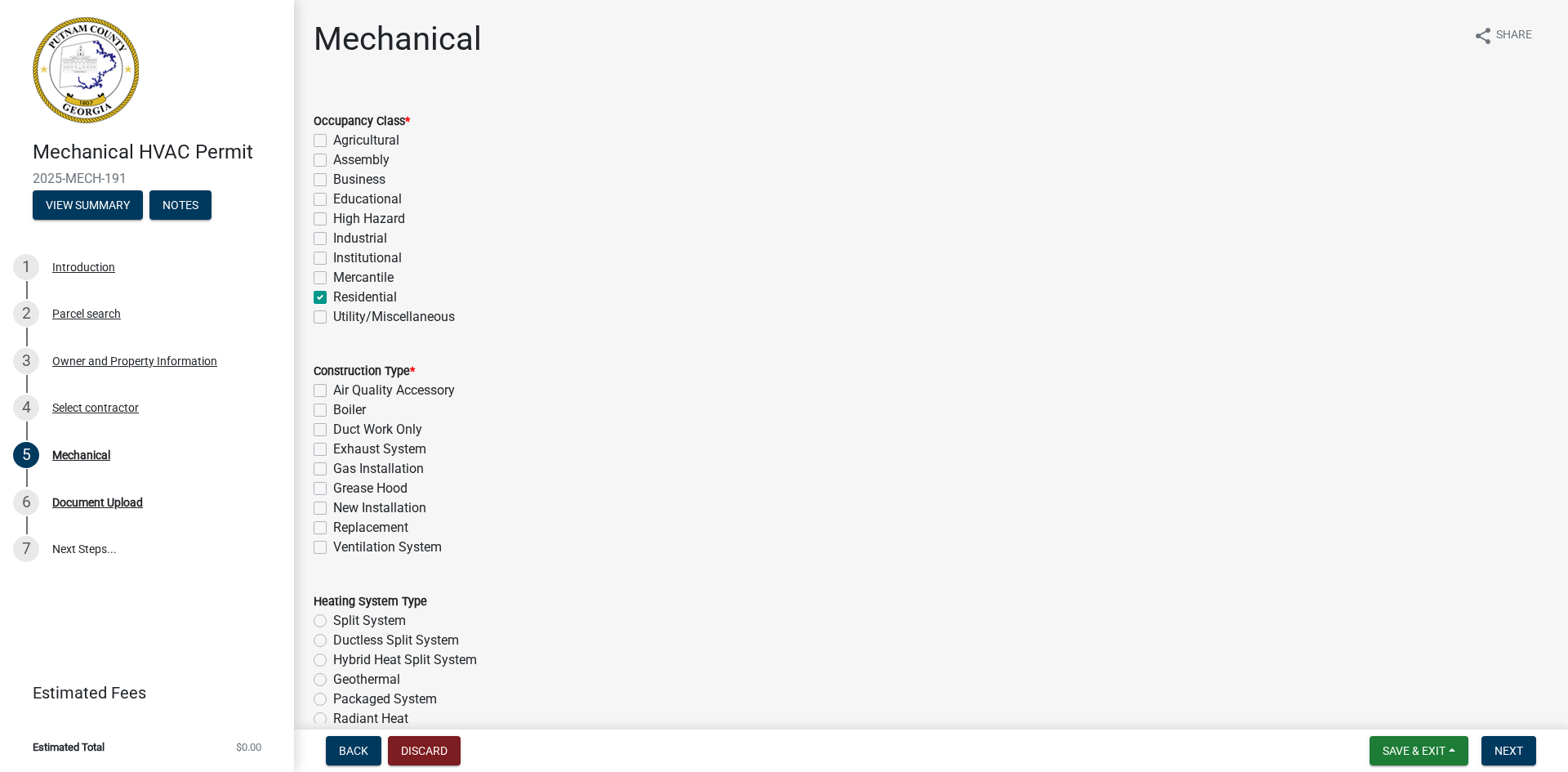
checkbox input "false"
checkbox input "true"
checkbox input "false"
click at [334, 526] on label "Replacement" at bounding box center [371, 527] width 76 height 20
click at [334, 526] on input "Replacement" at bounding box center [339, 523] width 11 height 11
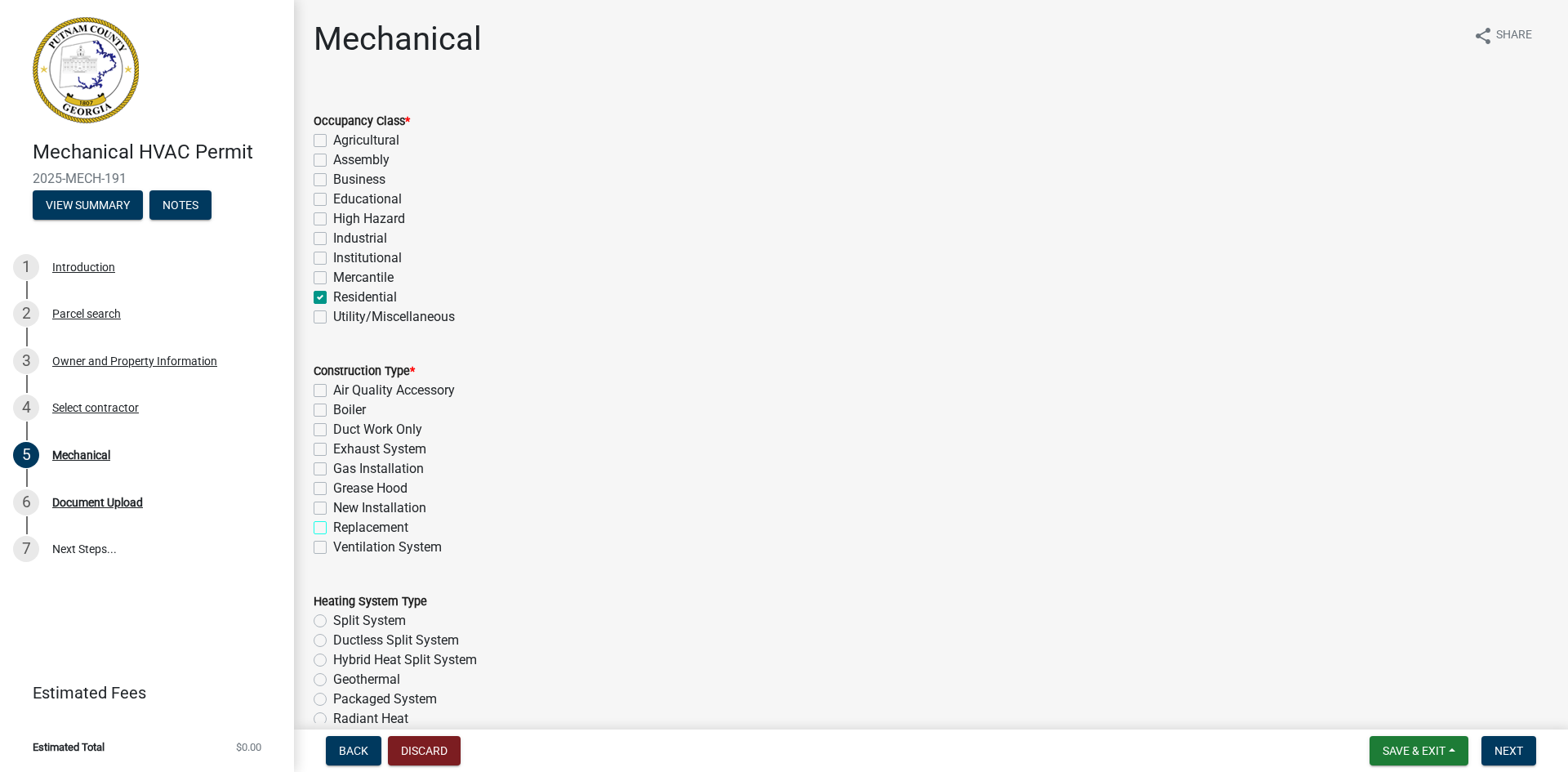
checkbox input "true"
checkbox input "false"
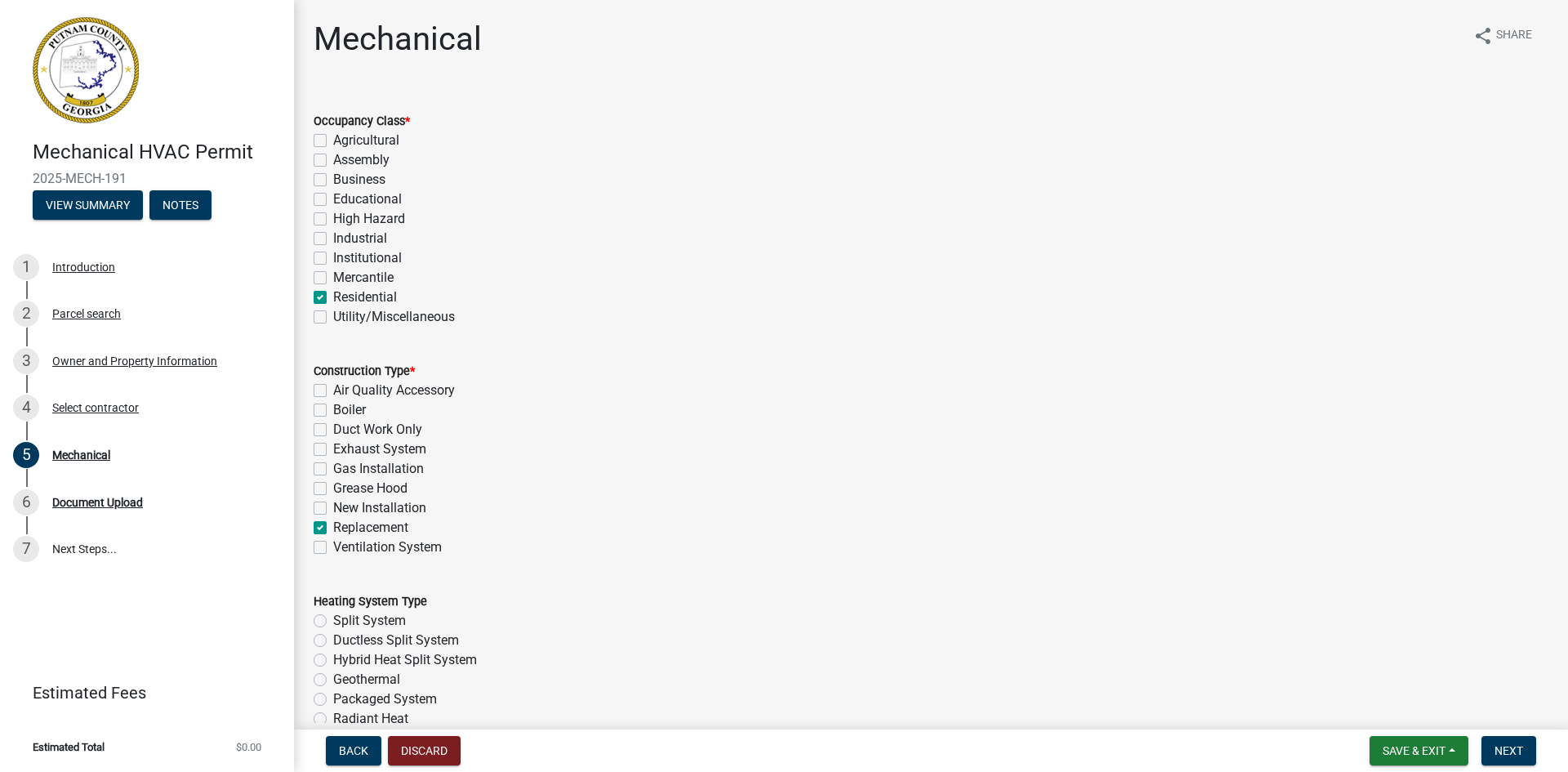
checkbox input "false"
checkbox input "true"
checkbox input "false"
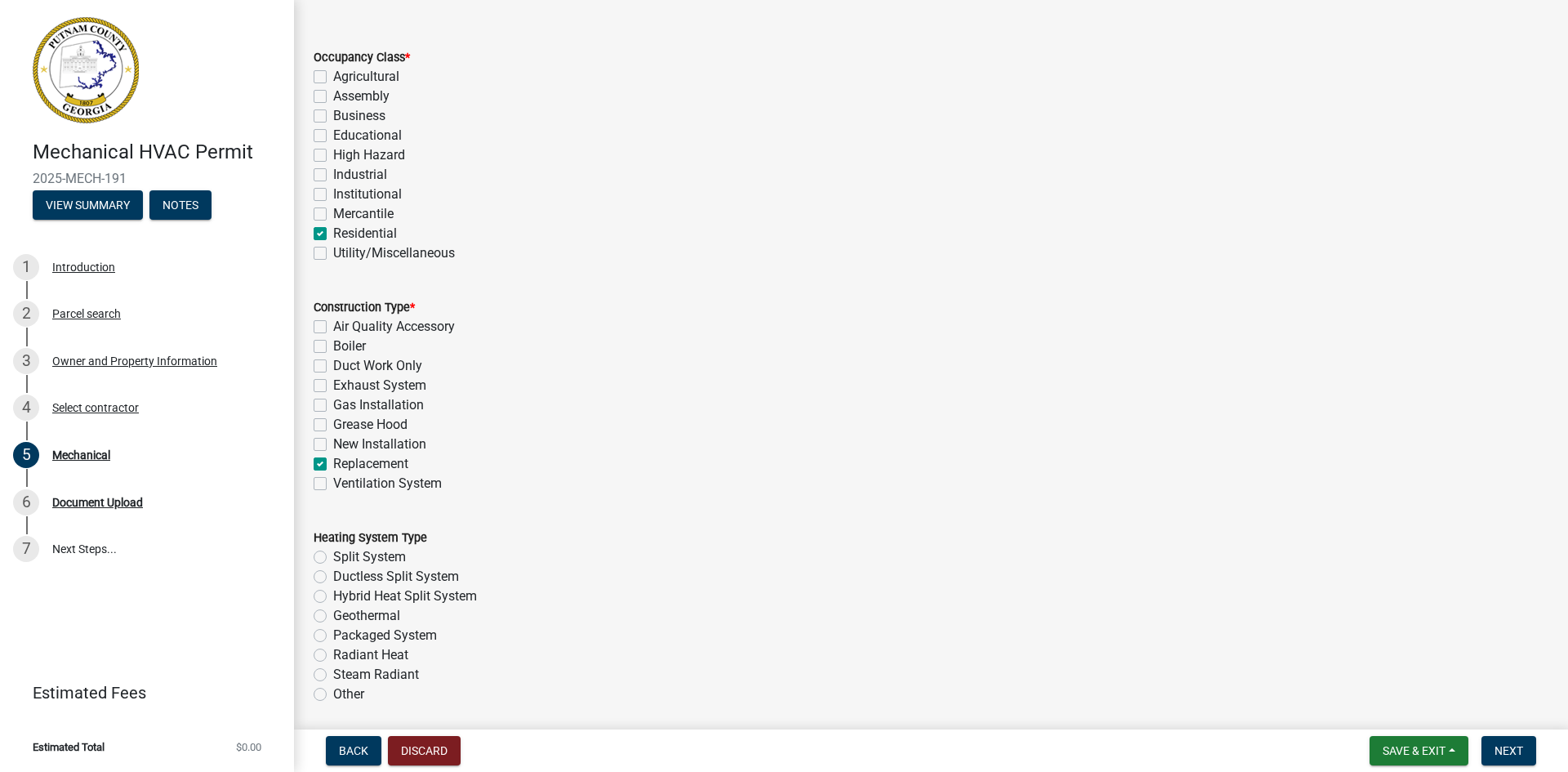
scroll to position [245, 0]
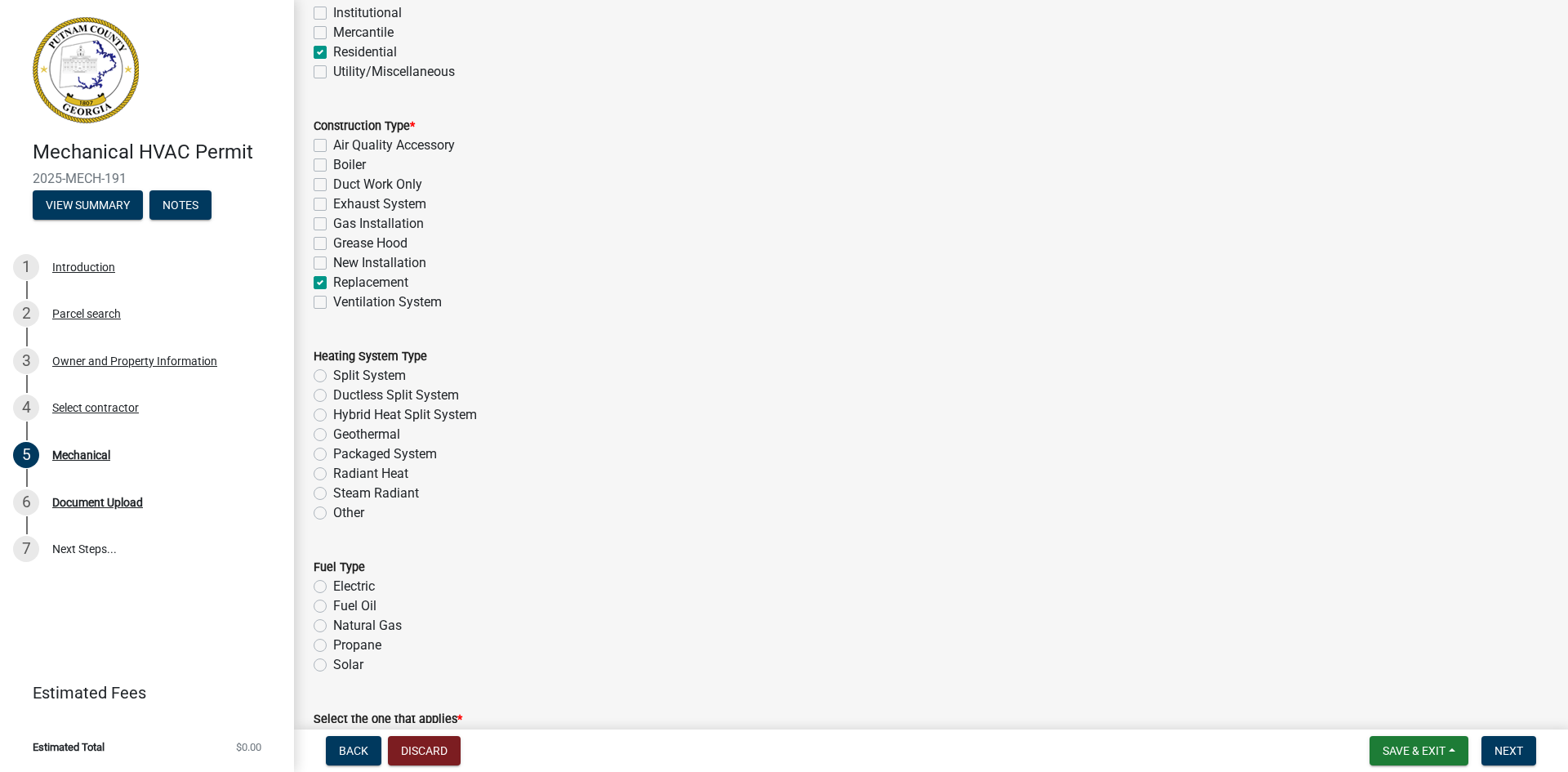
click at [334, 516] on label "Other" at bounding box center [349, 513] width 31 height 20
click at [334, 514] on input "Other" at bounding box center [339, 509] width 11 height 11
radio input "true"
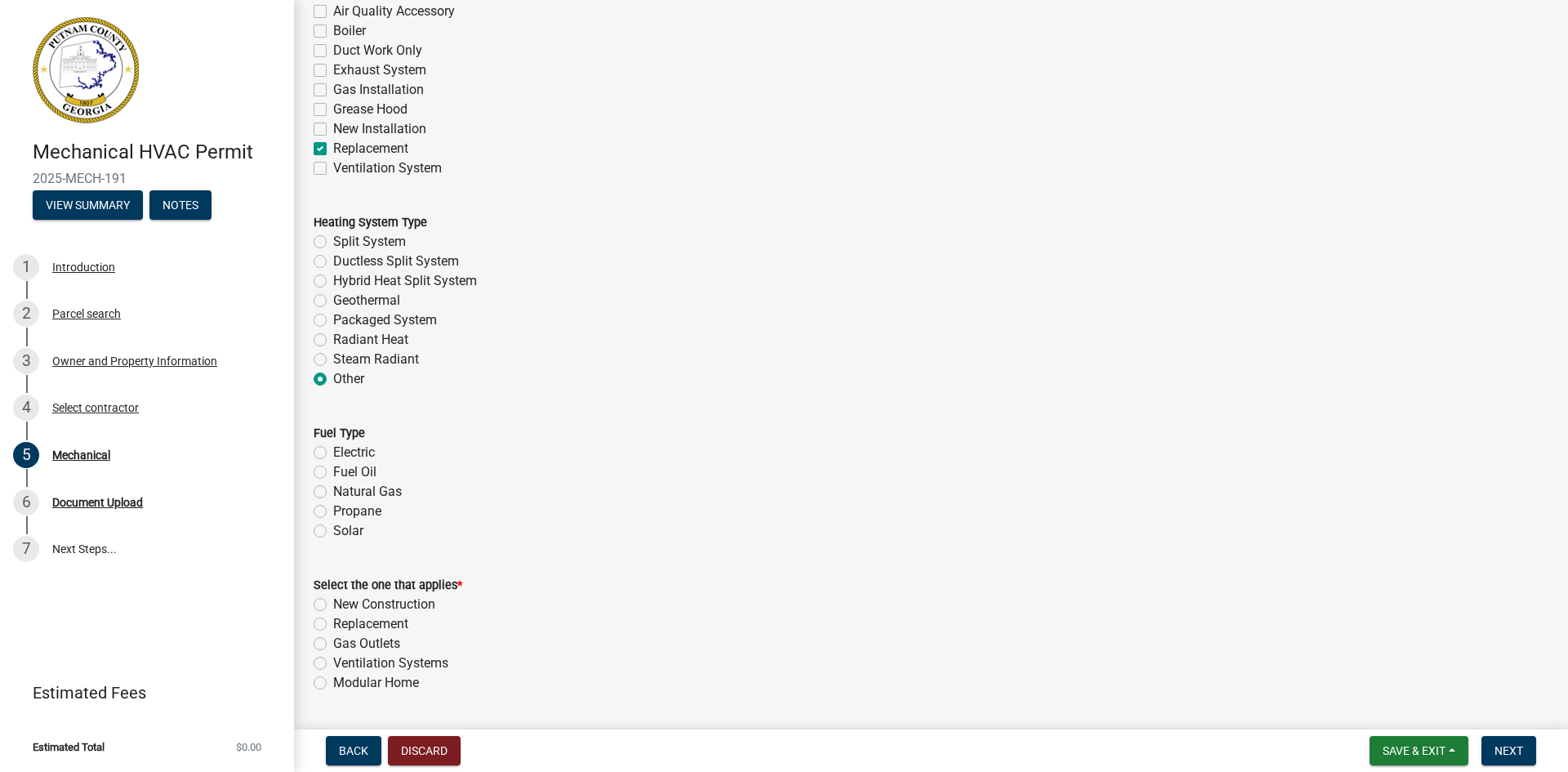
scroll to position [409, 0]
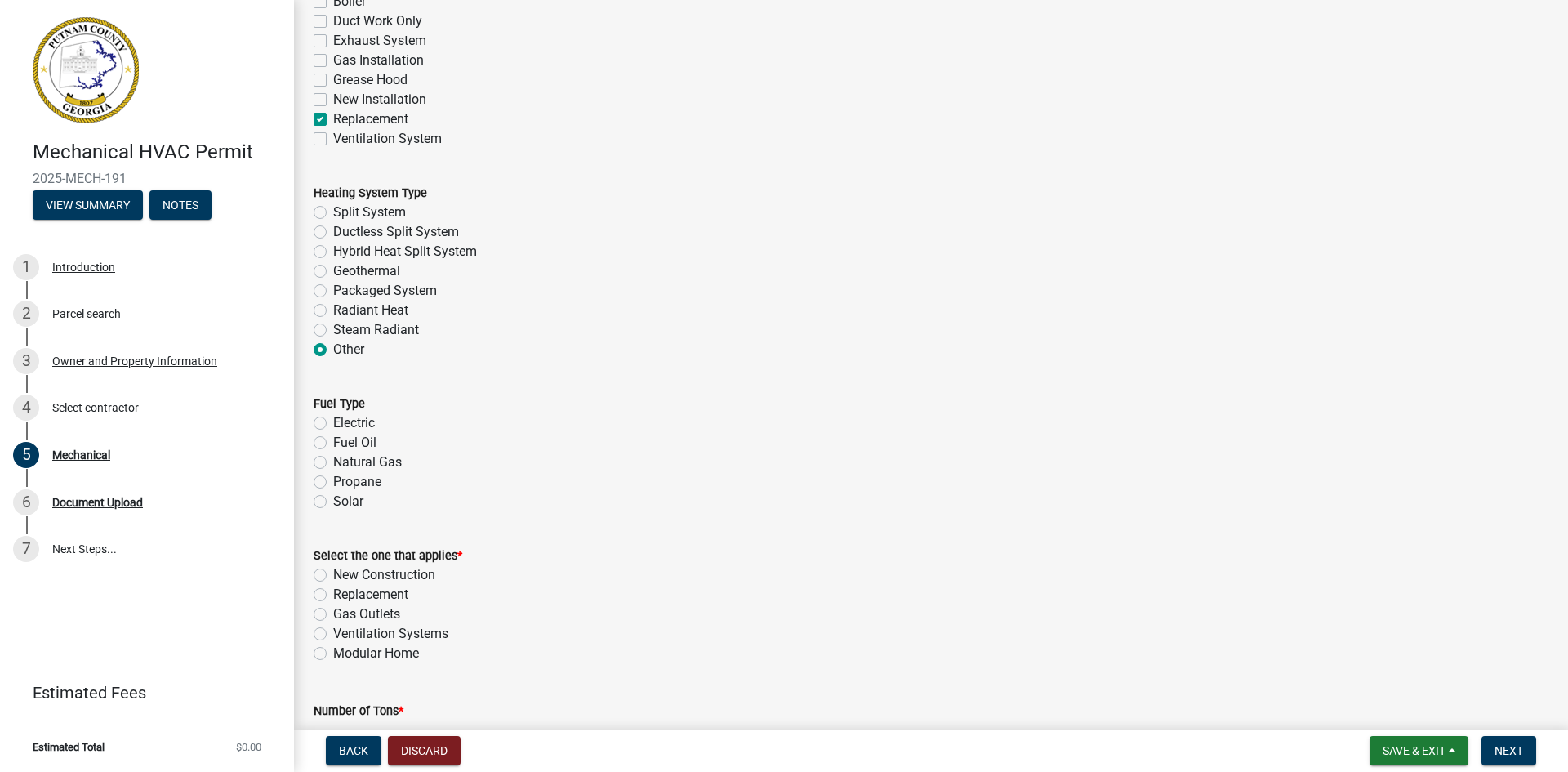
click at [334, 419] on label "Electric" at bounding box center [354, 423] width 42 height 20
click at [334, 419] on input "Electric" at bounding box center [339, 419] width 11 height 11
radio input "true"
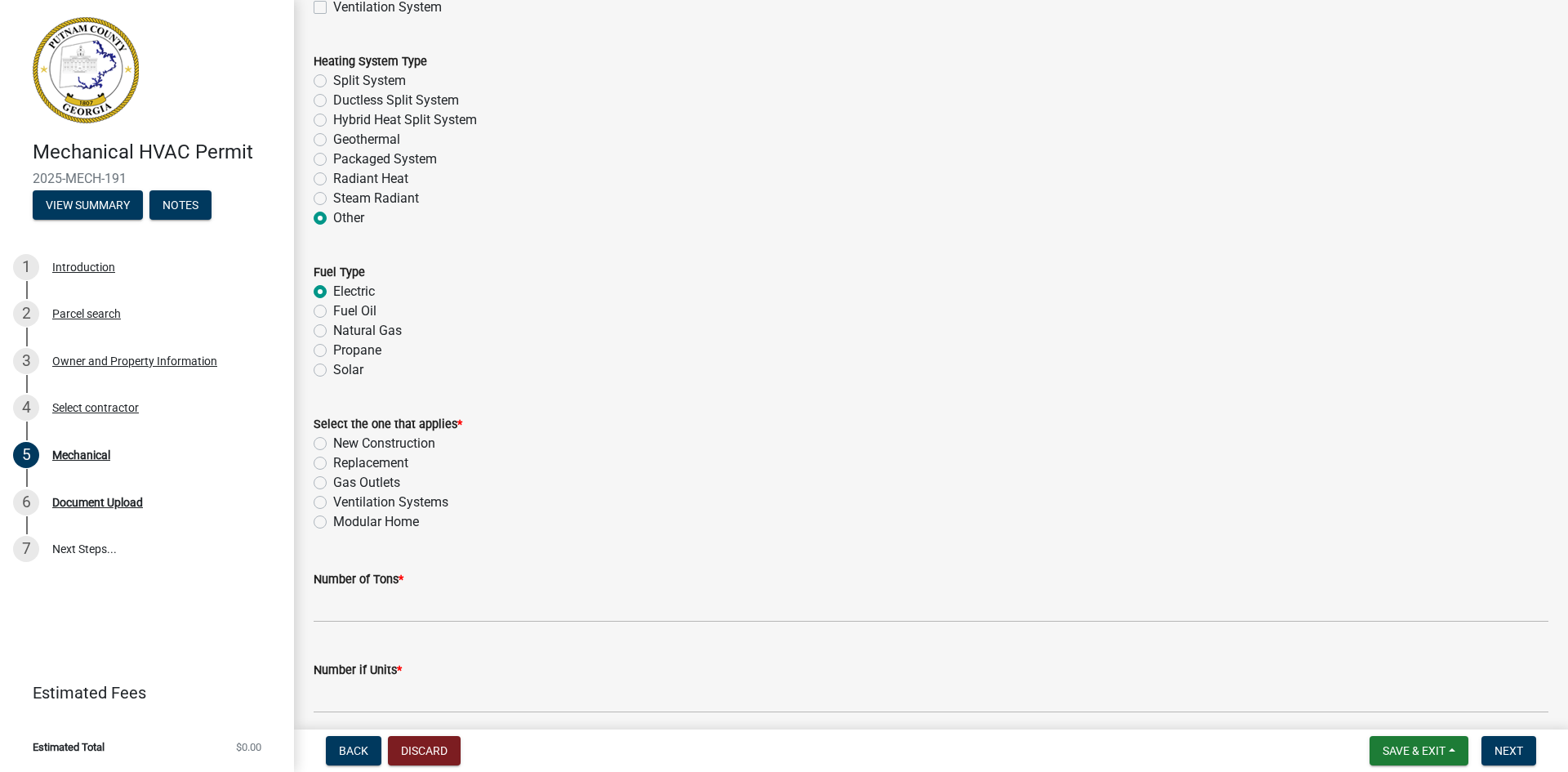
scroll to position [572, 0]
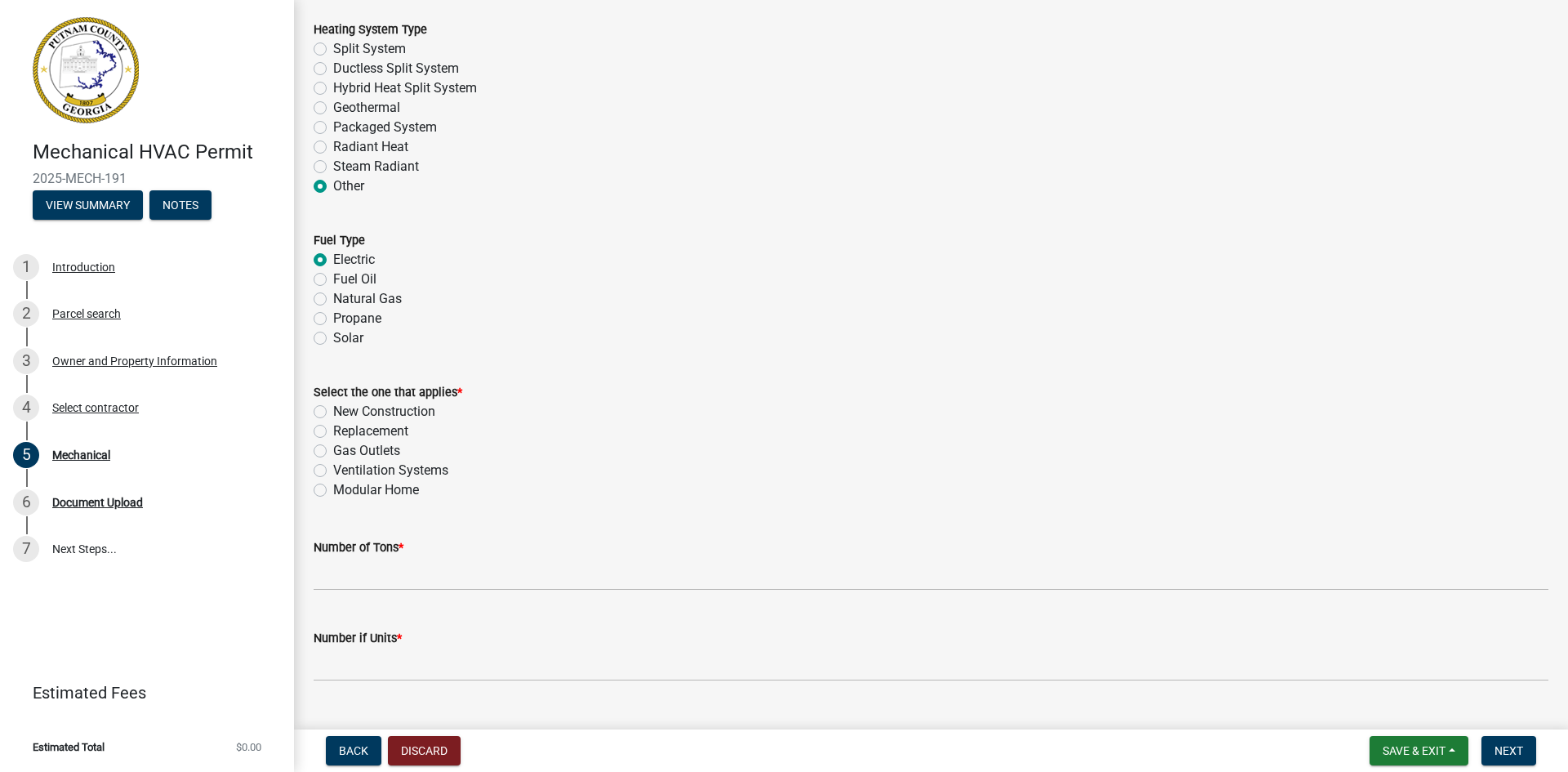
click at [334, 429] on label "Replacement" at bounding box center [371, 431] width 76 height 20
click at [334, 429] on input "Replacement" at bounding box center [339, 426] width 11 height 11
radio input "true"
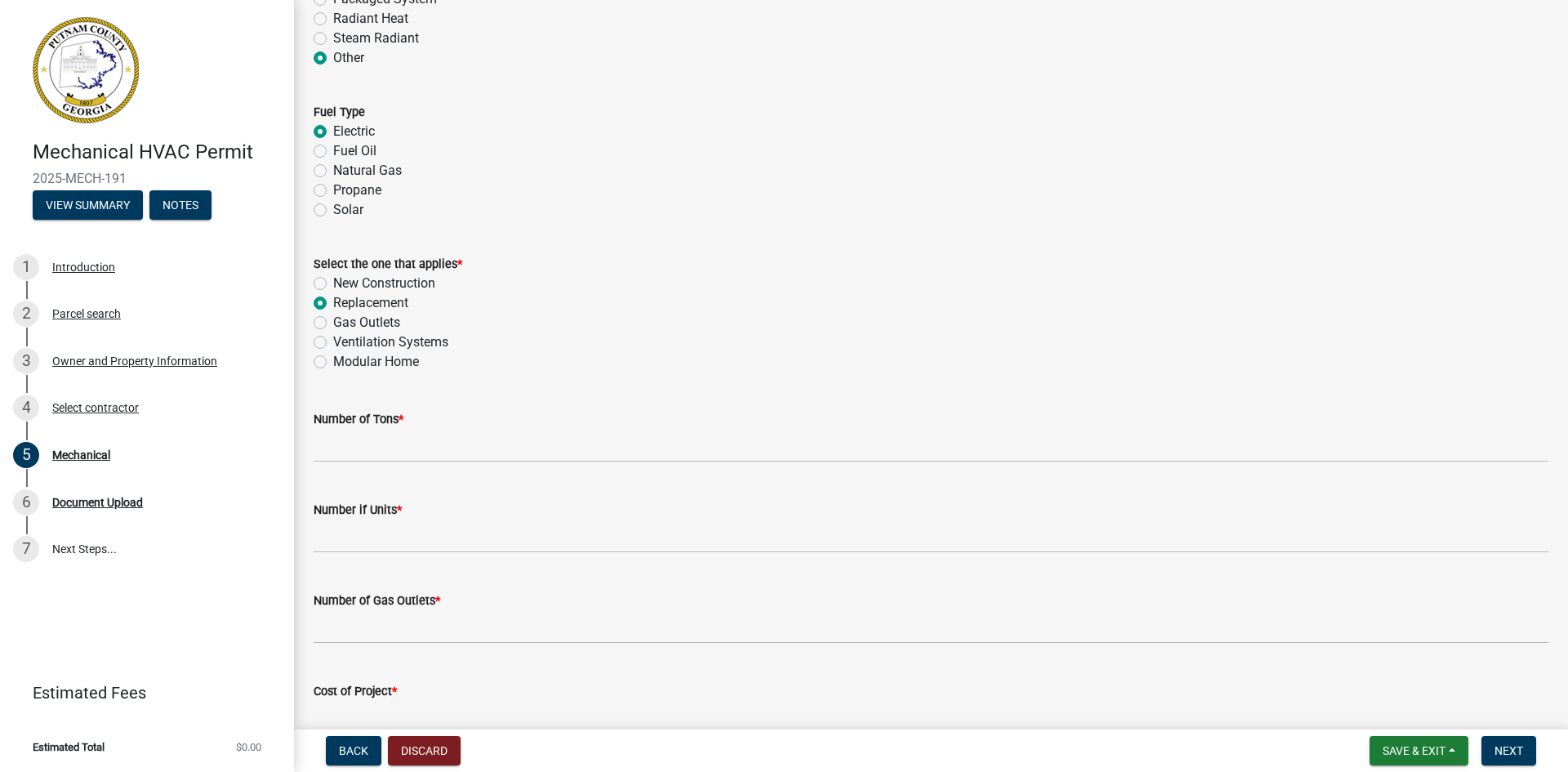
scroll to position [735, 0]
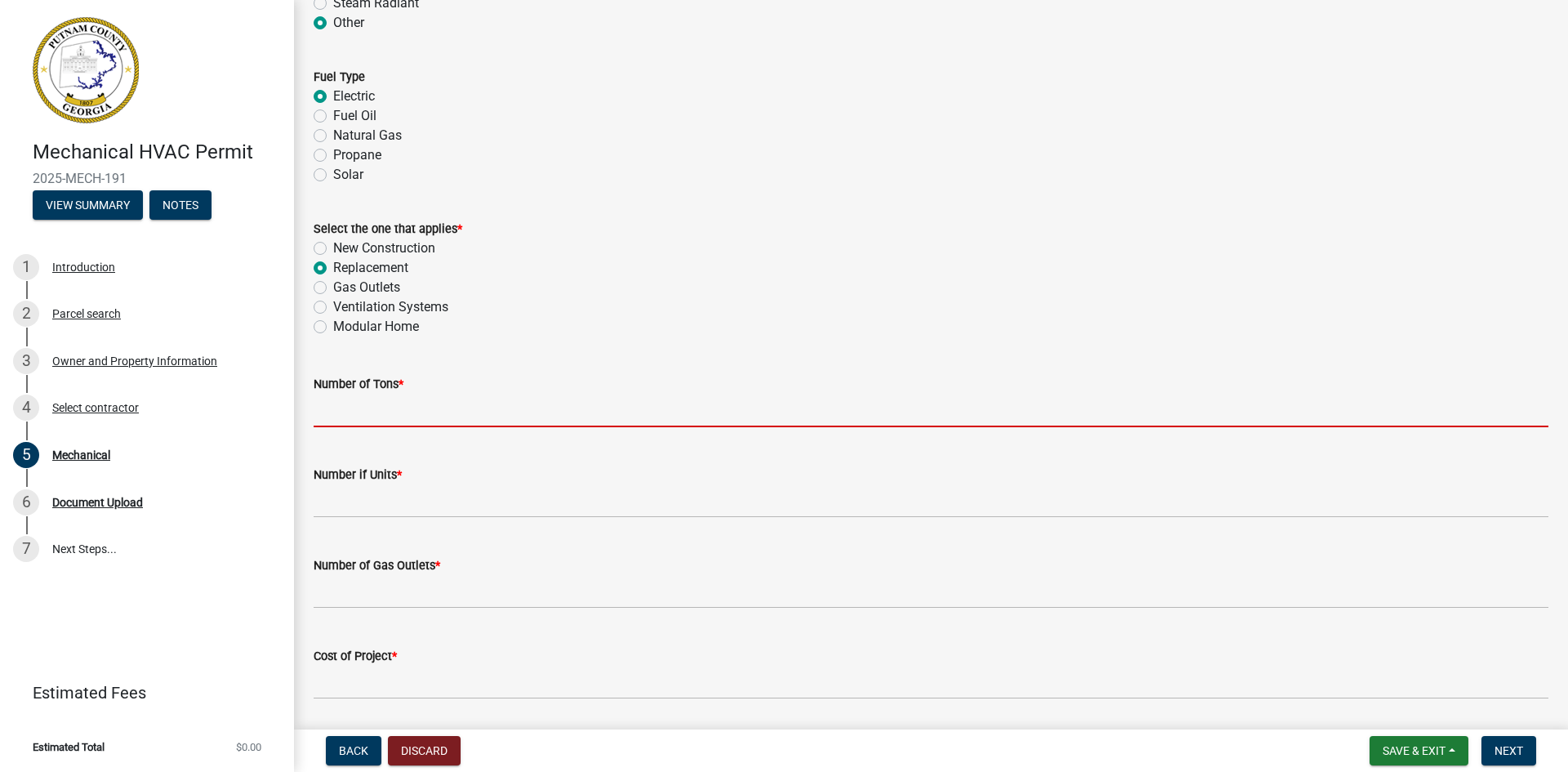
click at [391, 418] on input "text" at bounding box center [930, 410] width 1235 height 33
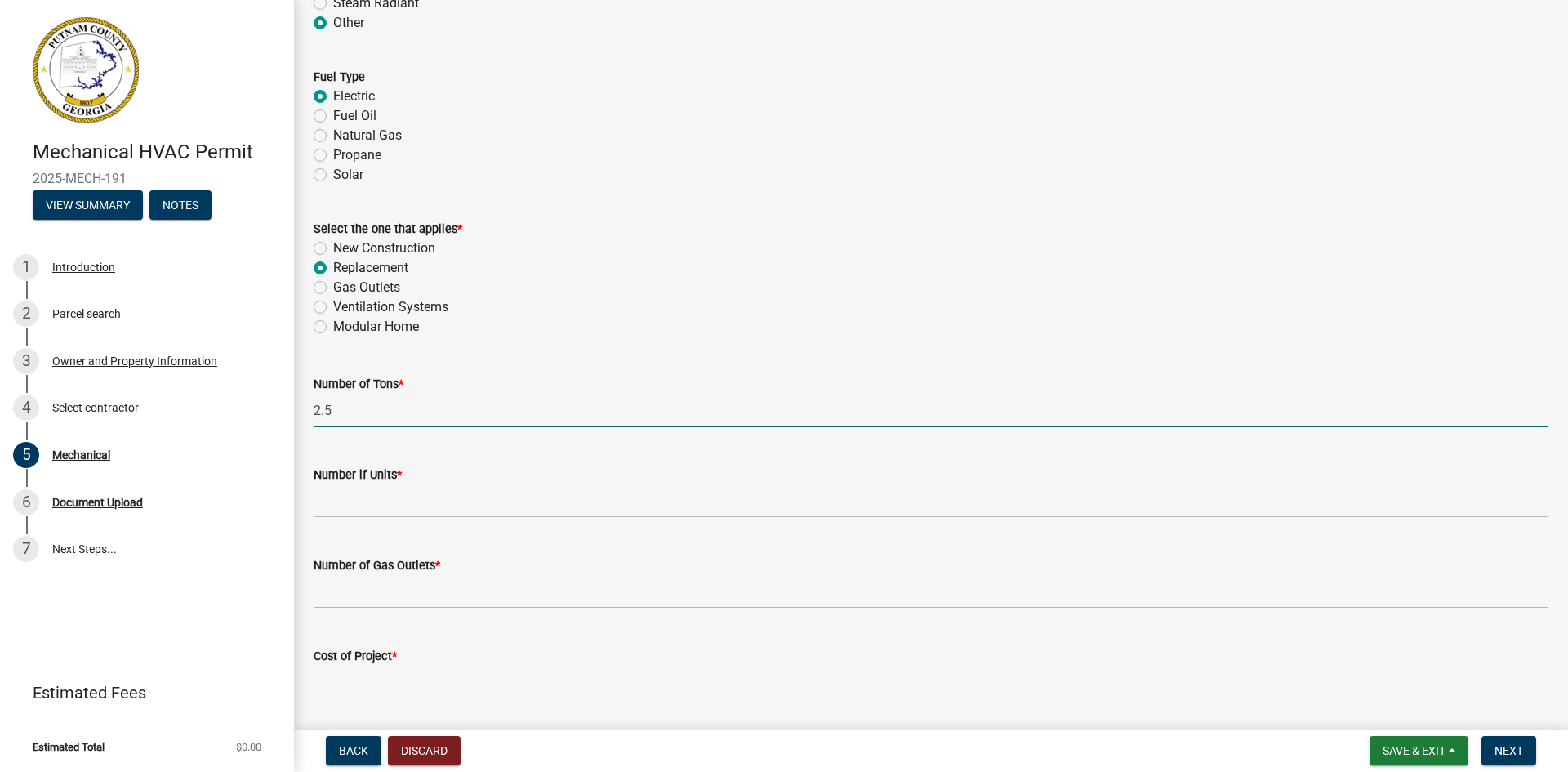
type input "2.5"
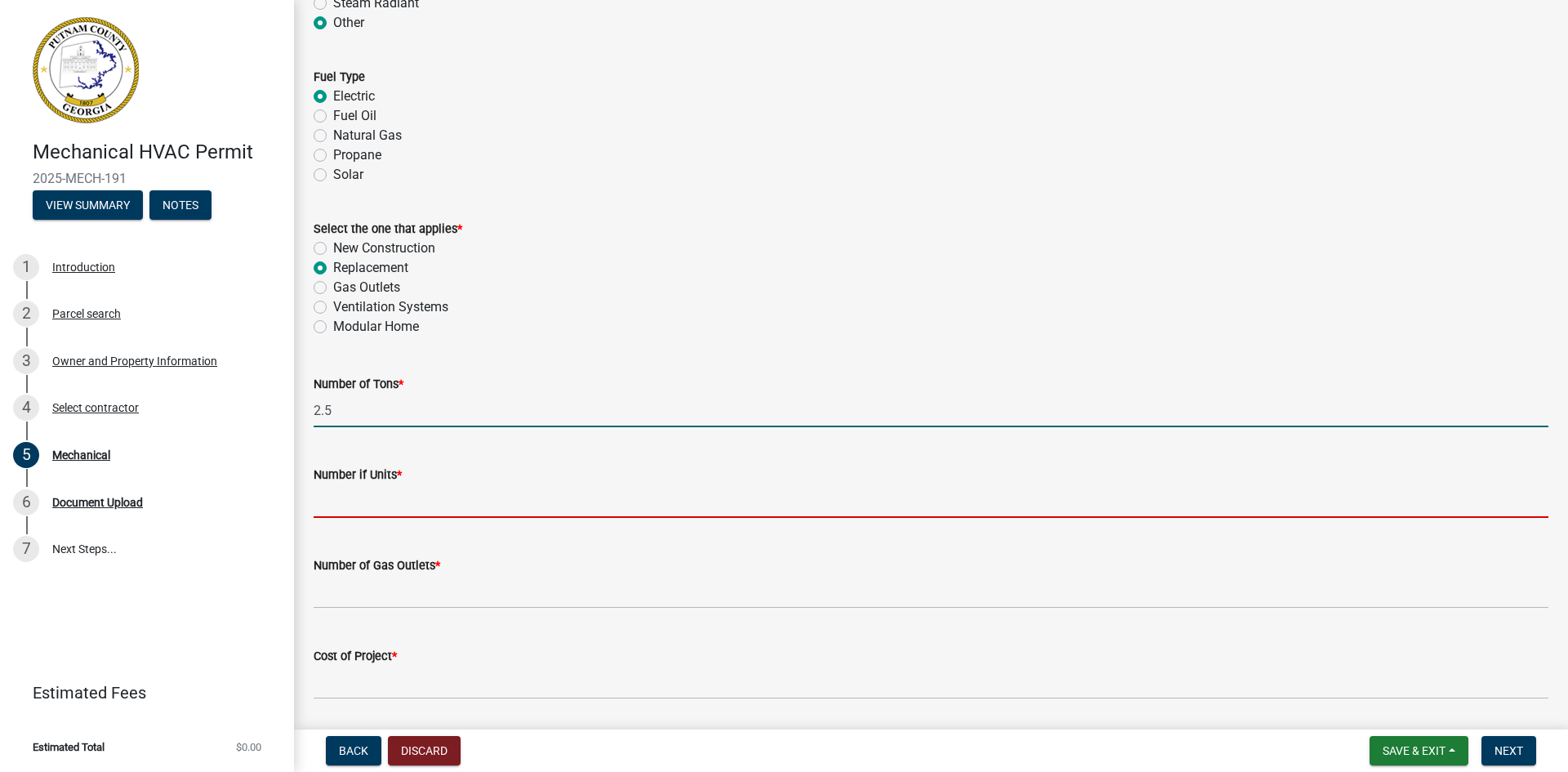
click at [379, 503] on input "text" at bounding box center [930, 501] width 1235 height 33
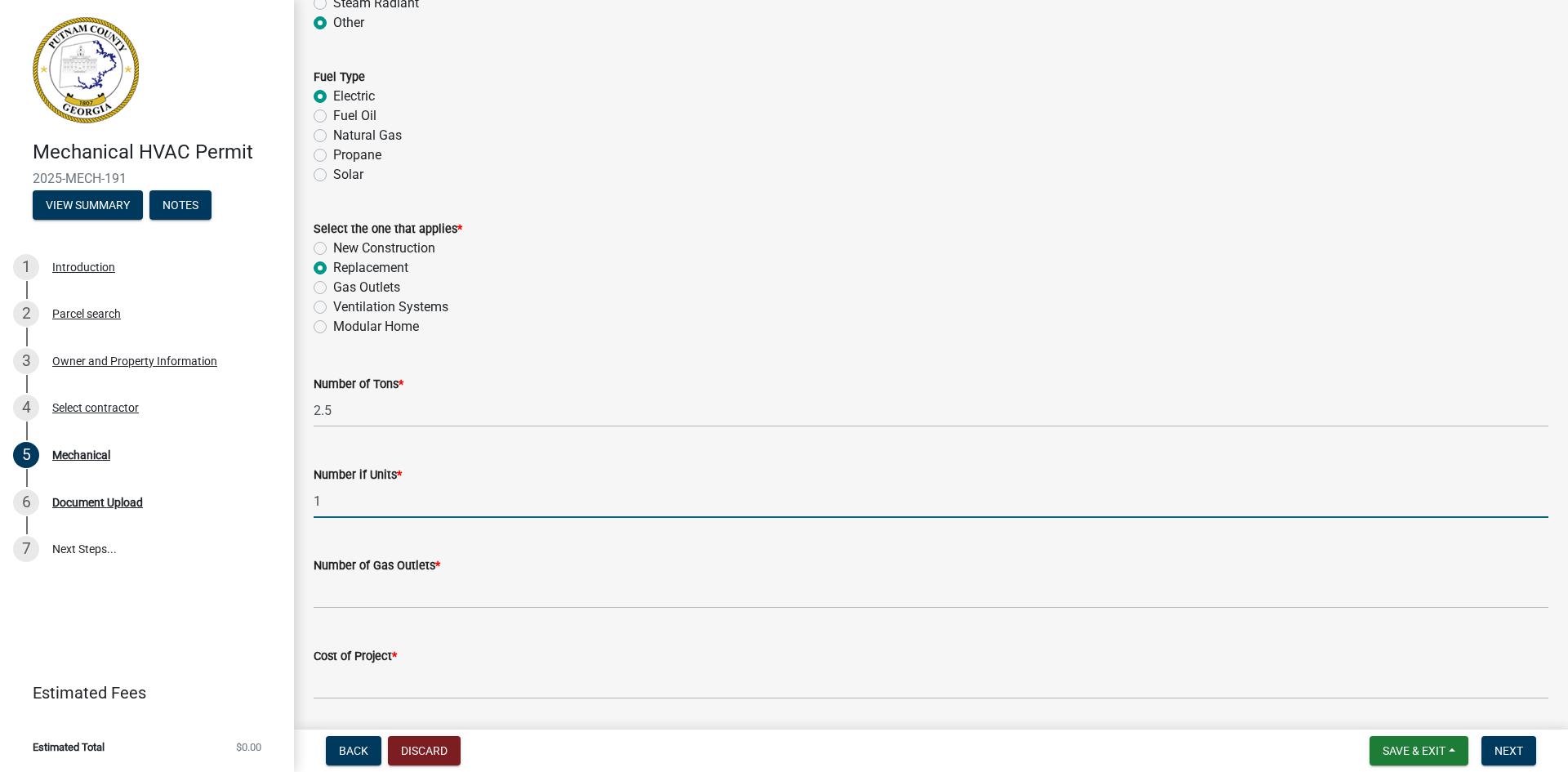
type input "1"
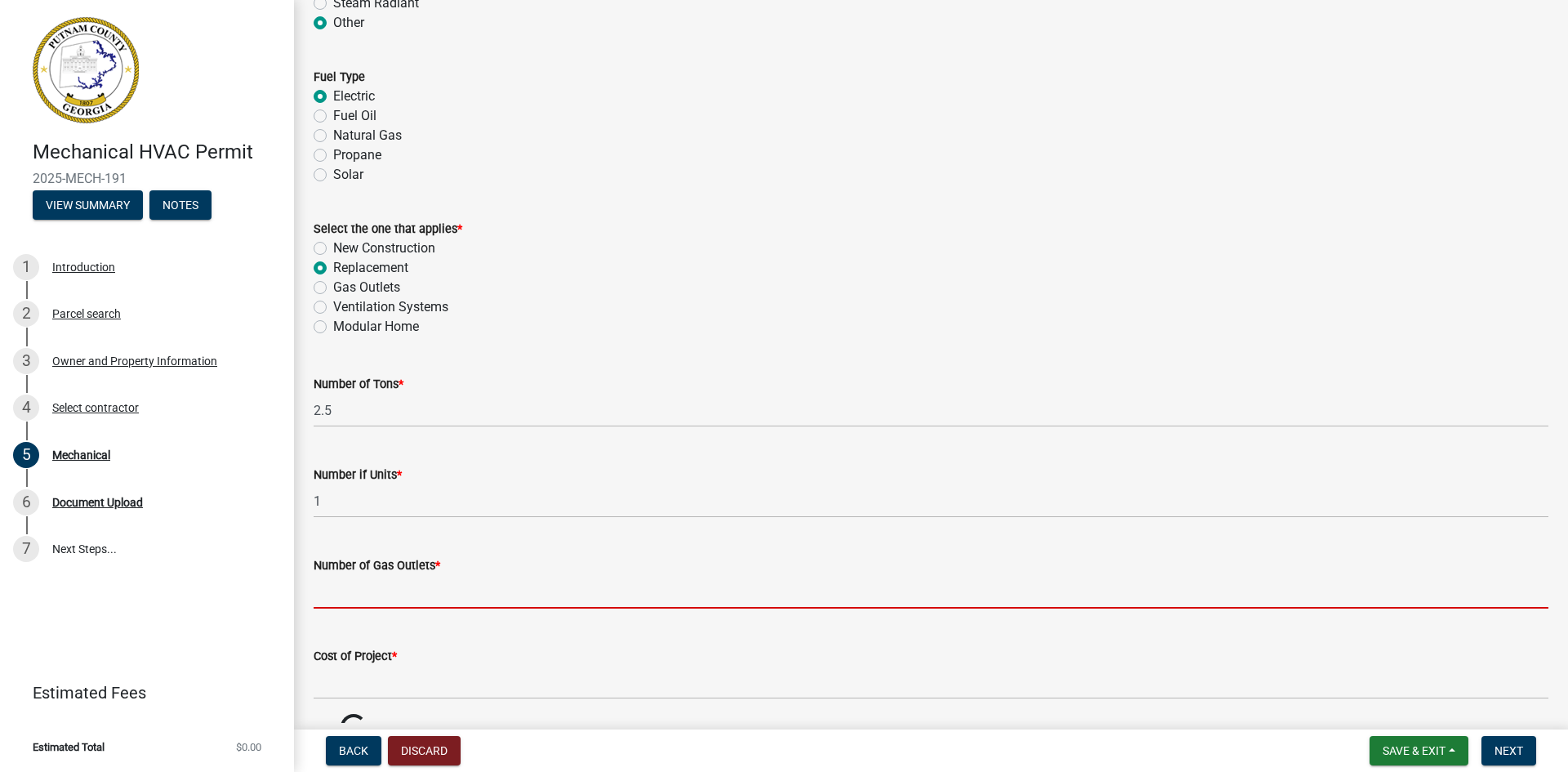
click at [368, 598] on input "text" at bounding box center [930, 591] width 1235 height 33
type input "0"
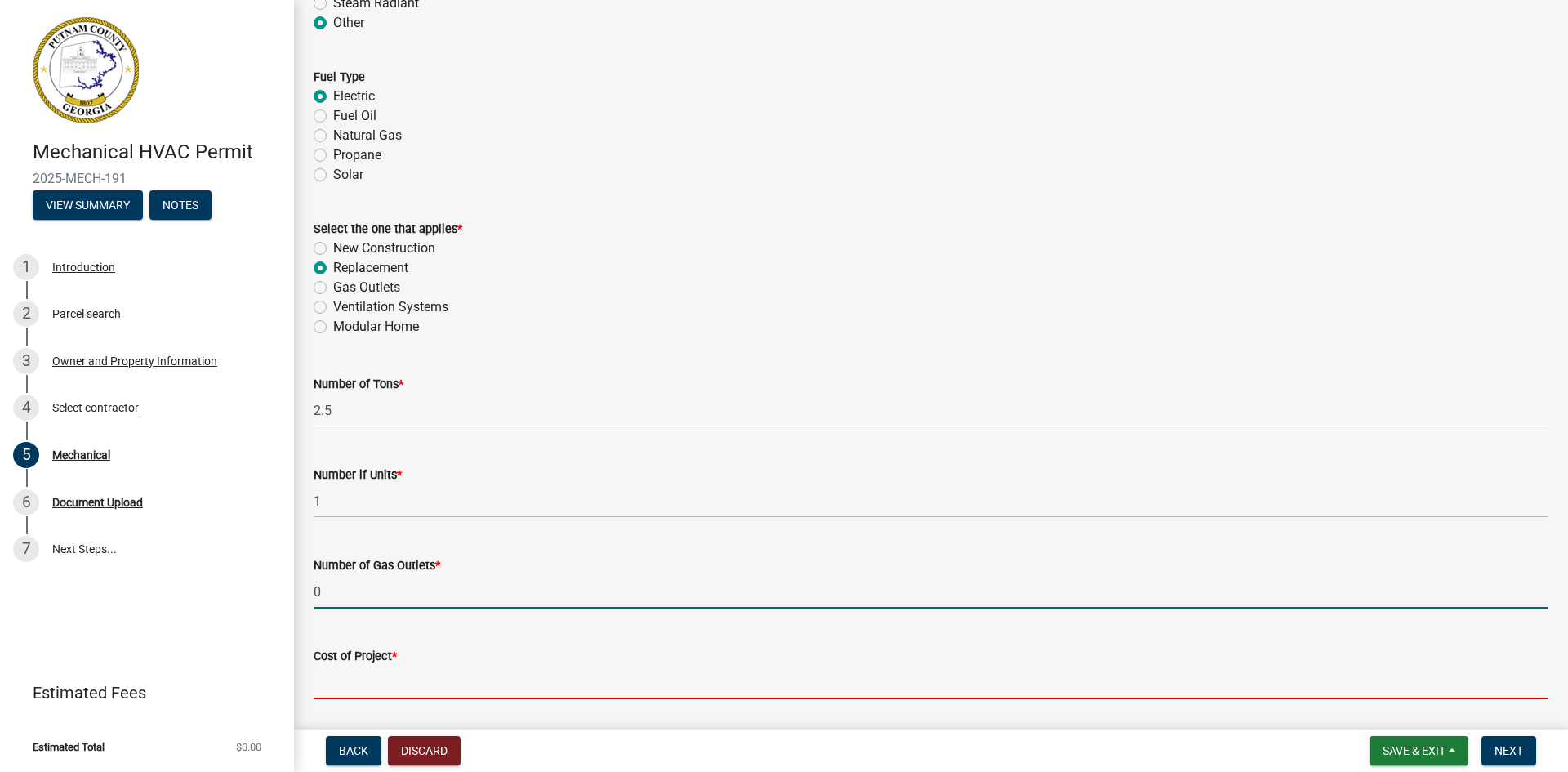
click at [437, 685] on input "text" at bounding box center [930, 682] width 1235 height 33
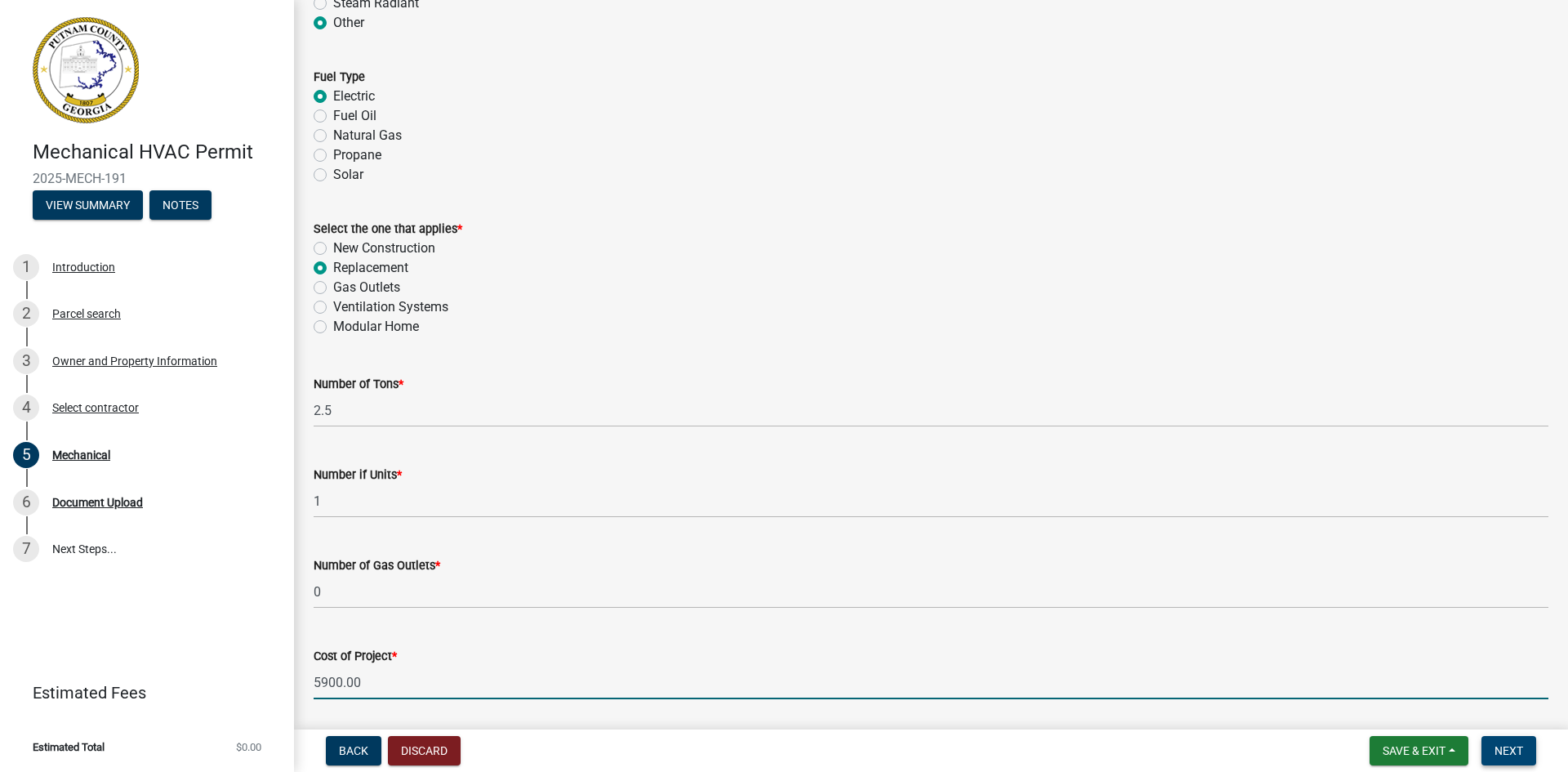
type input "5900"
click at [1496, 747] on span "Next" at bounding box center [1509, 751] width 29 height 13
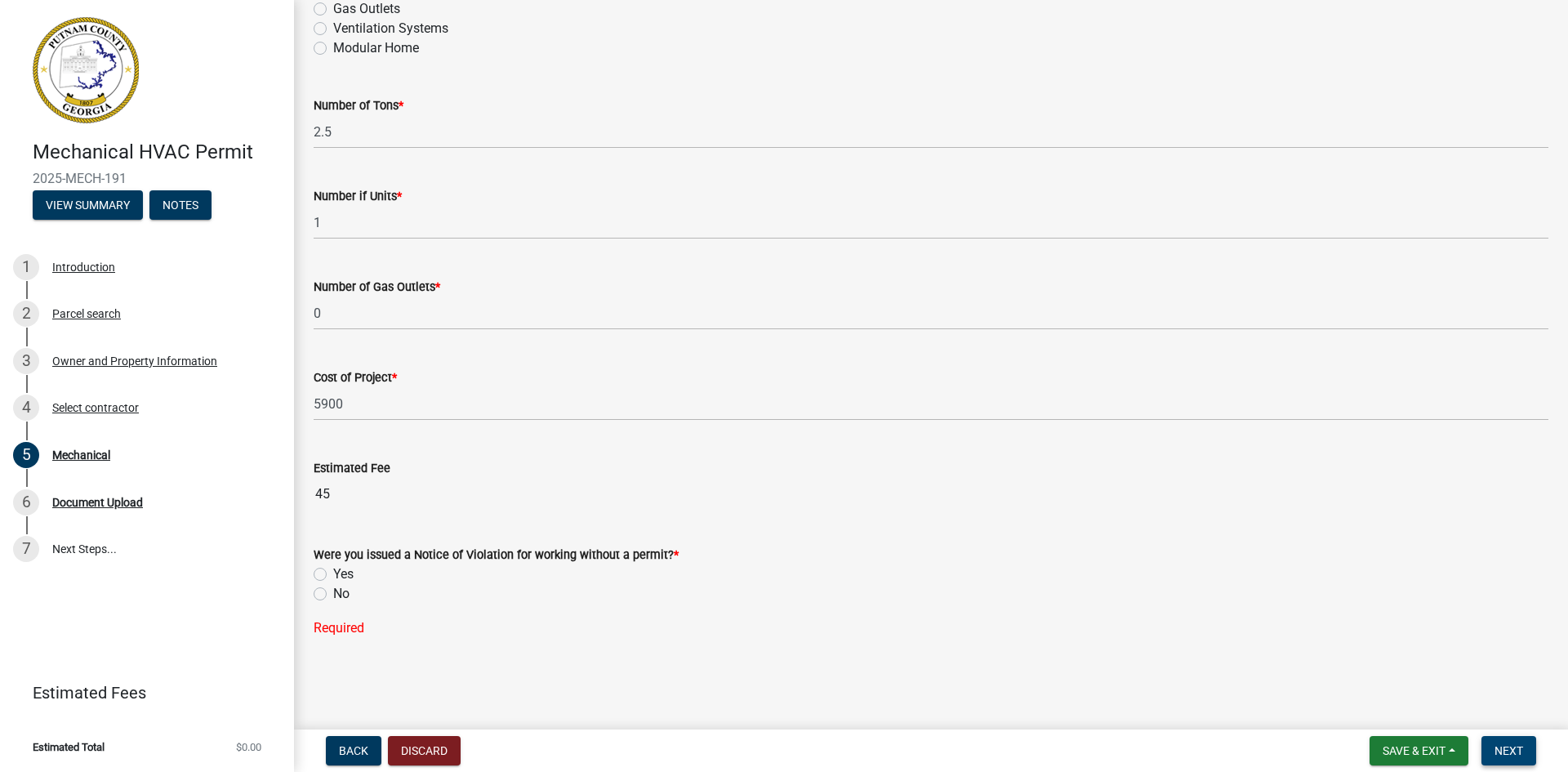
scroll to position [1019, 0]
click at [334, 589] on label "No" at bounding box center [341, 589] width 16 height 20
click at [334, 589] on input "No" at bounding box center [339, 584] width 11 height 11
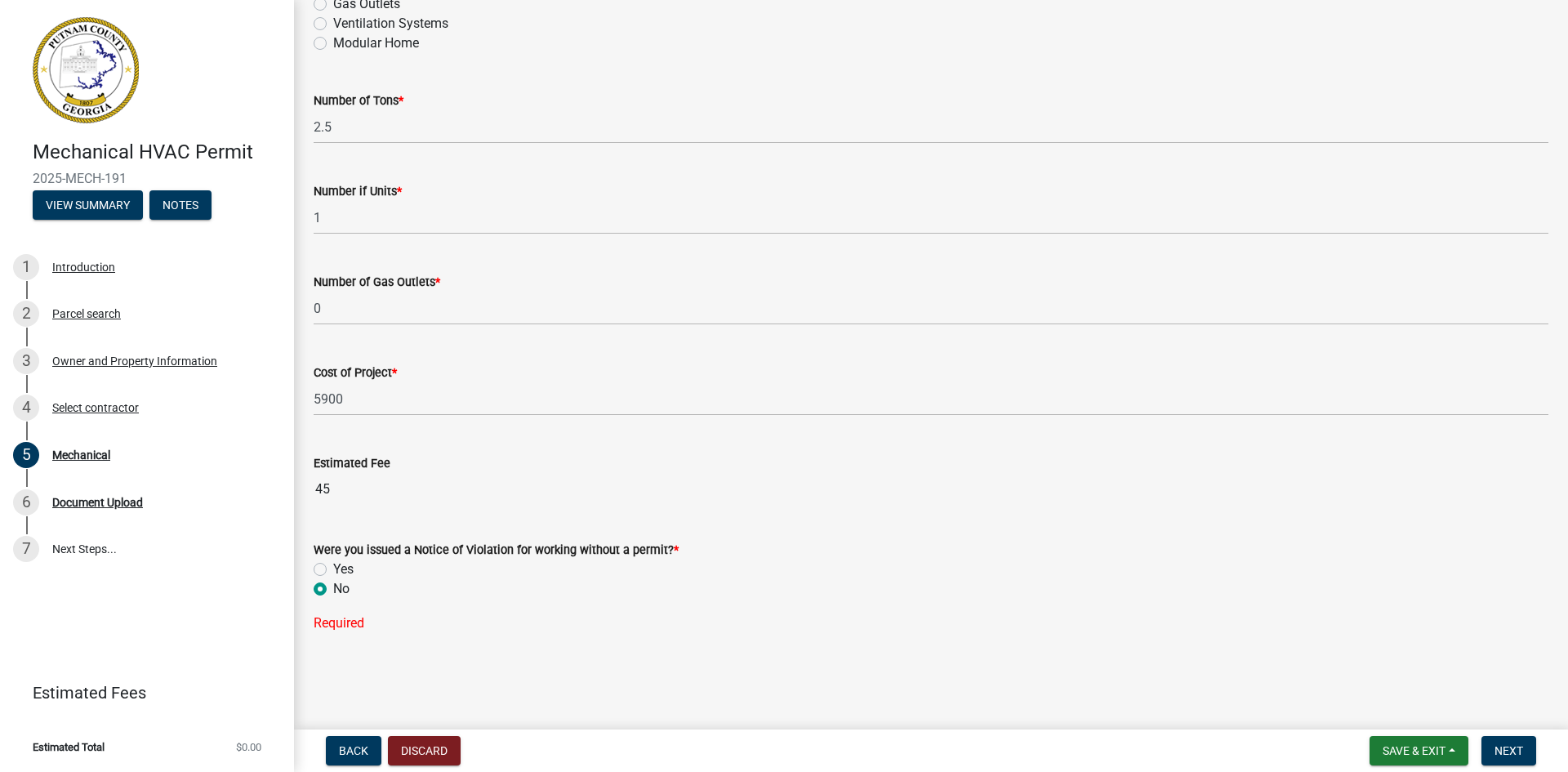
radio input "true"
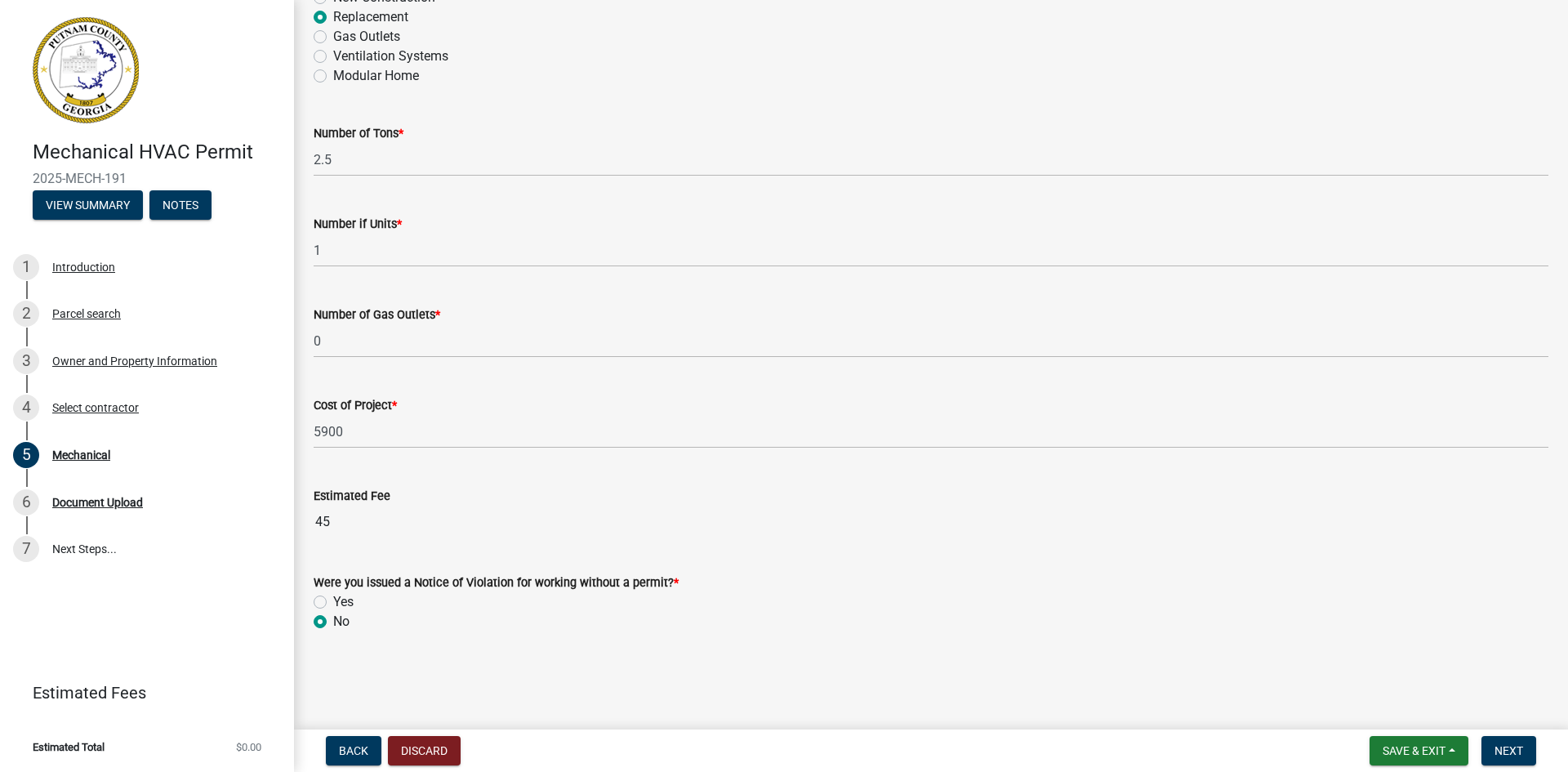
scroll to position [986, 0]
click at [1505, 750] on span "Next" at bounding box center [1509, 751] width 29 height 13
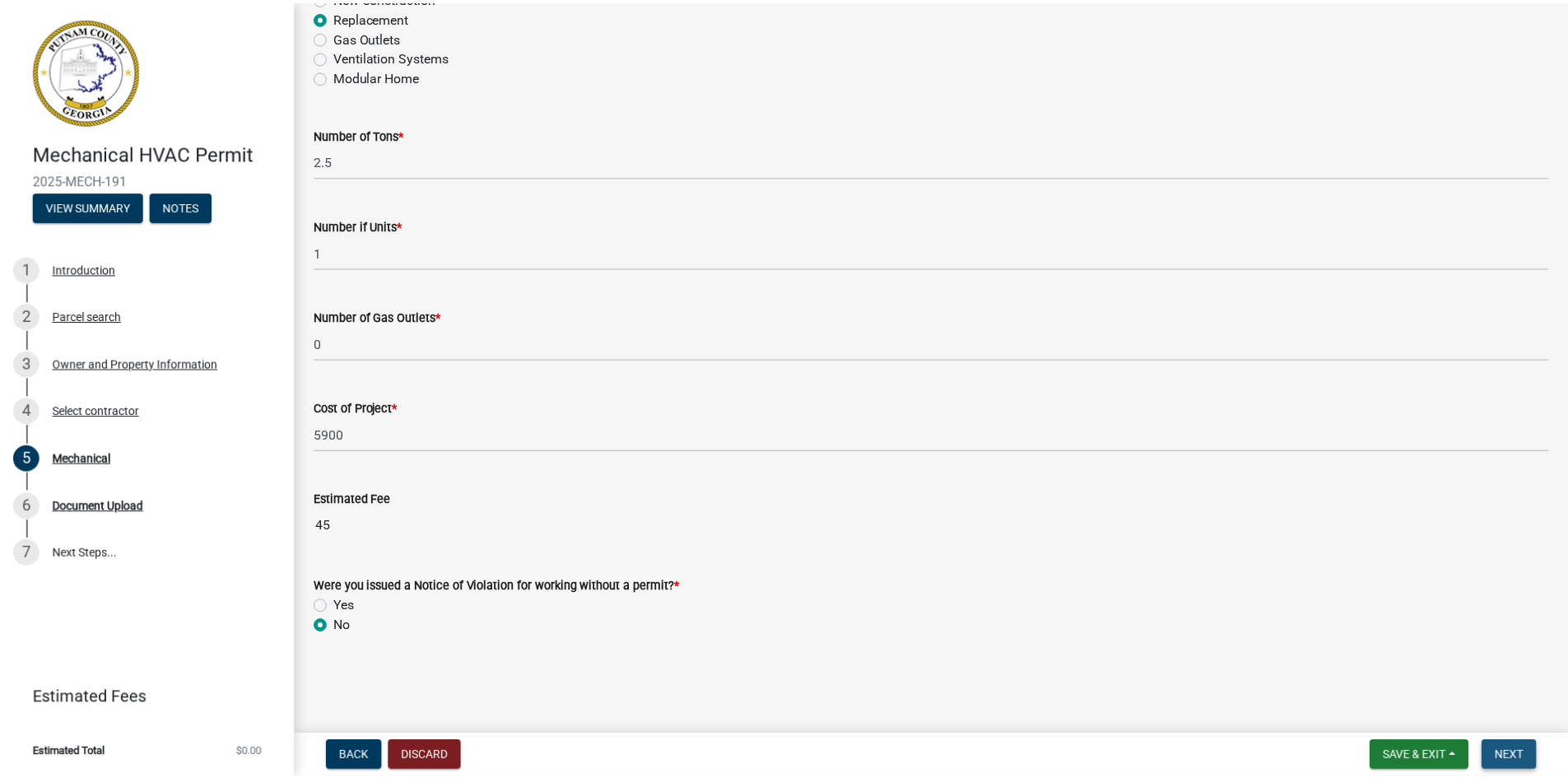
scroll to position [0, 0]
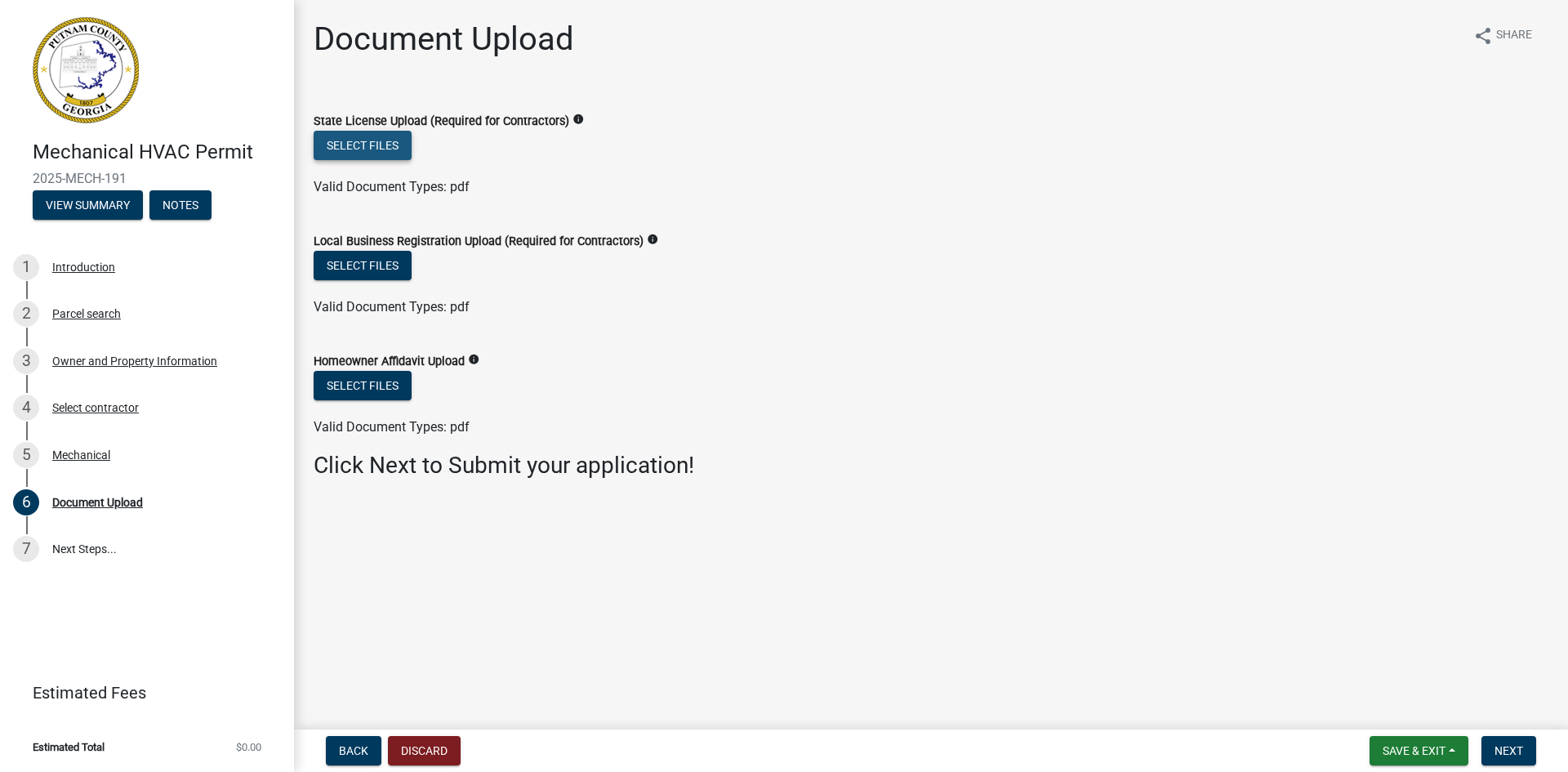
click at [374, 147] on button "Select files" at bounding box center [362, 145] width 98 height 30
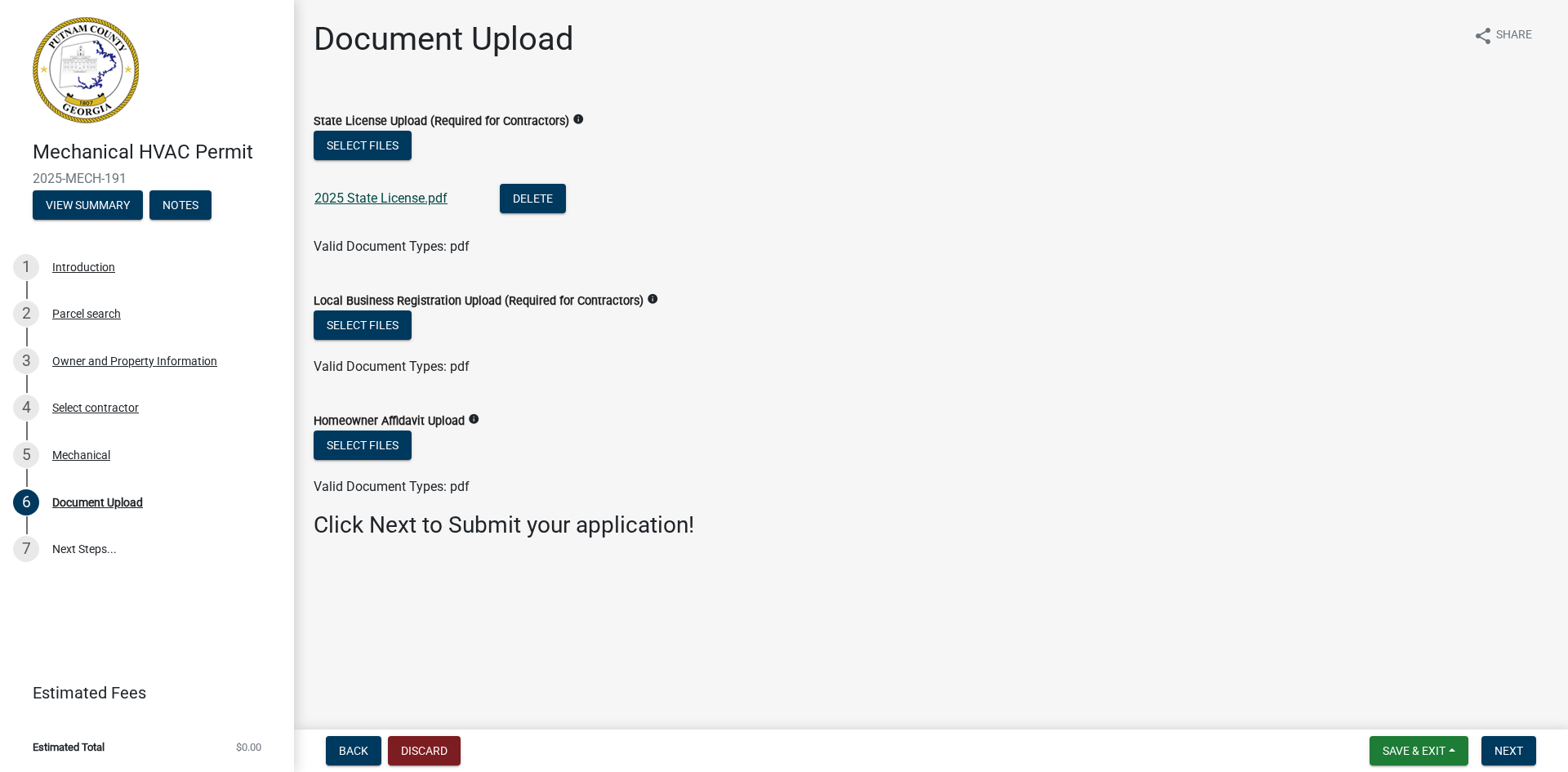
click at [366, 196] on link "2025 State License.pdf" at bounding box center [380, 198] width 133 height 15
click at [379, 327] on button "Select files" at bounding box center [362, 325] width 98 height 30
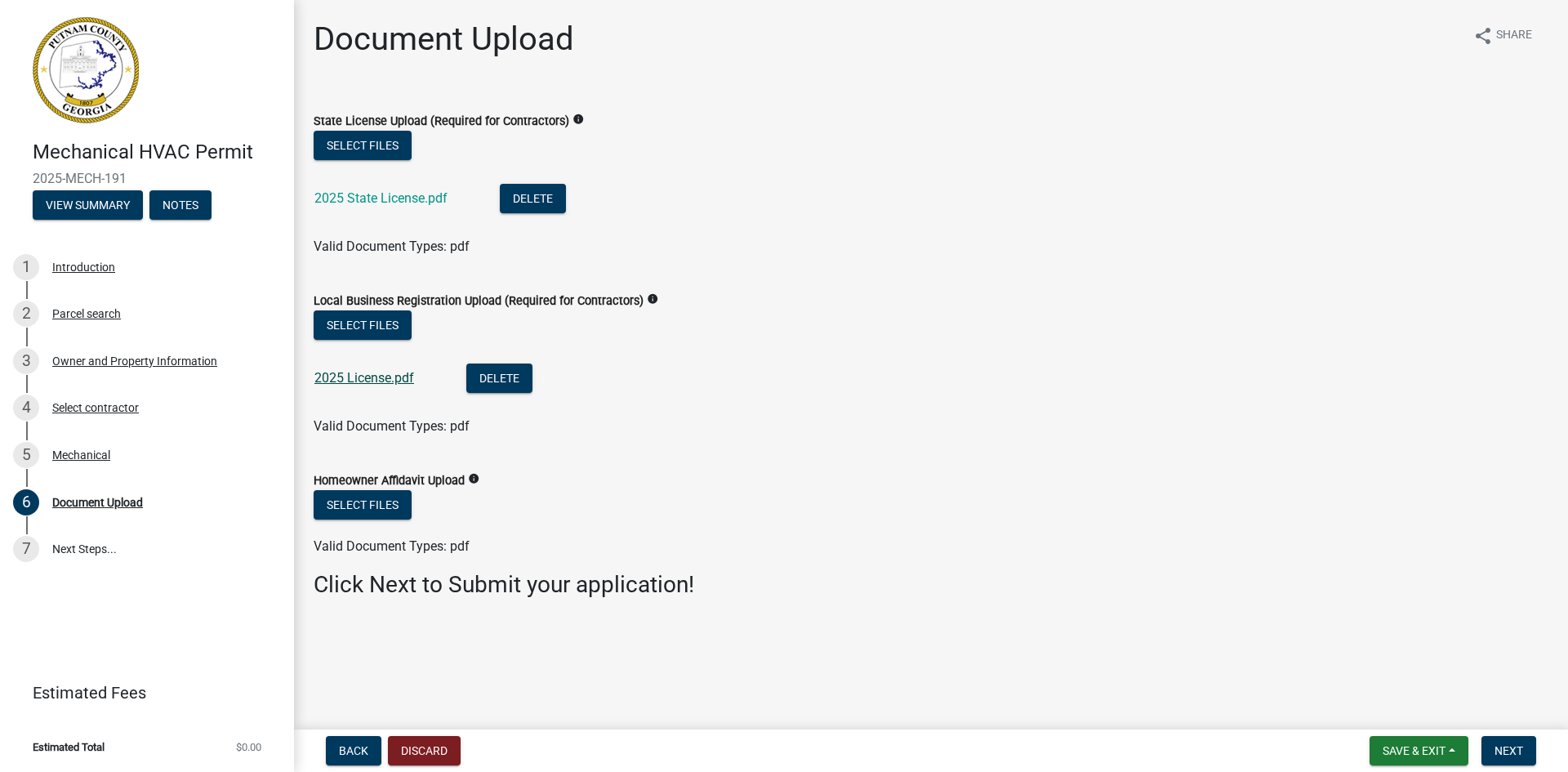
click at [357, 378] on link "2025 License.pdf" at bounding box center [363, 378] width 99 height 15
click at [1509, 748] on span "Next" at bounding box center [1509, 751] width 29 height 13
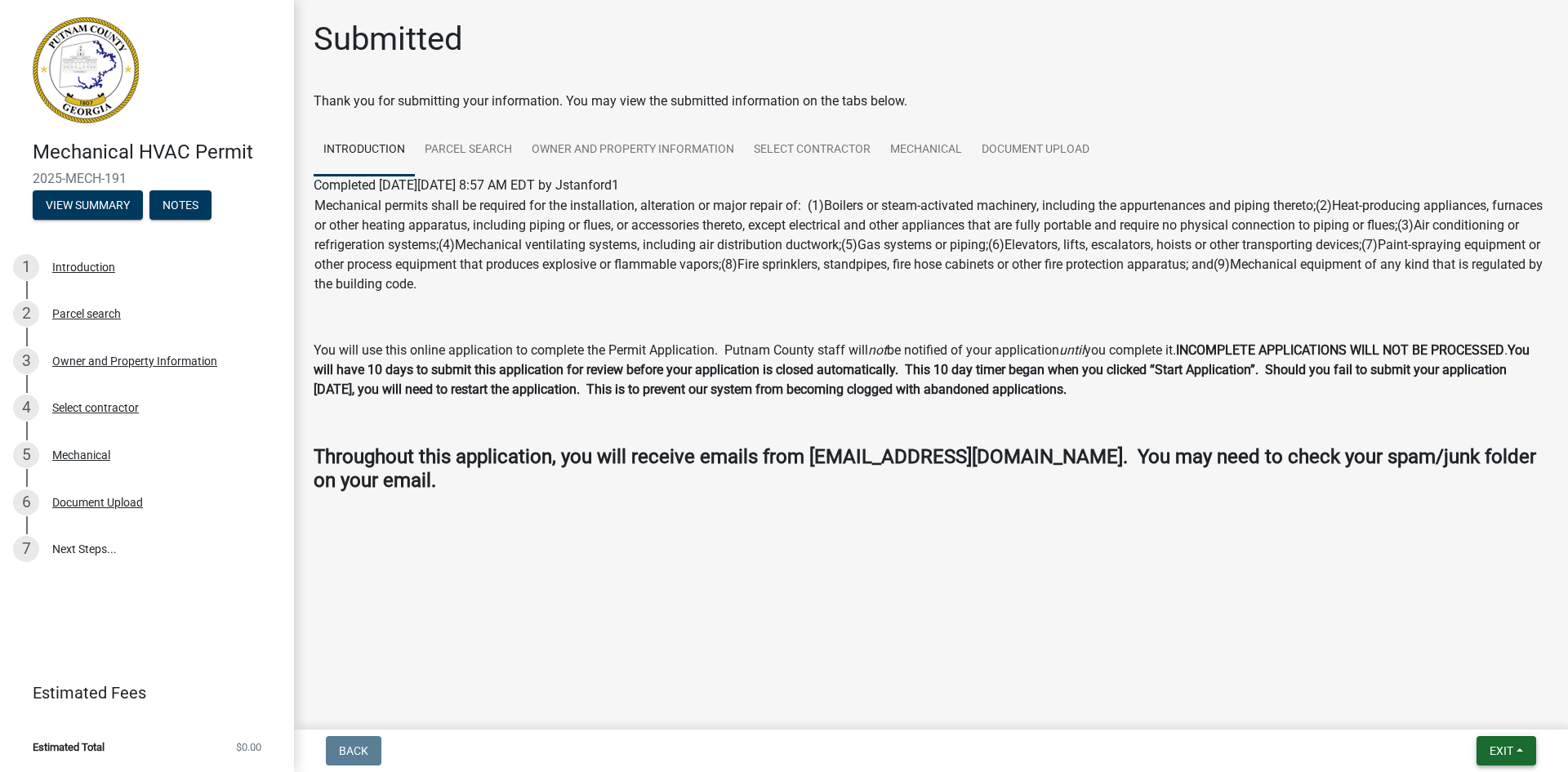
click at [1494, 749] on span "Exit" at bounding box center [1502, 751] width 24 height 13
click at [1458, 710] on button "Save & Exit" at bounding box center [1471, 708] width 131 height 39
